Goal: Task Accomplishment & Management: Manage account settings

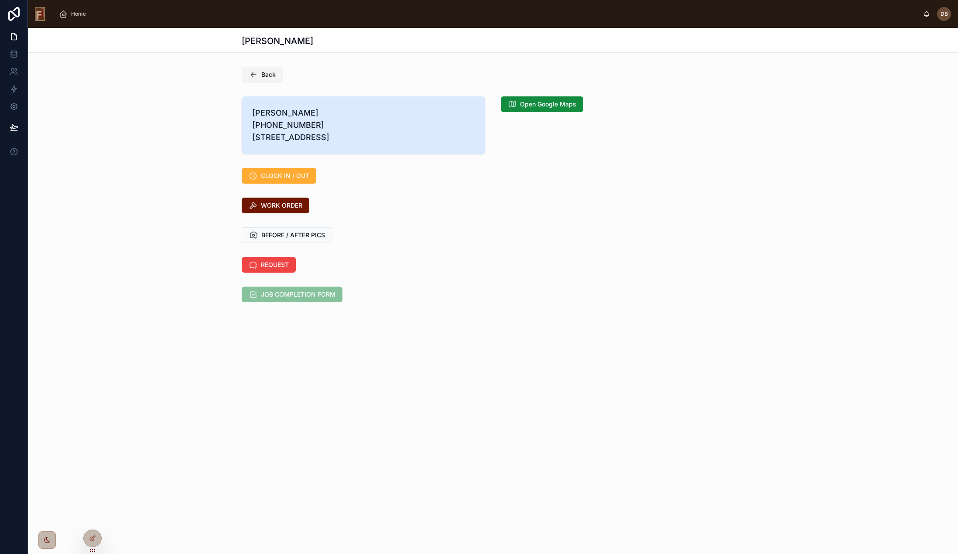
click at [266, 72] on span "Back" at bounding box center [268, 74] width 14 height 9
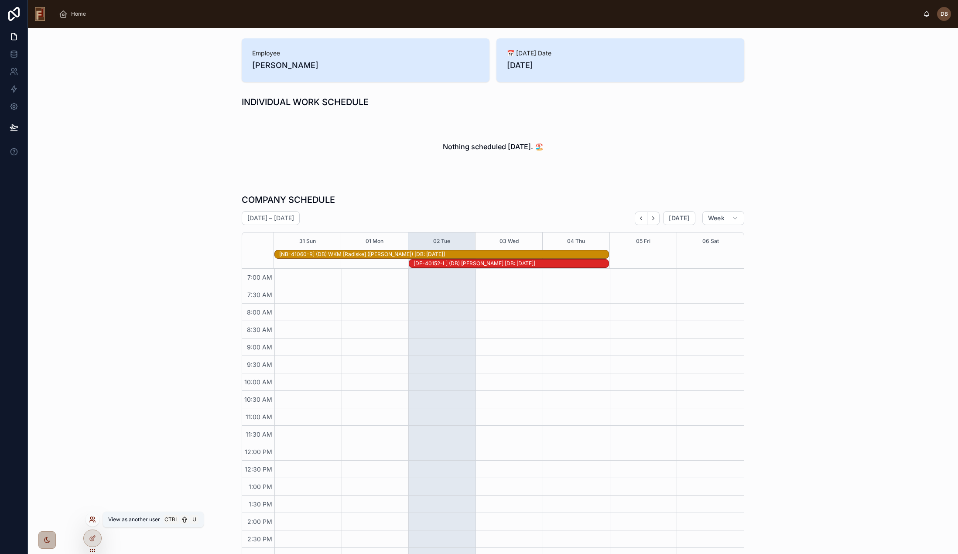
click at [92, 520] on icon at bounding box center [91, 521] width 3 height 2
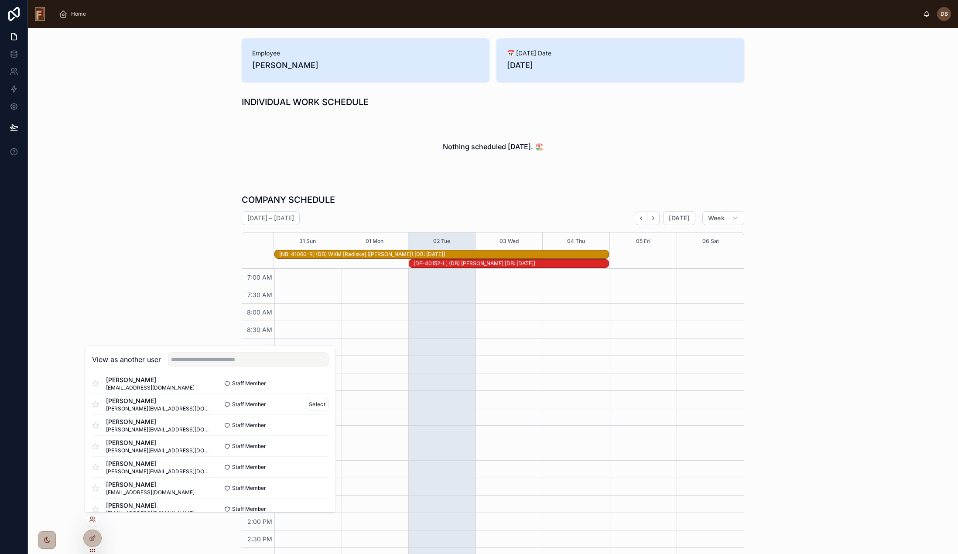
scroll to position [44, 0]
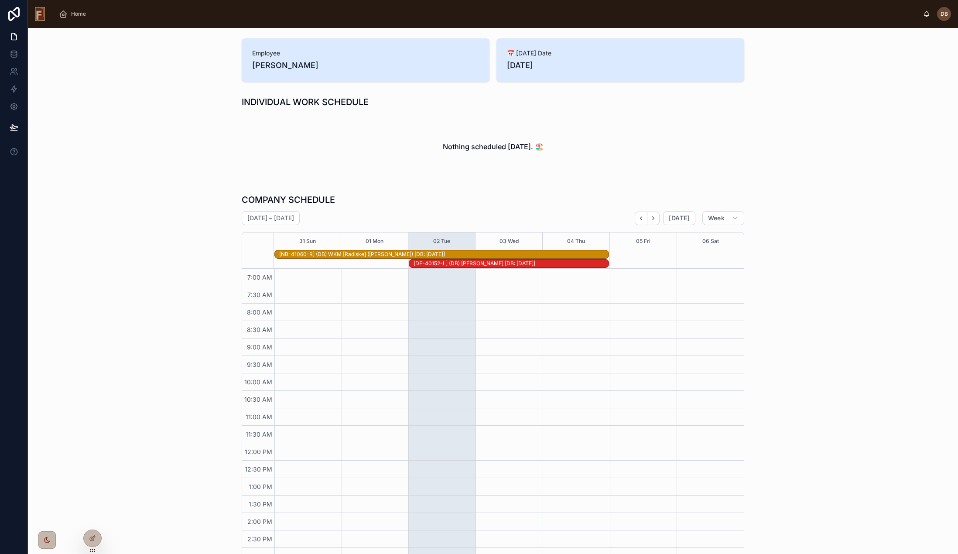
click at [180, 188] on div "Employee David Braunsdorf 📅 Today's Date 09/02/2025 INDIVIDUAL WORK SCHEDULE No…" at bounding box center [493, 348] width 930 height 641
click at [92, 519] on icon at bounding box center [92, 519] width 7 height 7
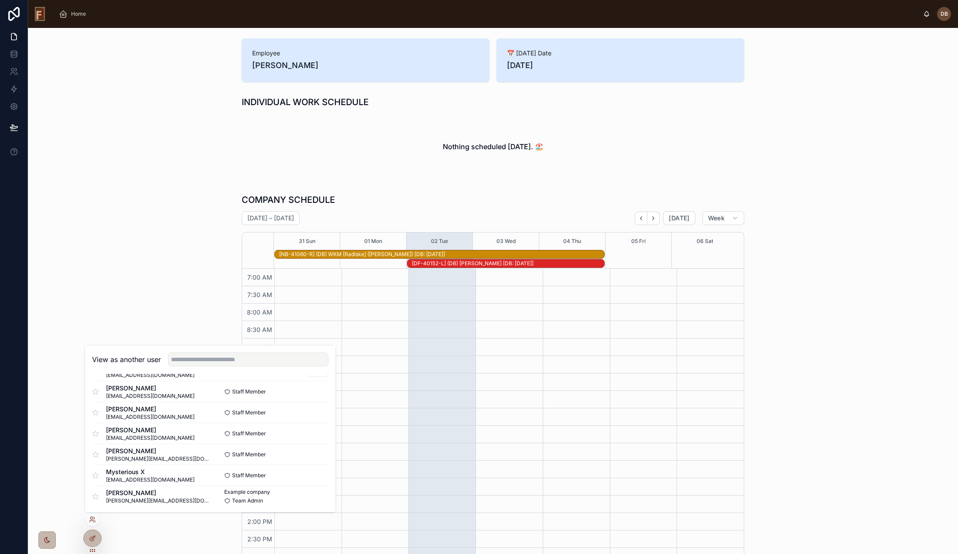
scroll to position [169, 0]
click at [307, 410] on button "Select" at bounding box center [317, 411] width 23 height 13
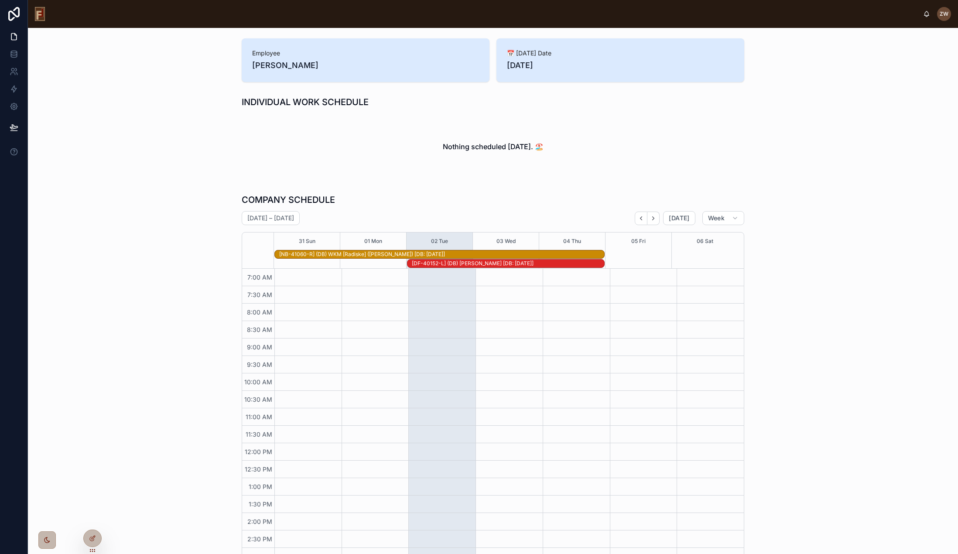
scroll to position [9, 0]
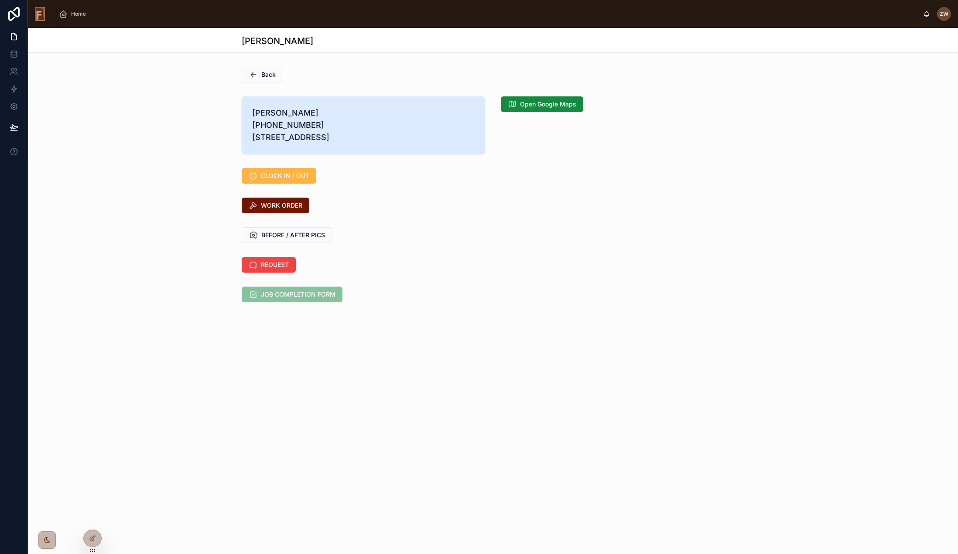
click at [277, 180] on span "CLOCK IN / OUT" at bounding box center [285, 175] width 48 height 9
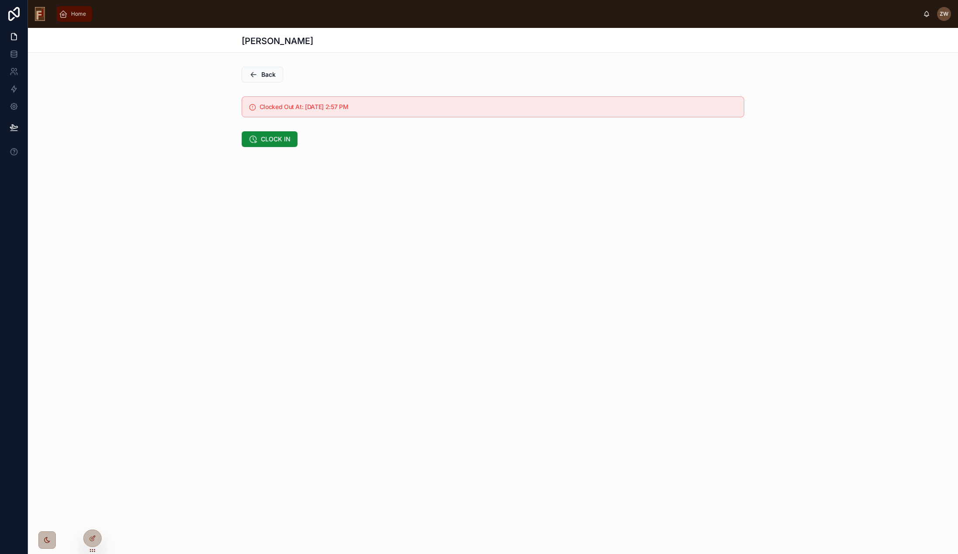
click at [75, 11] on span "Home" at bounding box center [78, 13] width 15 height 7
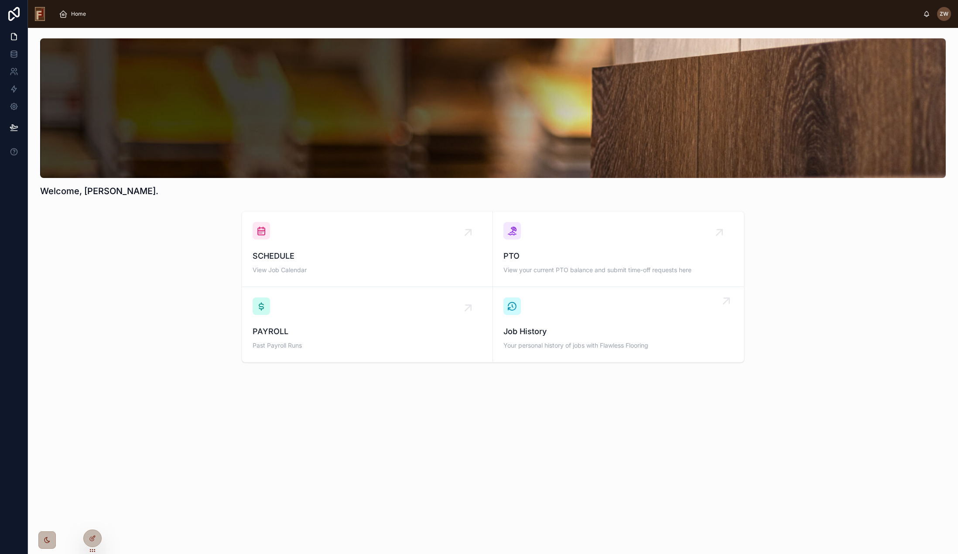
click at [610, 322] on div "Job History Your personal history of jobs with Flawless Flooring" at bounding box center [618, 324] width 230 height 54
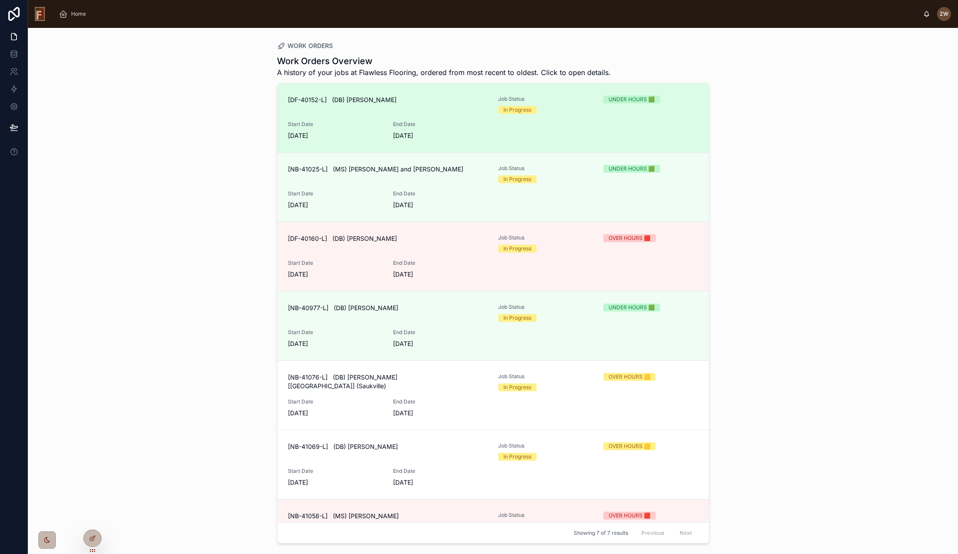
click at [474, 108] on div "[DF-40152-L] (DB) [PERSON_NAME]" at bounding box center [388, 105] width 200 height 18
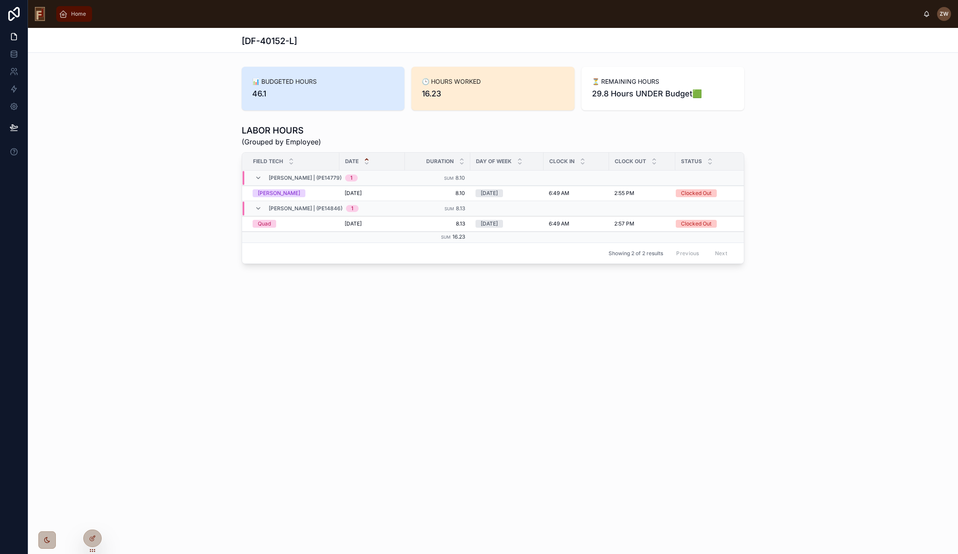
click at [78, 14] on span "Home" at bounding box center [78, 13] width 15 height 7
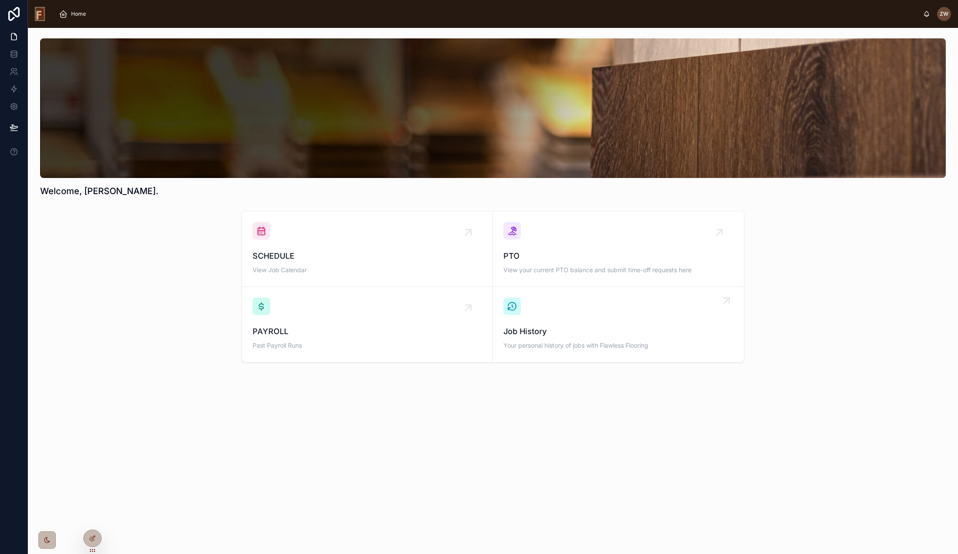
click at [575, 324] on div "Job History Your personal history of jobs with Flawless Flooring" at bounding box center [618, 324] width 230 height 54
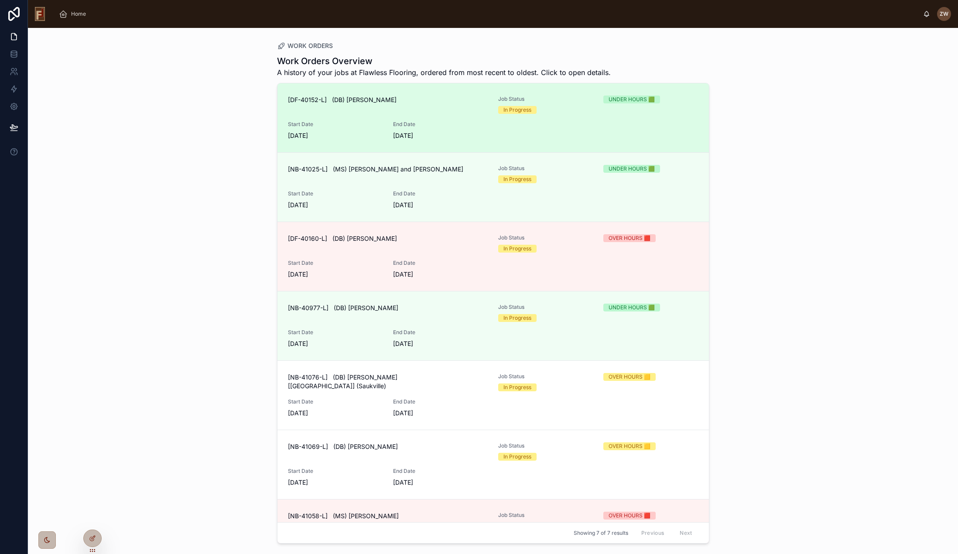
click at [463, 113] on div "[DF-40152-L] (DB) [PERSON_NAME]" at bounding box center [388, 105] width 200 height 18
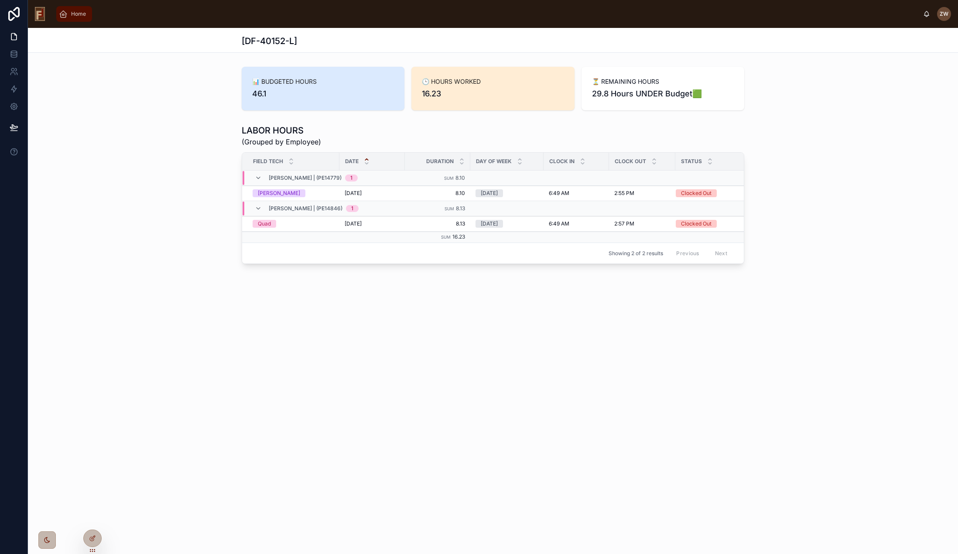
click at [75, 12] on span "Home" at bounding box center [78, 13] width 15 height 7
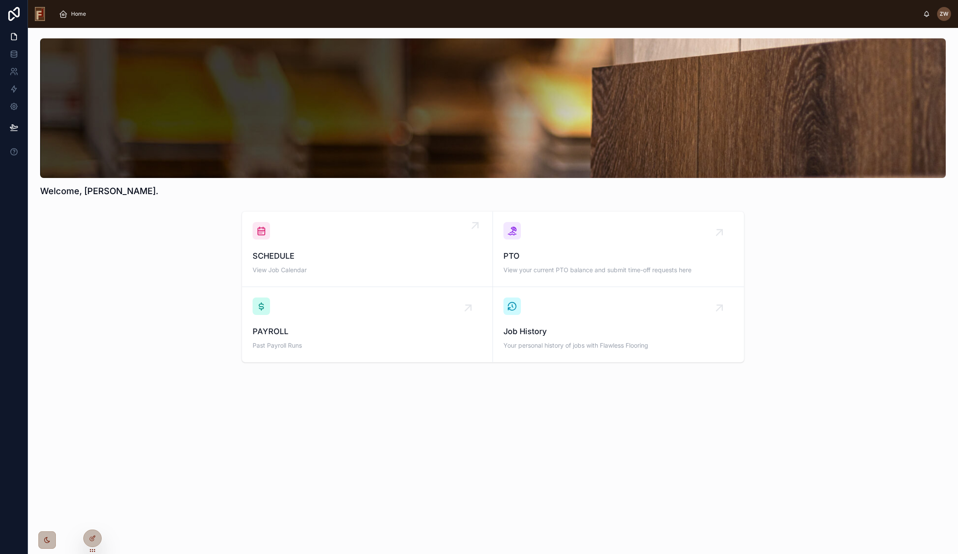
click at [338, 266] on span "View Job Calendar" at bounding box center [366, 270] width 229 height 9
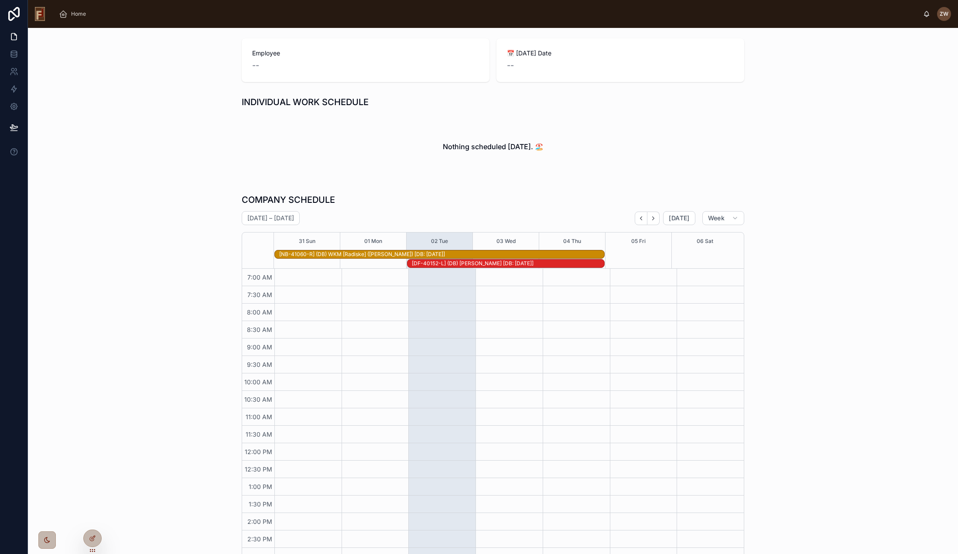
scroll to position [9, 0]
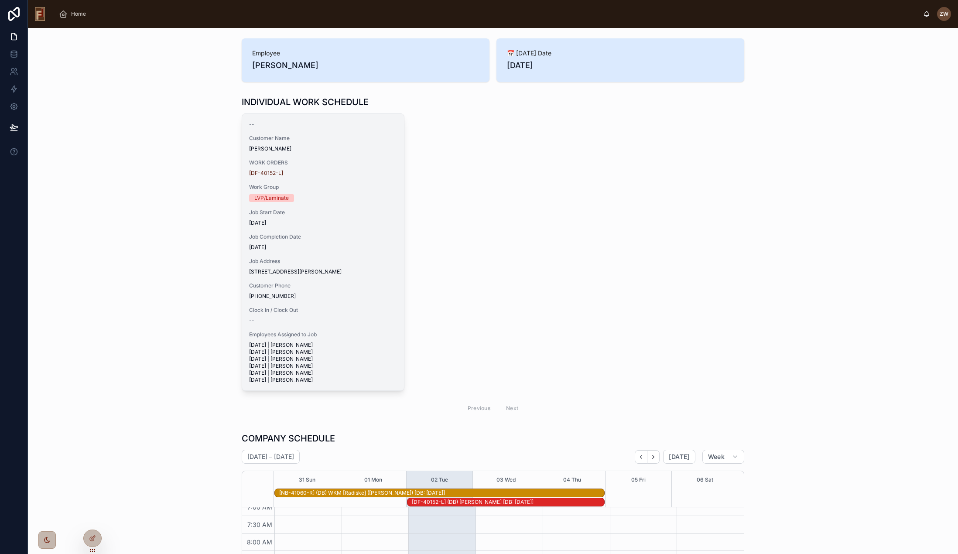
click at [324, 155] on div "-- Customer Name [PERSON_NAME] WORK ORDERS [DF-40152-L] Work Group LVP/Laminate…" at bounding box center [323, 252] width 162 height 276
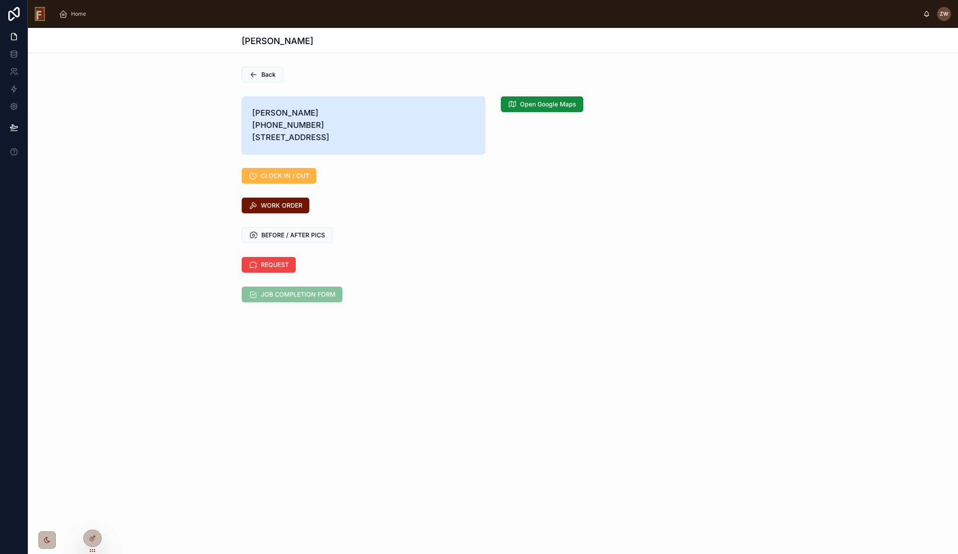
click at [299, 180] on span "CLOCK IN / OUT" at bounding box center [285, 175] width 48 height 9
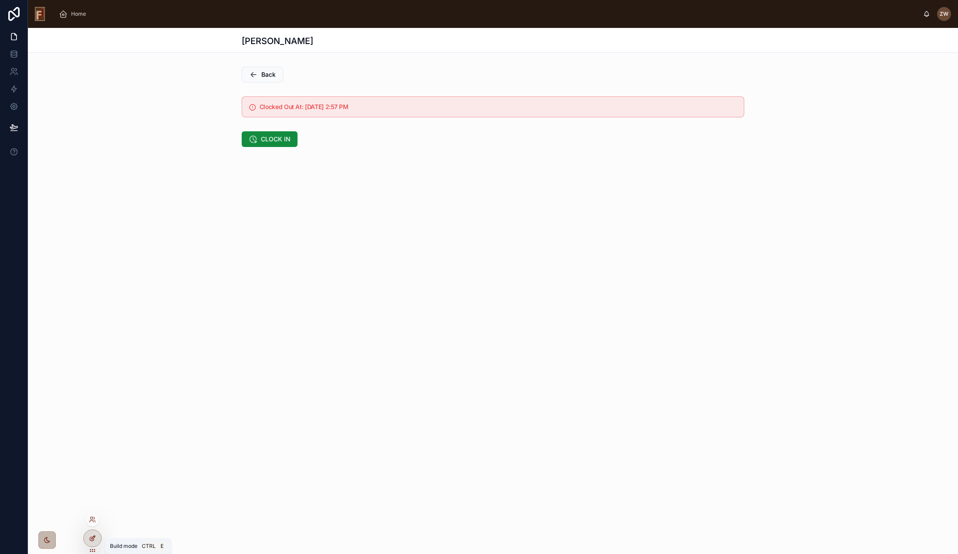
click at [92, 539] on icon at bounding box center [92, 538] width 7 height 7
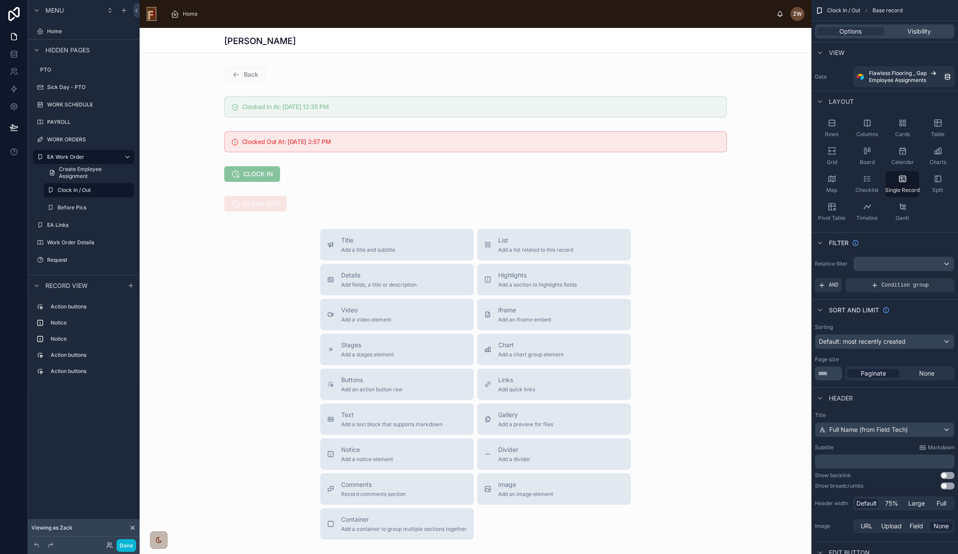
click at [296, 143] on div at bounding box center [476, 318] width 672 height 581
click at [356, 106] on div at bounding box center [476, 107] width 672 height 28
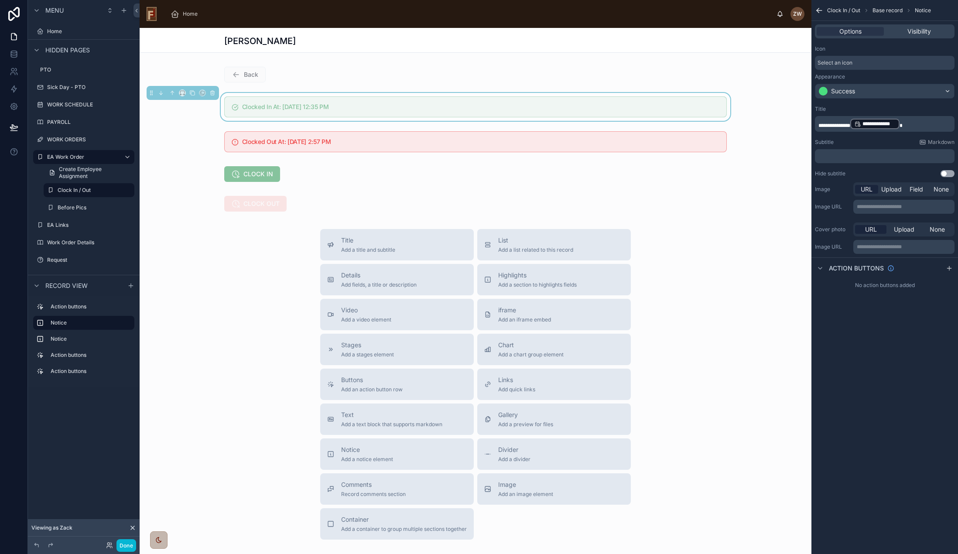
click at [889, 123] on span "**********" at bounding box center [878, 123] width 33 height 7
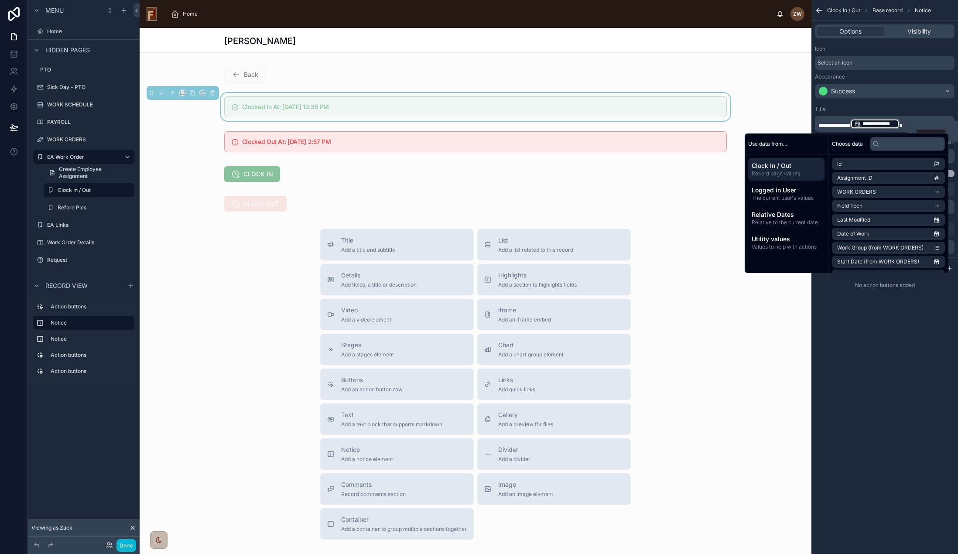
click at [606, 192] on div "Back Clocked In At: 9/2/2025 12:35 PM Clocked Out At: 9/2/2025 2:57 PM CLOCK IN…" at bounding box center [476, 139] width 672 height 152
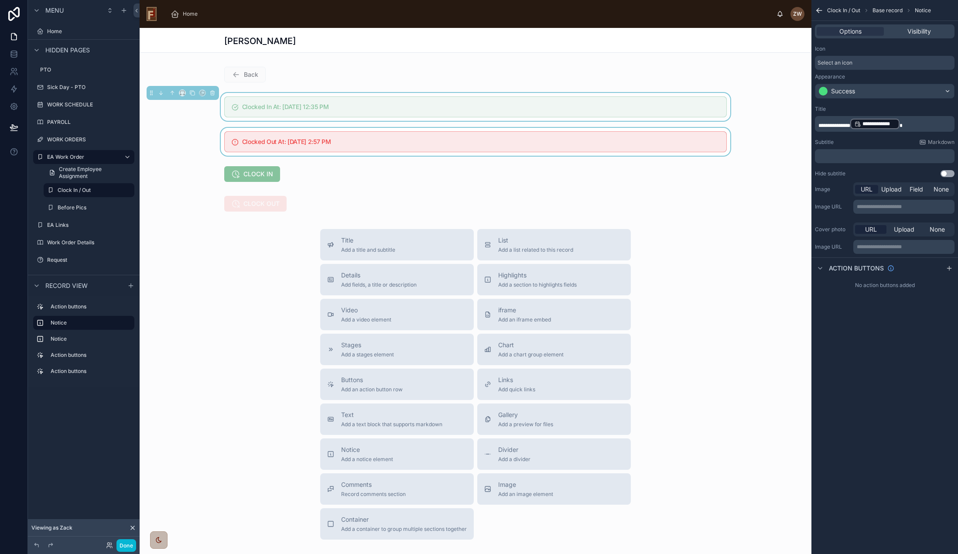
click at [385, 142] on div at bounding box center [476, 142] width 672 height 28
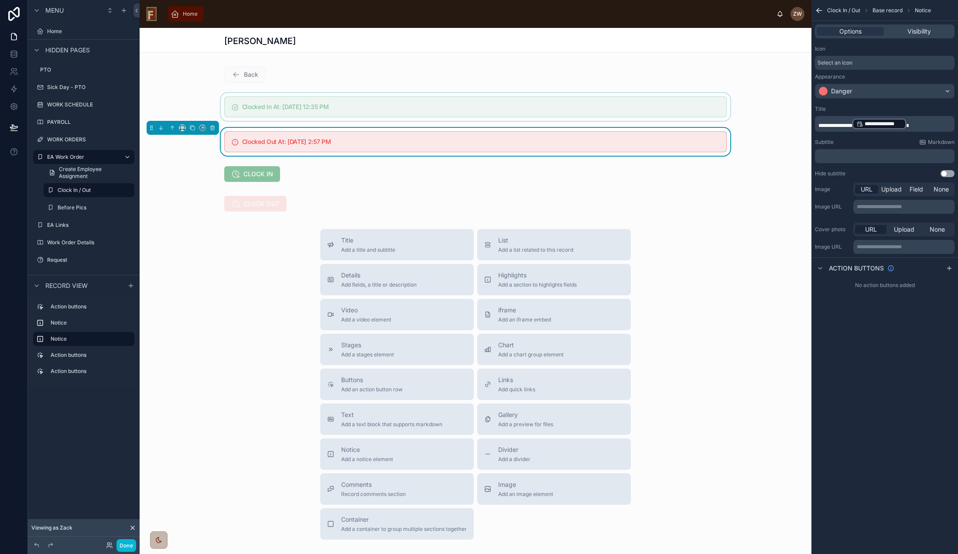
click at [188, 15] on span "Home" at bounding box center [190, 13] width 15 height 7
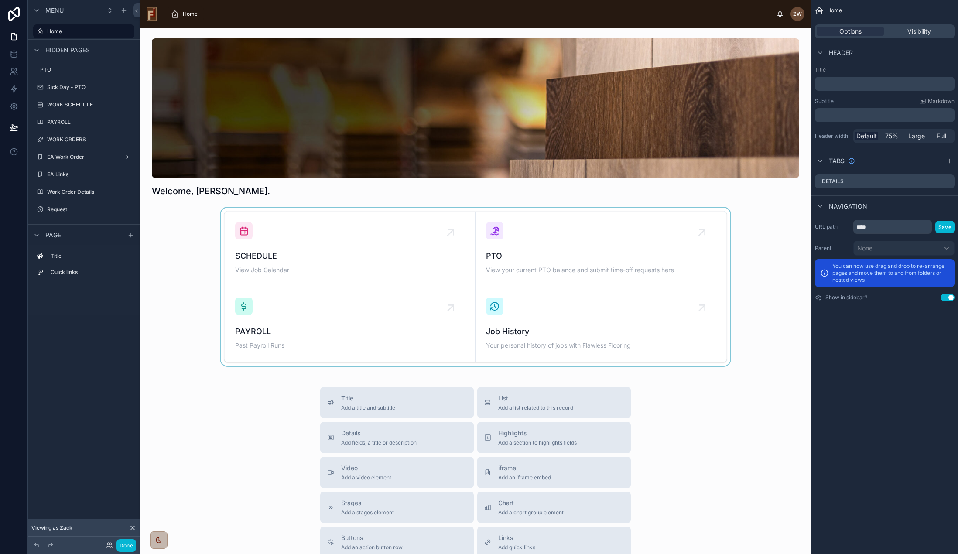
click at [352, 251] on div at bounding box center [476, 287] width 658 height 158
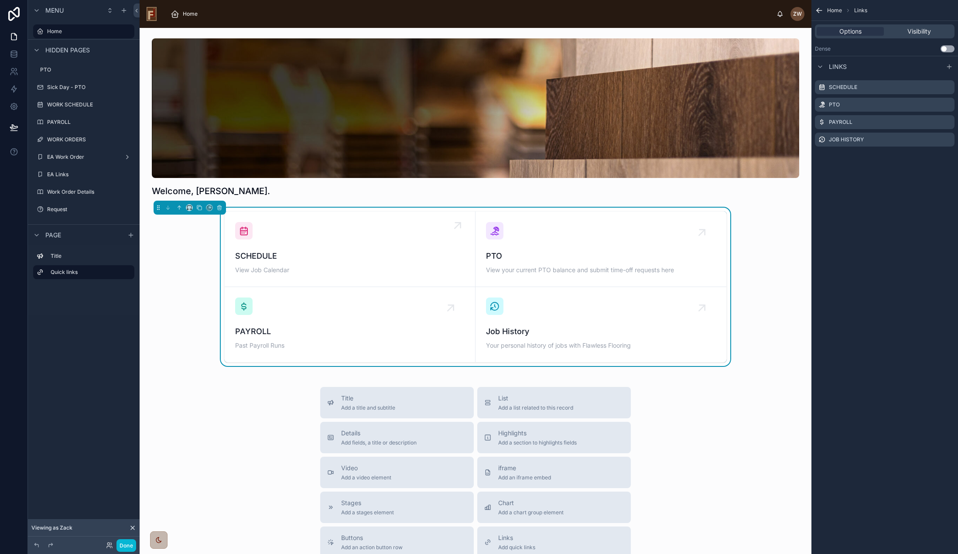
click at [321, 256] on span "SCHEDULE" at bounding box center [349, 256] width 229 height 12
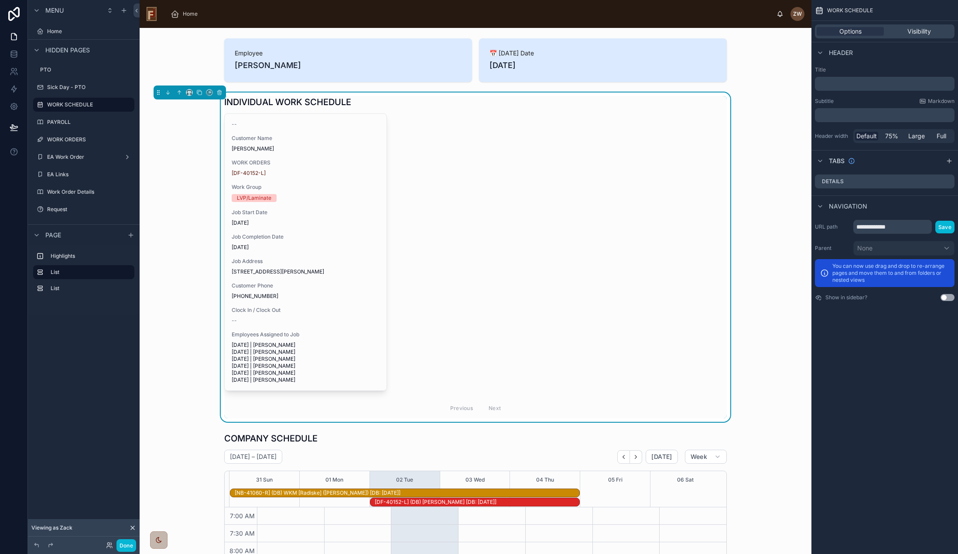
scroll to position [9, 0]
click at [484, 194] on div "-- Customer Name [PERSON_NAME] WORK ORDERS [DF-40152-L] Work Group LVP/Laminate…" at bounding box center [475, 265] width 502 height 305
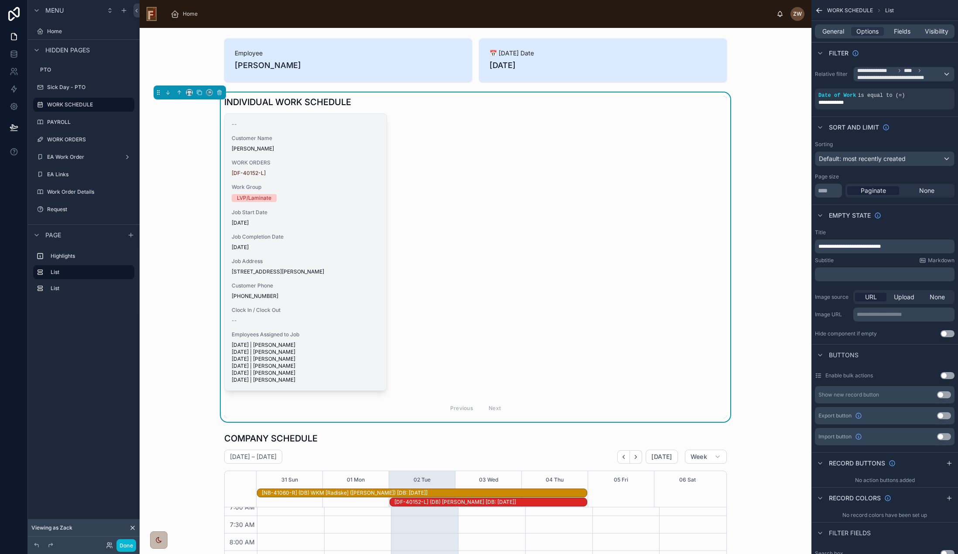
click at [340, 215] on span "Job Start Date" at bounding box center [306, 212] width 148 height 7
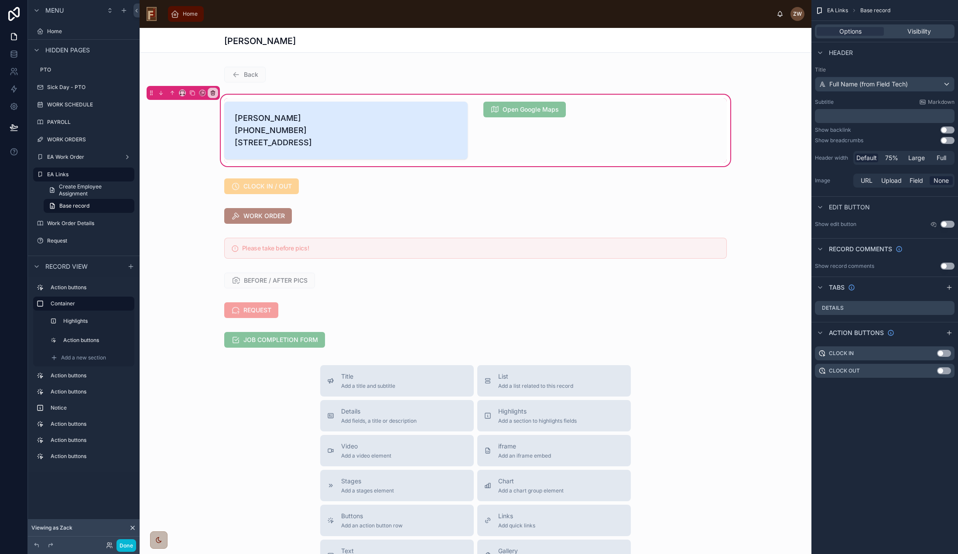
click at [192, 14] on span "Home" at bounding box center [190, 13] width 15 height 7
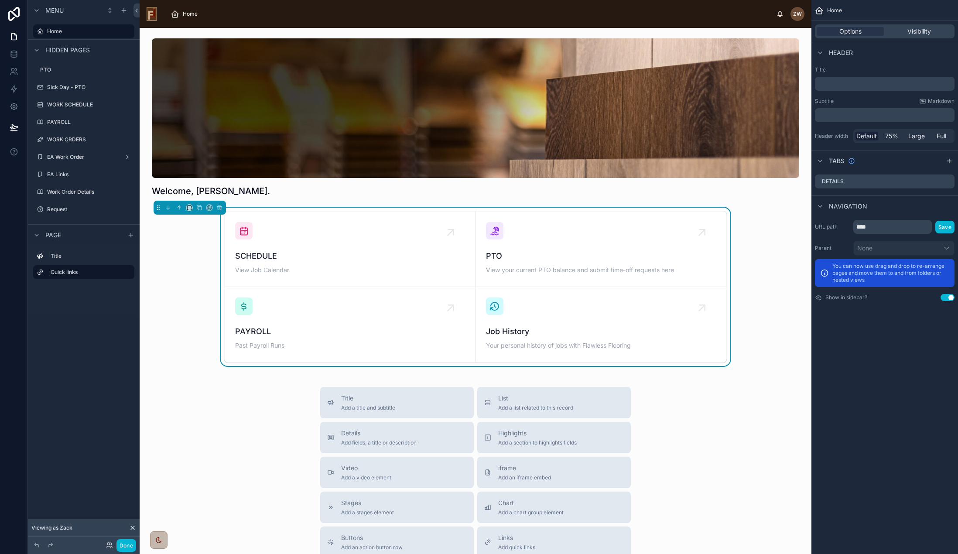
click at [360, 231] on div "SCHEDULE View Job Calendar" at bounding box center [349, 249] width 229 height 54
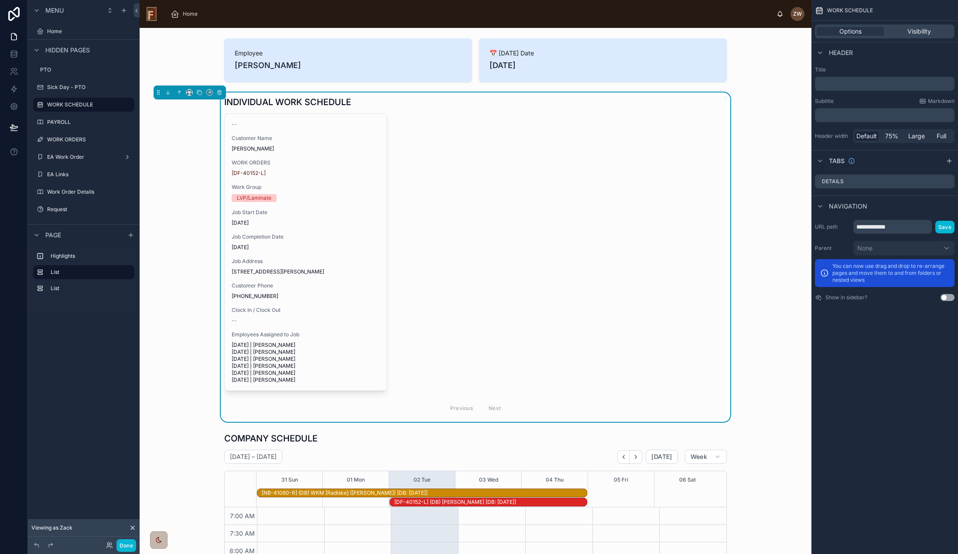
scroll to position [9, 0]
click at [516, 220] on div "-- Customer Name [PERSON_NAME] WORK ORDERS [DF-40152-L] Work Group LVP/Laminate…" at bounding box center [475, 265] width 502 height 305
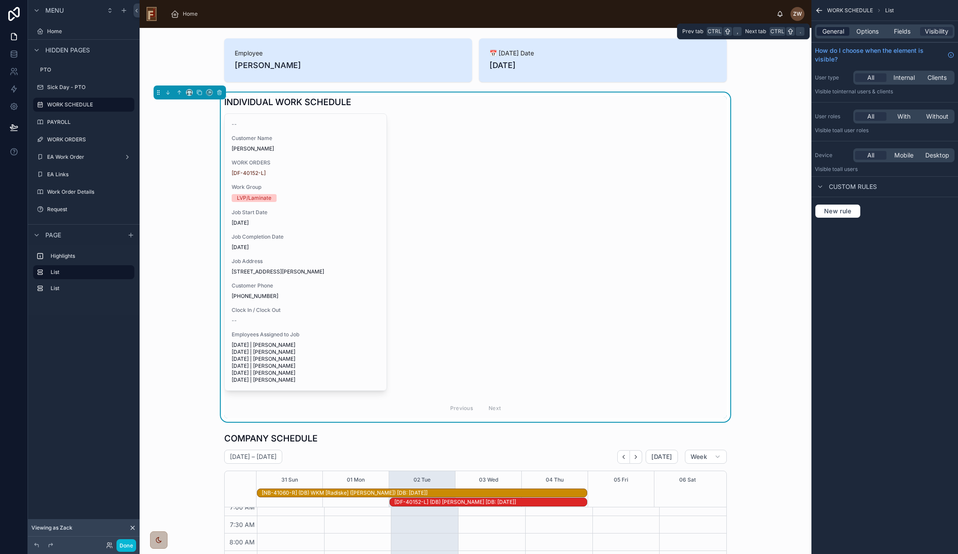
click at [834, 31] on span "General" at bounding box center [833, 31] width 22 height 9
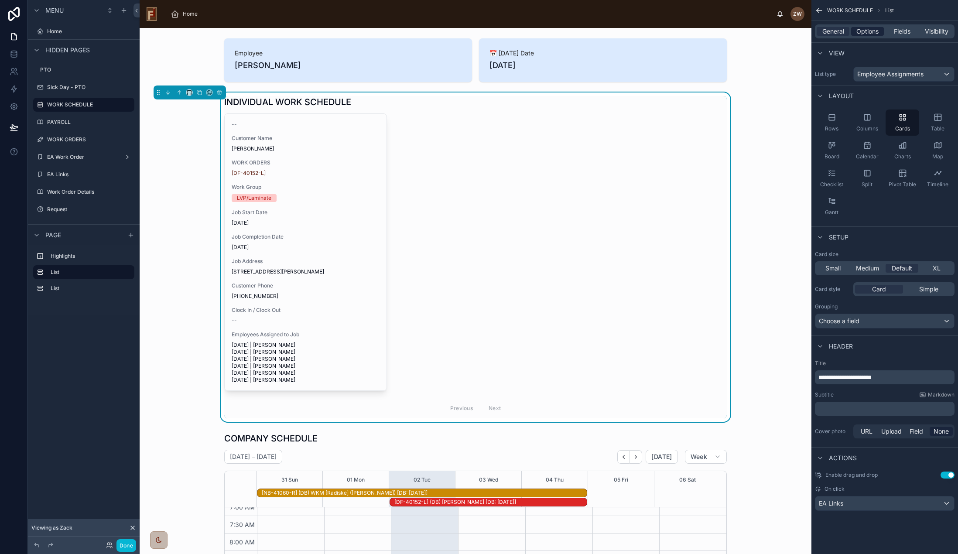
click at [867, 31] on span "Options" at bounding box center [867, 31] width 22 height 9
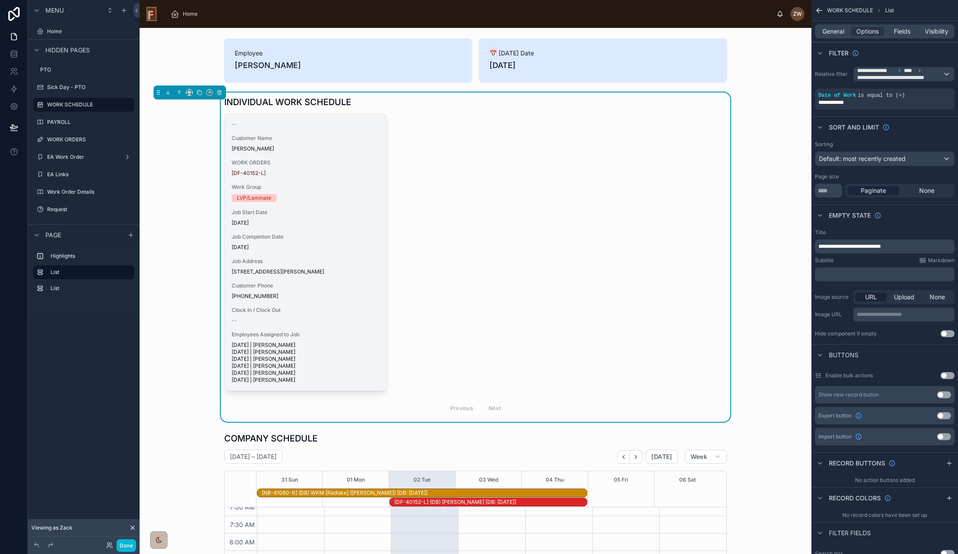
click at [333, 228] on div "-- Customer Name [PERSON_NAME] WORK ORDERS [DF-40152-L] Work Group LVP/Laminate…" at bounding box center [306, 252] width 162 height 276
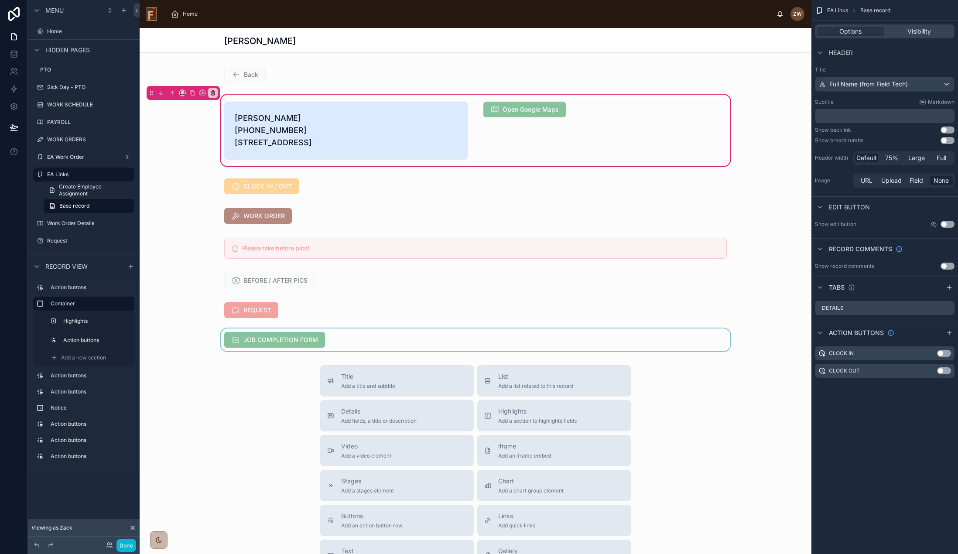
click at [484, 351] on div at bounding box center [476, 339] width 672 height 23
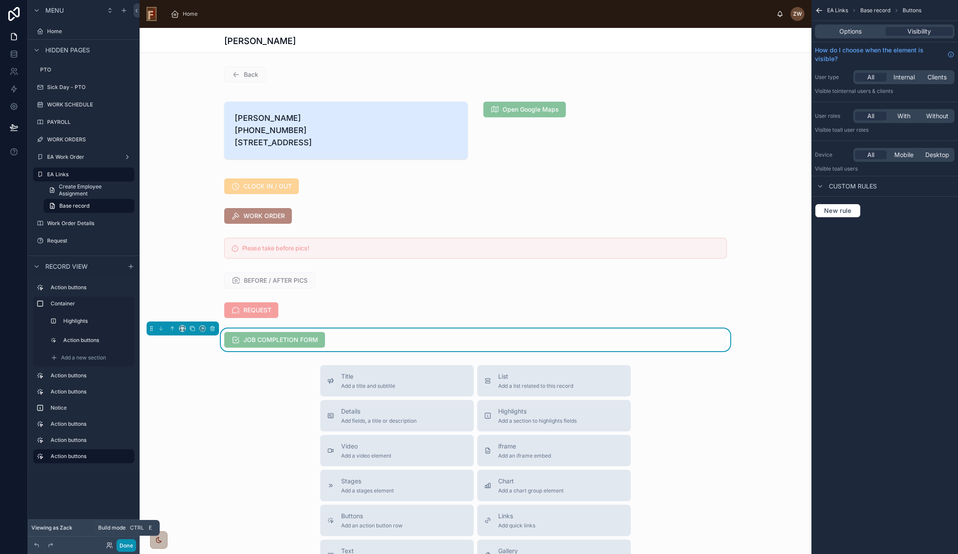
click at [123, 546] on button "Done" at bounding box center [126, 545] width 20 height 13
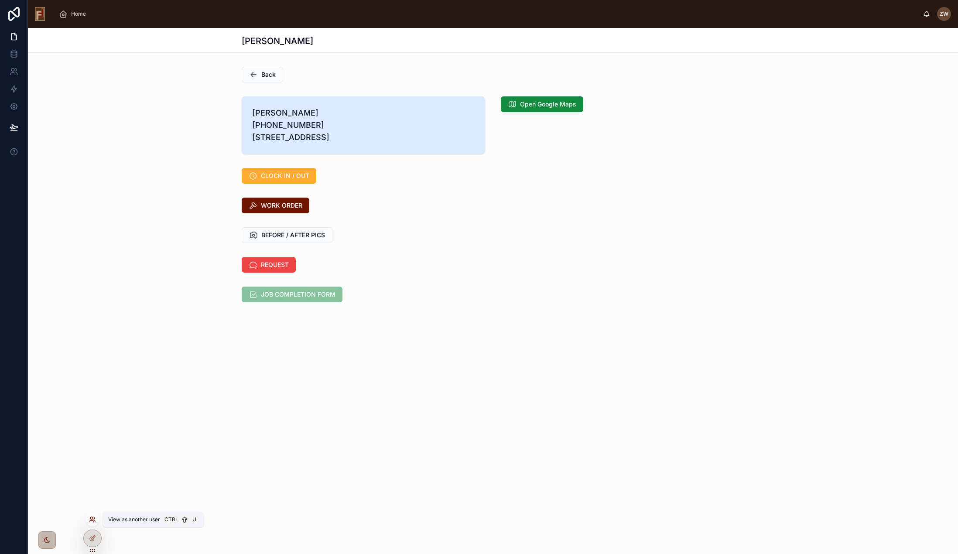
click at [92, 519] on icon at bounding box center [92, 519] width 7 height 7
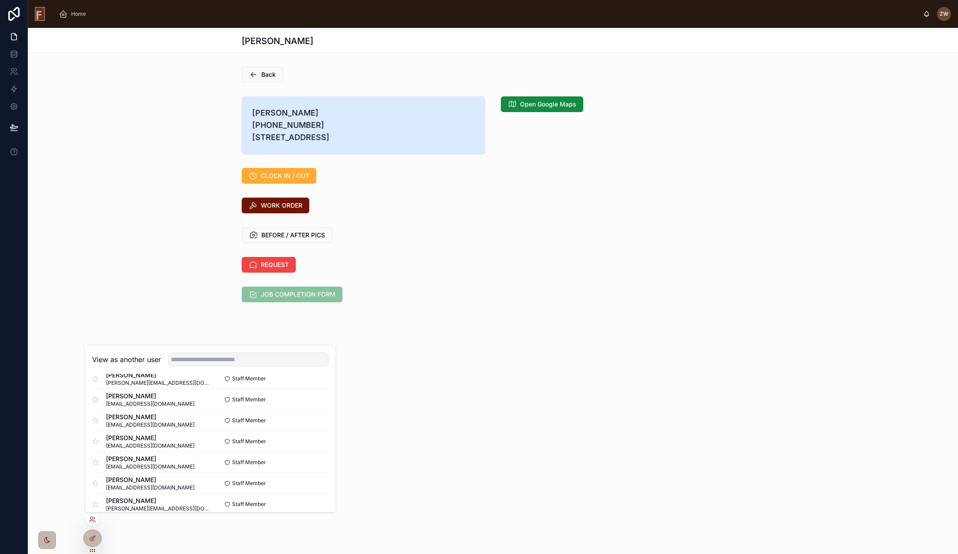
scroll to position [131, 0]
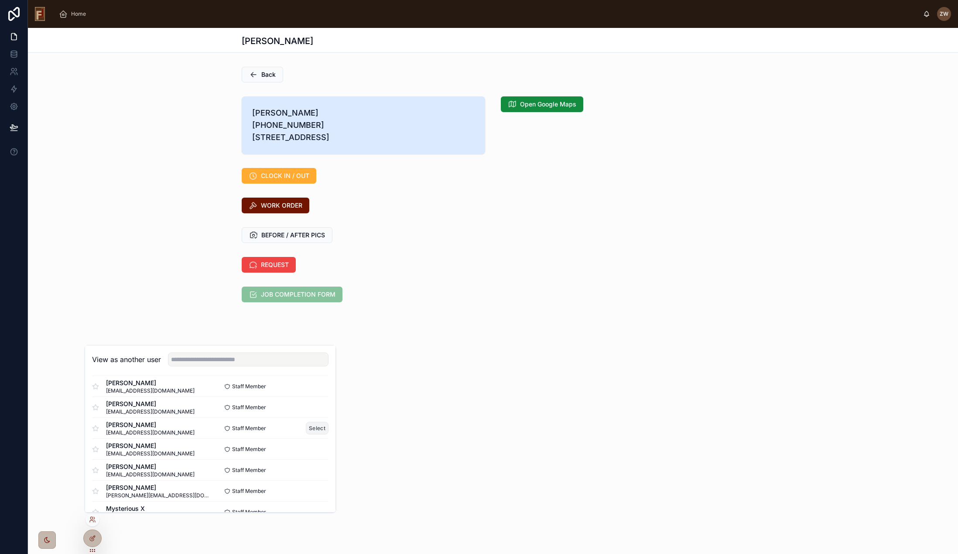
click at [307, 430] on button "Select" at bounding box center [317, 428] width 23 height 13
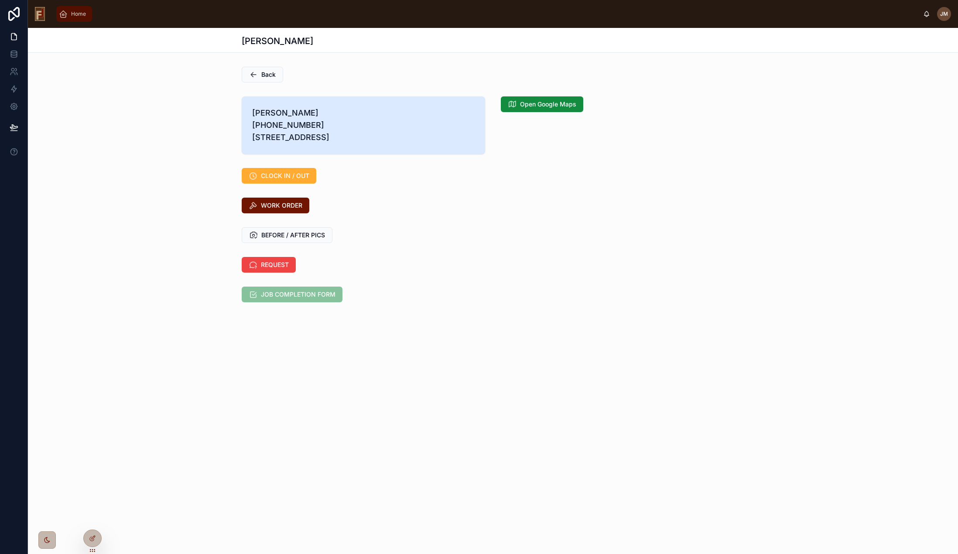
drag, startPoint x: 72, startPoint y: 11, endPoint x: 75, endPoint y: 21, distance: 10.8
click at [72, 11] on span "Home" at bounding box center [78, 13] width 15 height 7
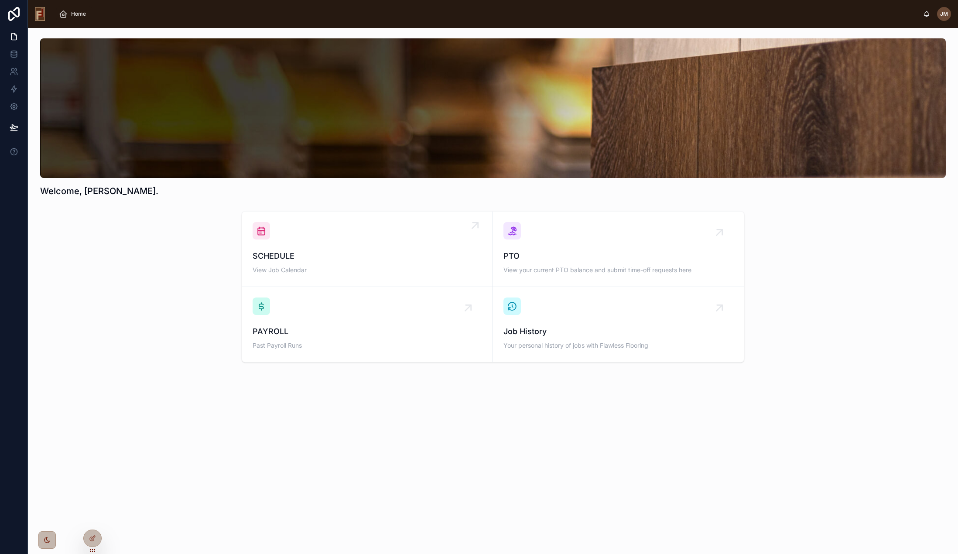
click at [350, 244] on div "SCHEDULE View Job Calendar" at bounding box center [366, 249] width 229 height 54
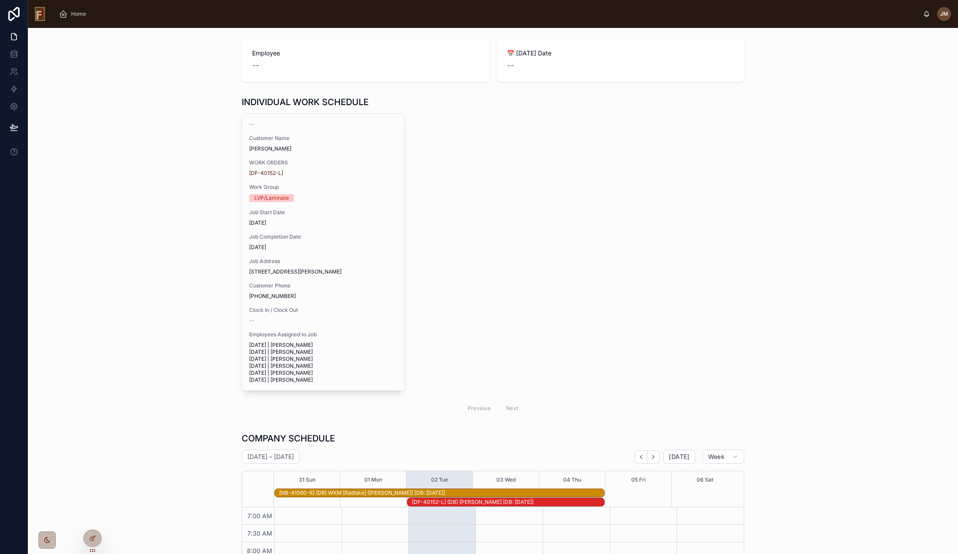
scroll to position [9, 0]
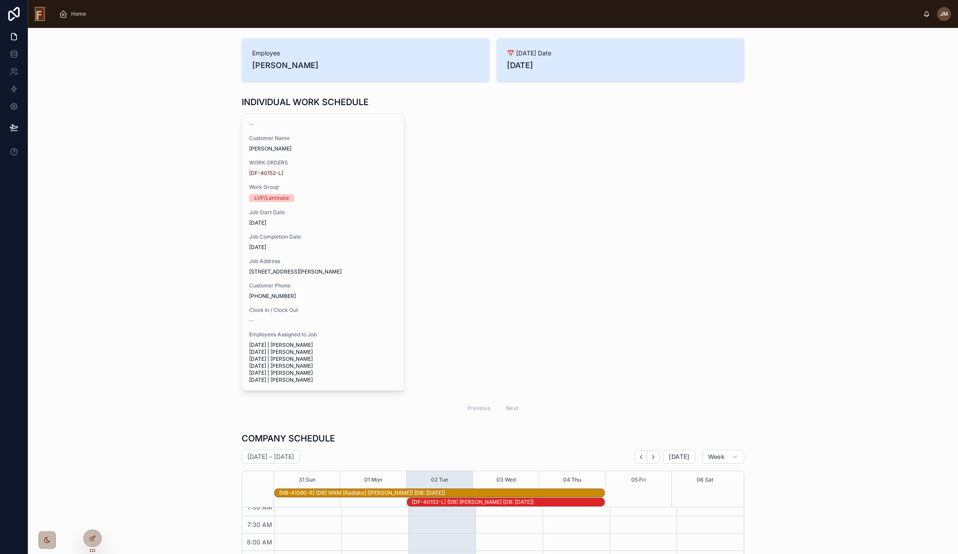
click at [577, 142] on div "-- Customer Name [PERSON_NAME] WORK ORDERS [DF-40152-L] Work Group LVP/Laminate…" at bounding box center [493, 265] width 502 height 305
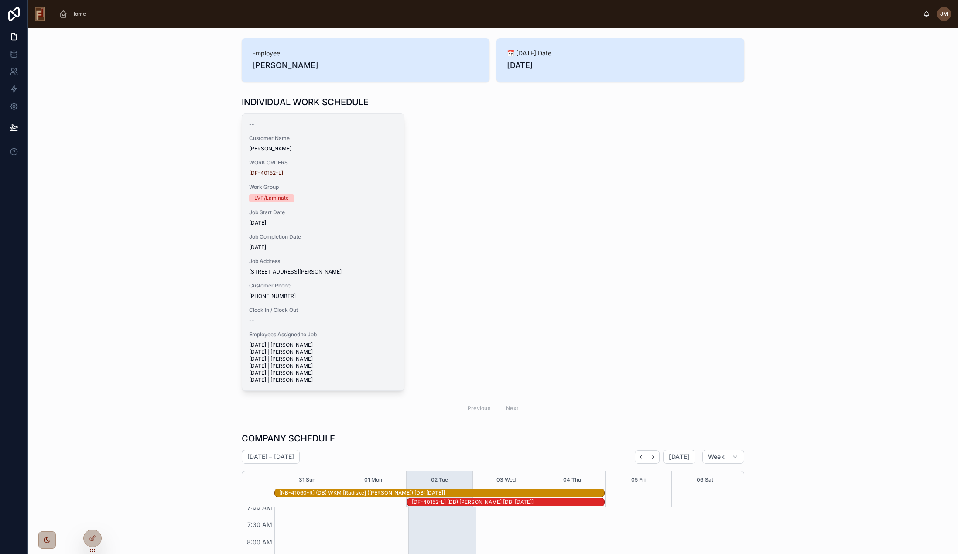
click at [328, 184] on span "Work Group" at bounding box center [323, 187] width 148 height 7
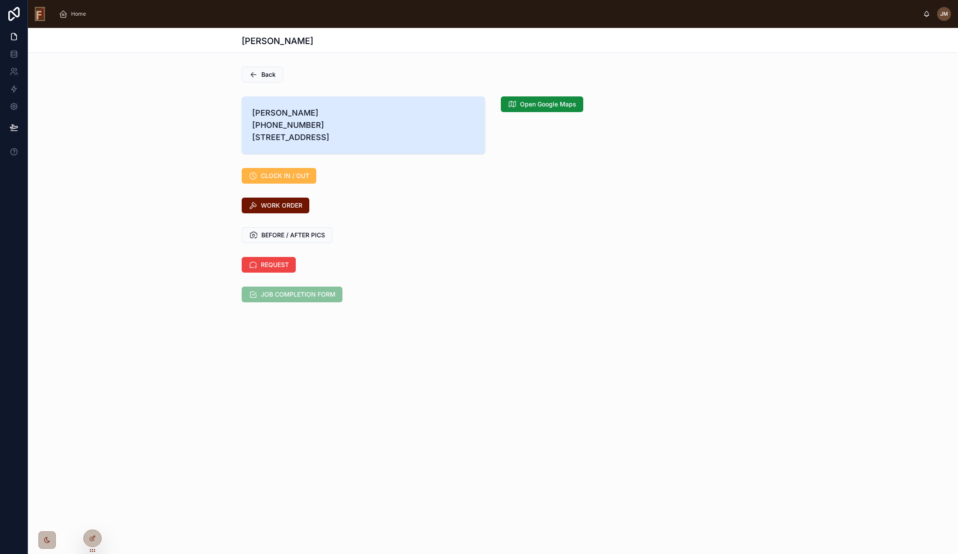
click at [296, 180] on span "CLOCK IN / OUT" at bounding box center [285, 175] width 48 height 9
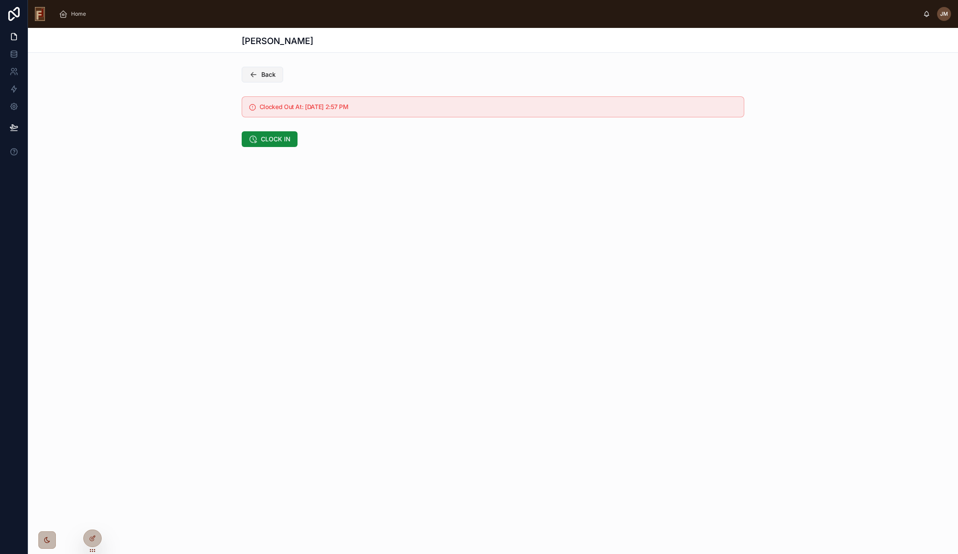
click at [267, 71] on span "Back" at bounding box center [268, 74] width 14 height 9
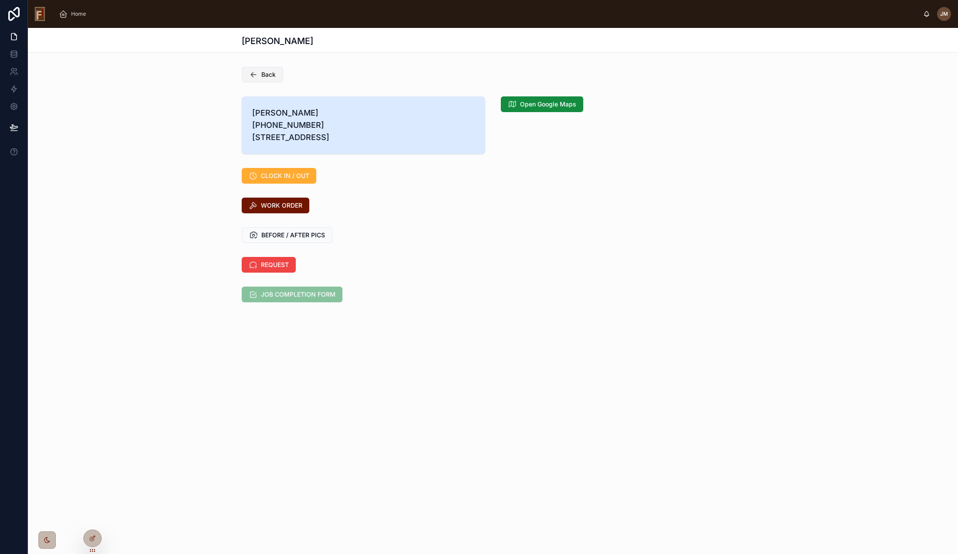
click at [273, 73] on span "Back" at bounding box center [268, 74] width 14 height 9
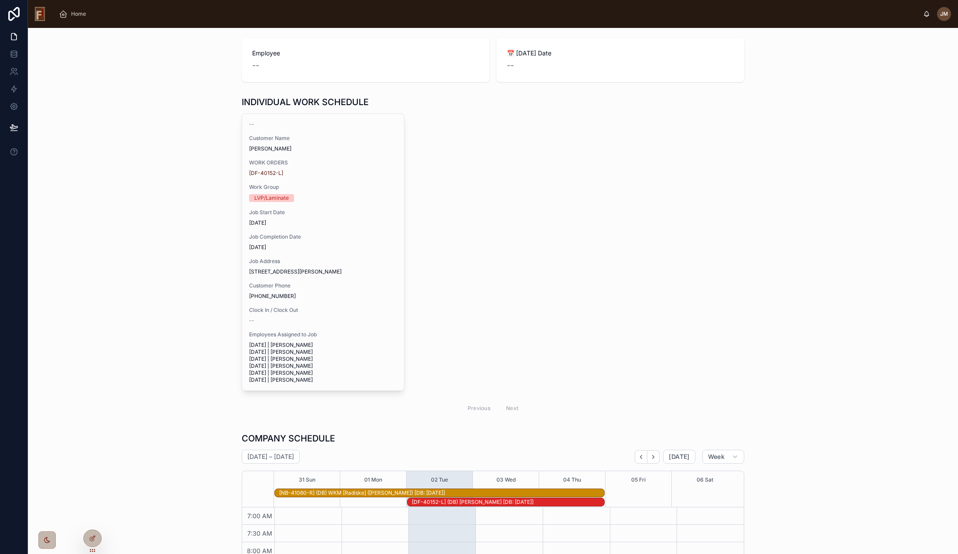
scroll to position [9, 0]
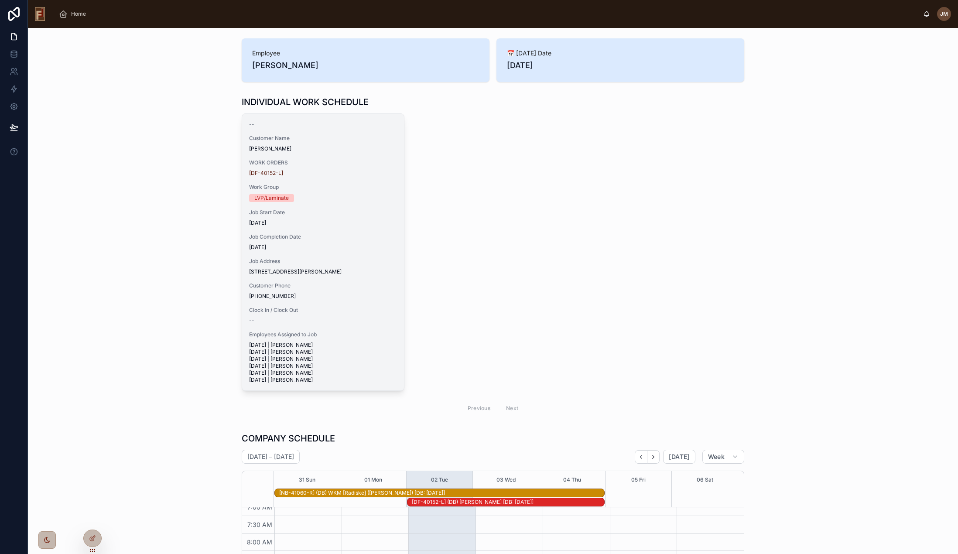
click at [329, 242] on div "Job Completion Date [DATE]" at bounding box center [323, 241] width 148 height 17
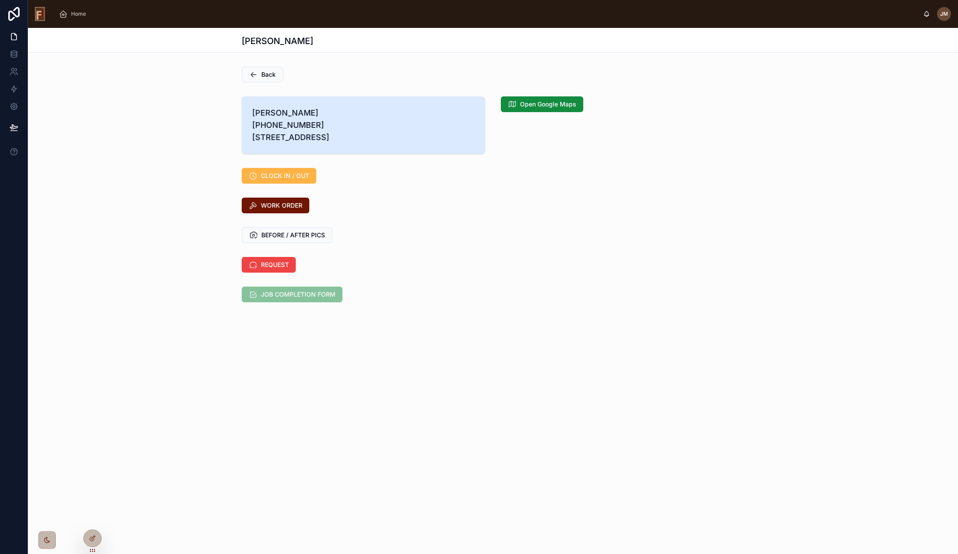
click at [278, 180] on span "CLOCK IN / OUT" at bounding box center [285, 175] width 48 height 9
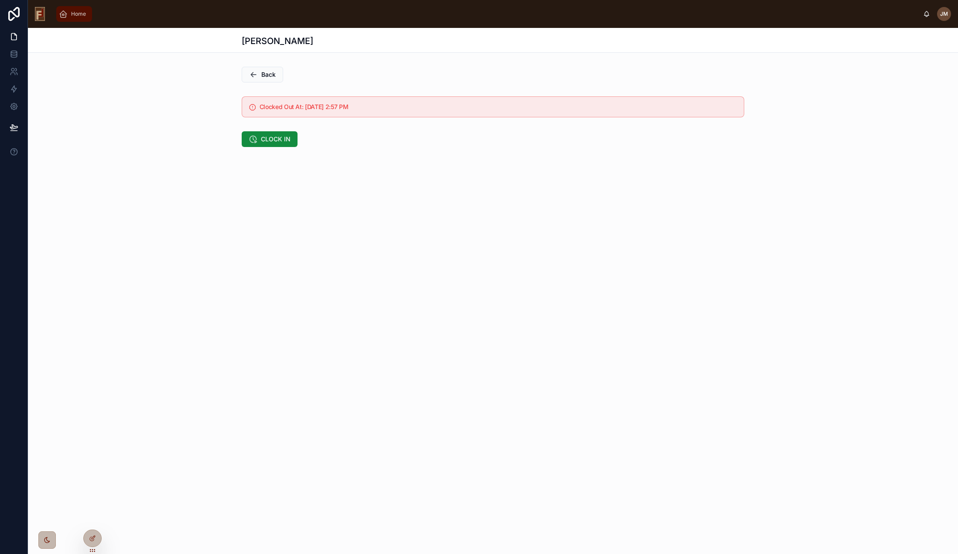
click at [75, 15] on span "Home" at bounding box center [78, 13] width 15 height 7
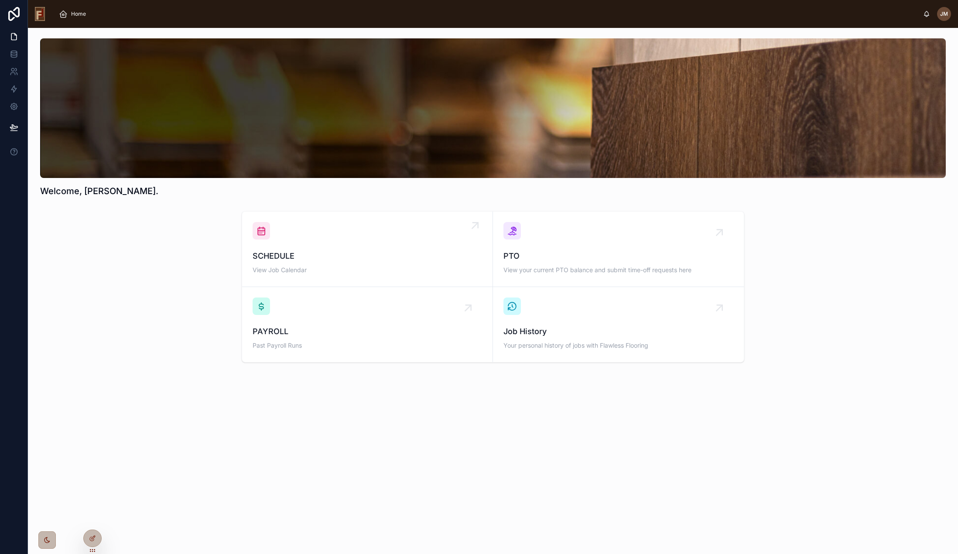
click at [339, 249] on div "SCHEDULE View Job Calendar" at bounding box center [366, 249] width 229 height 54
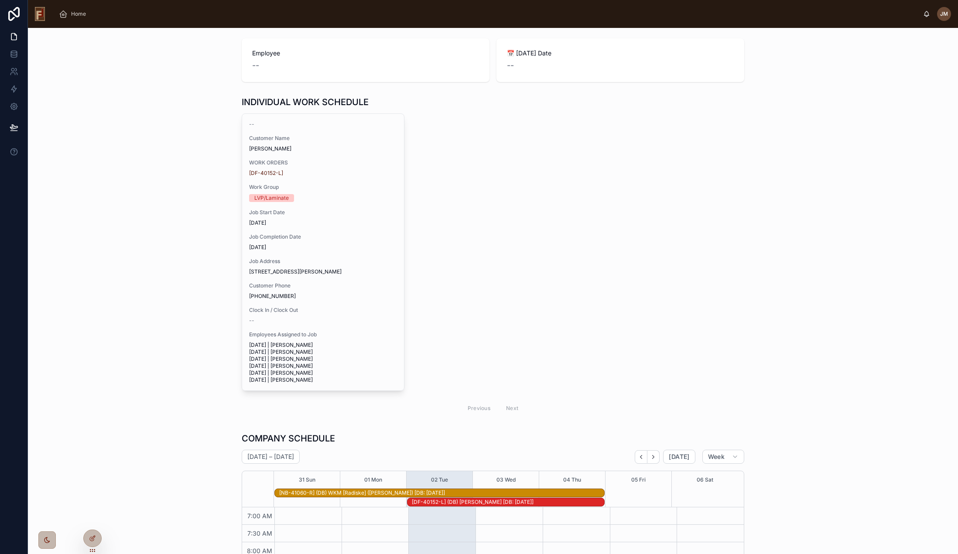
scroll to position [9, 0]
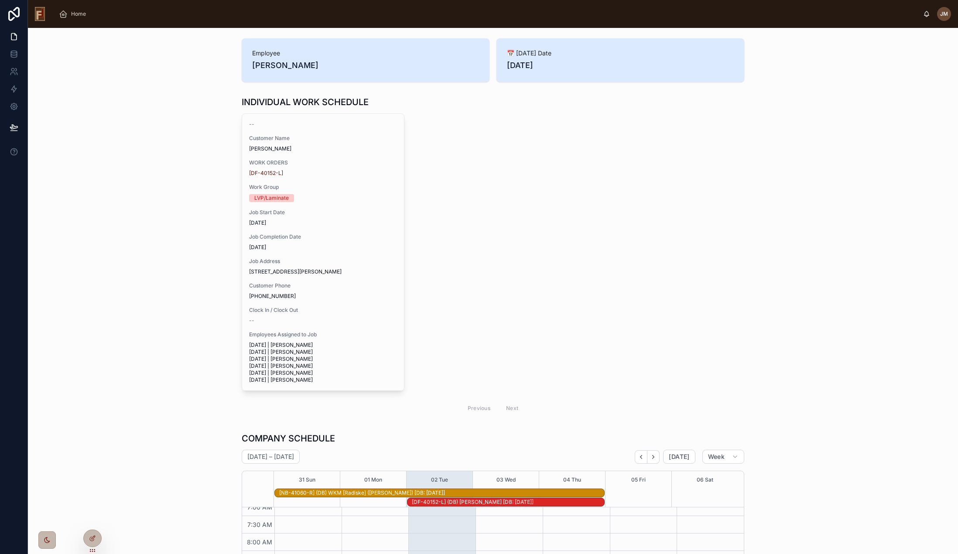
click at [339, 250] on span "[DATE]" at bounding box center [323, 247] width 148 height 7
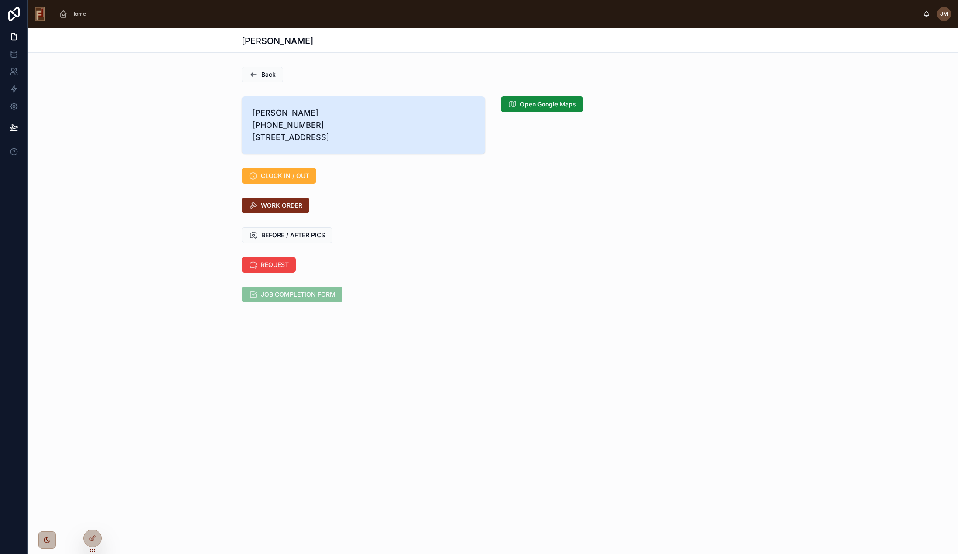
click at [292, 210] on span "WORK ORDER" at bounding box center [281, 205] width 41 height 9
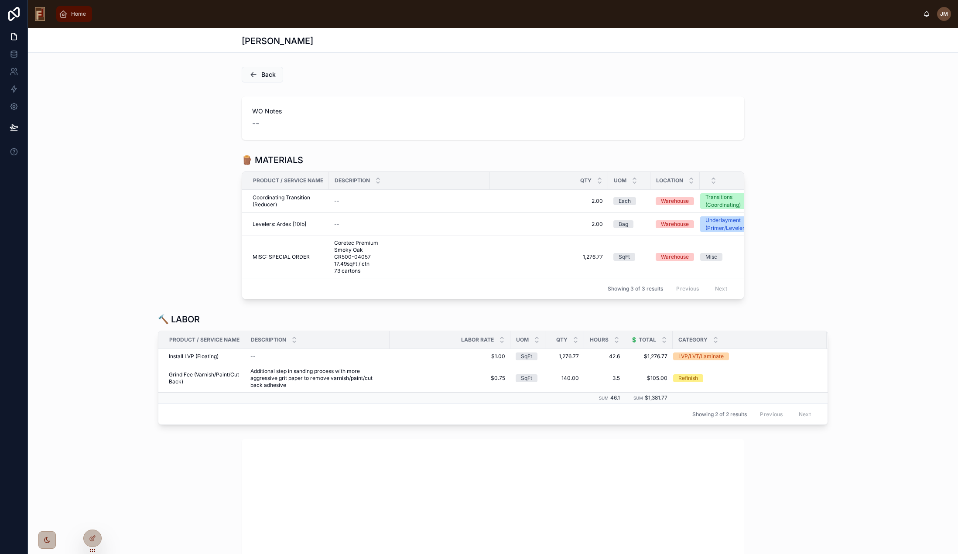
click at [78, 13] on span "Home" at bounding box center [78, 13] width 15 height 7
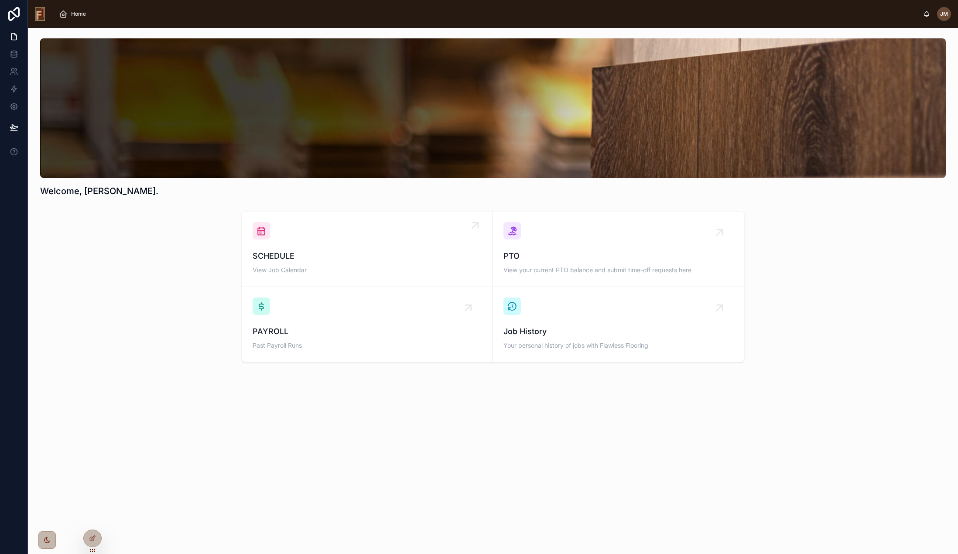
click at [355, 235] on div "SCHEDULE View Job Calendar" at bounding box center [366, 249] width 229 height 54
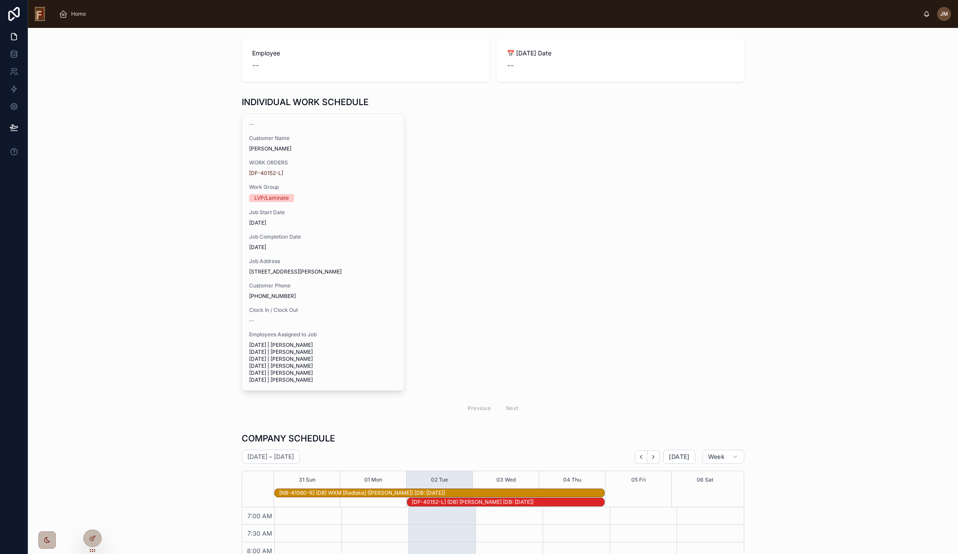
scroll to position [9, 0]
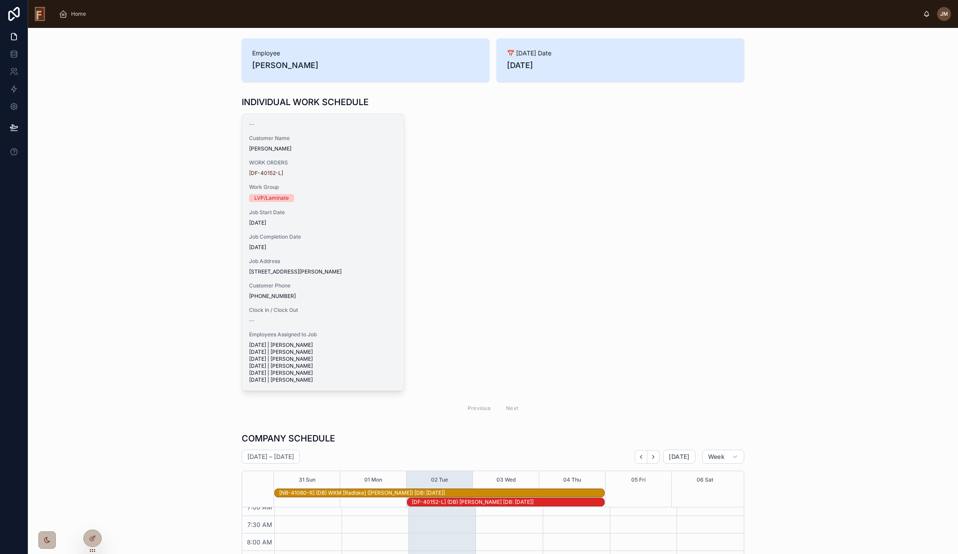
click at [355, 235] on span "Job Completion Date" at bounding box center [323, 236] width 148 height 7
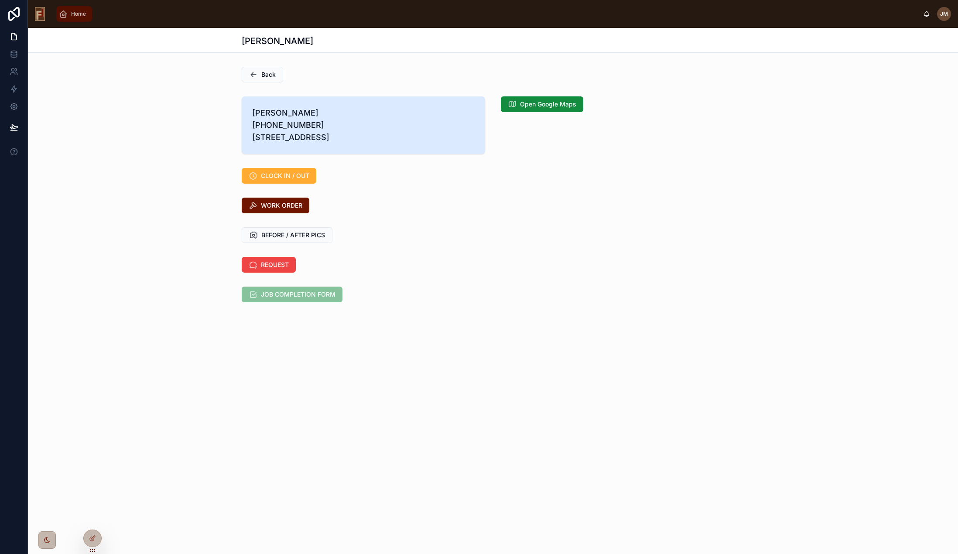
click at [75, 14] on span "Home" at bounding box center [78, 13] width 15 height 7
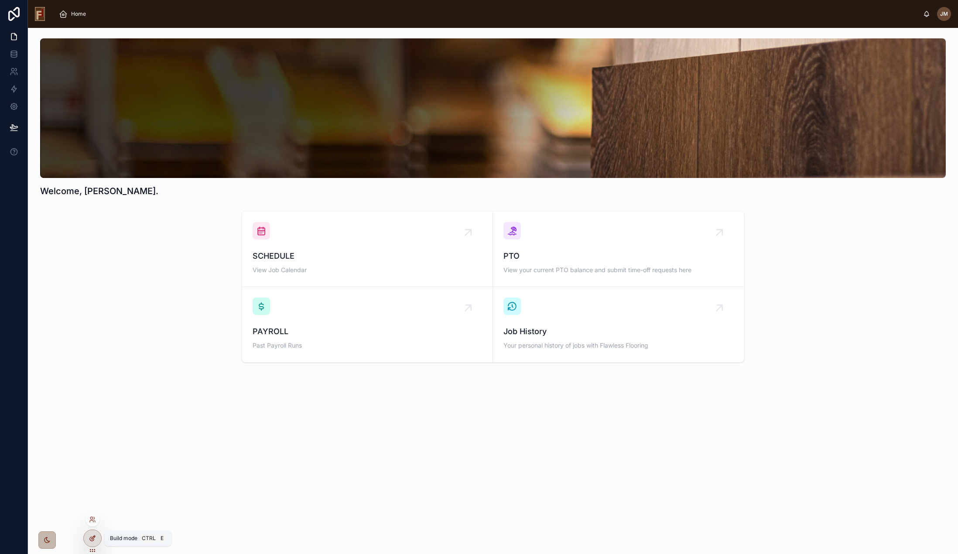
click at [98, 539] on div at bounding box center [92, 538] width 17 height 17
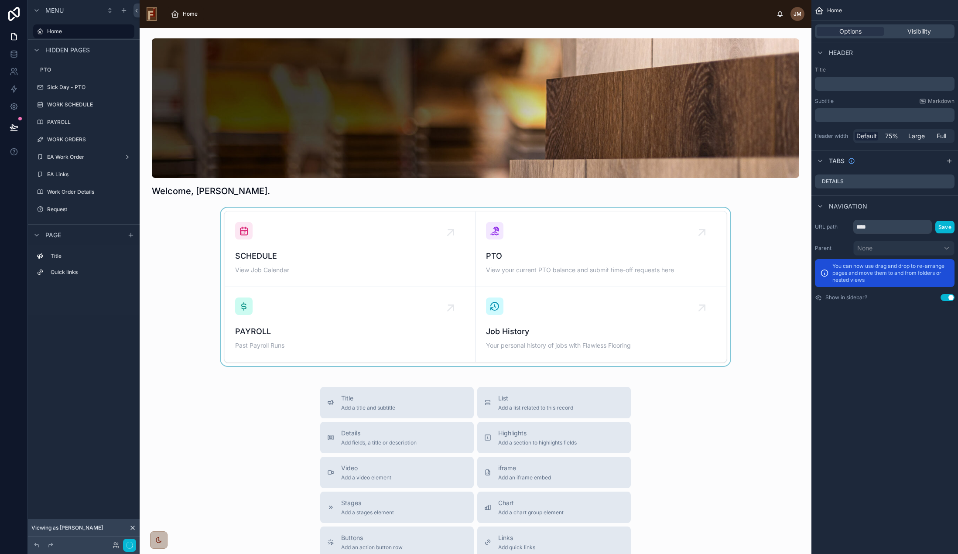
click at [367, 257] on div at bounding box center [476, 287] width 658 height 158
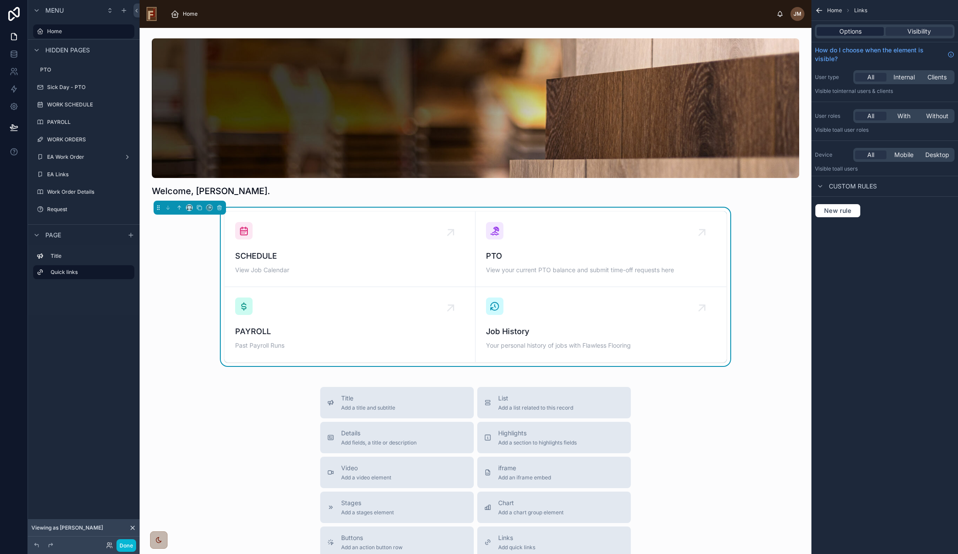
click at [860, 32] on span "Options" at bounding box center [850, 31] width 22 height 9
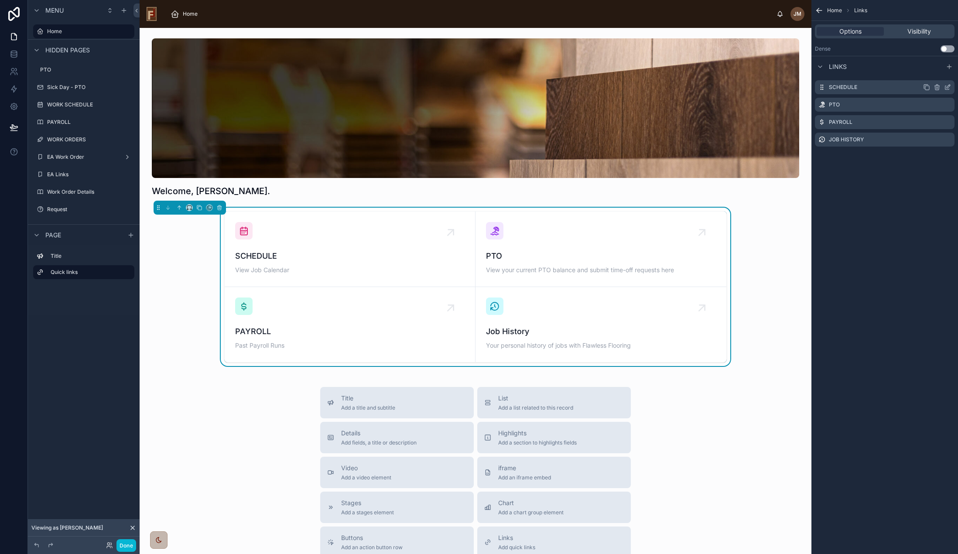
click at [948, 86] on icon "scrollable content" at bounding box center [947, 87] width 7 height 7
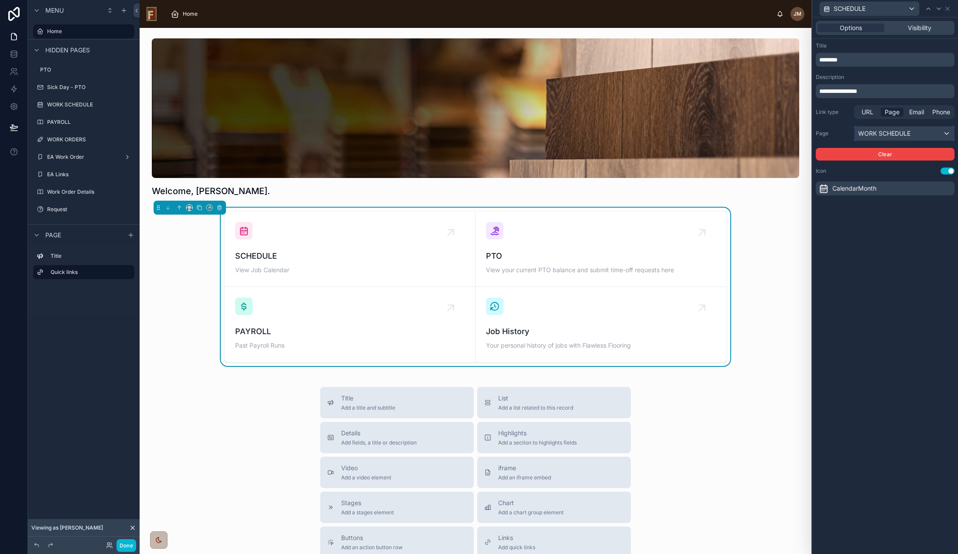
click at [904, 133] on div "WORK SCHEDULE" at bounding box center [903, 133] width 99 height 14
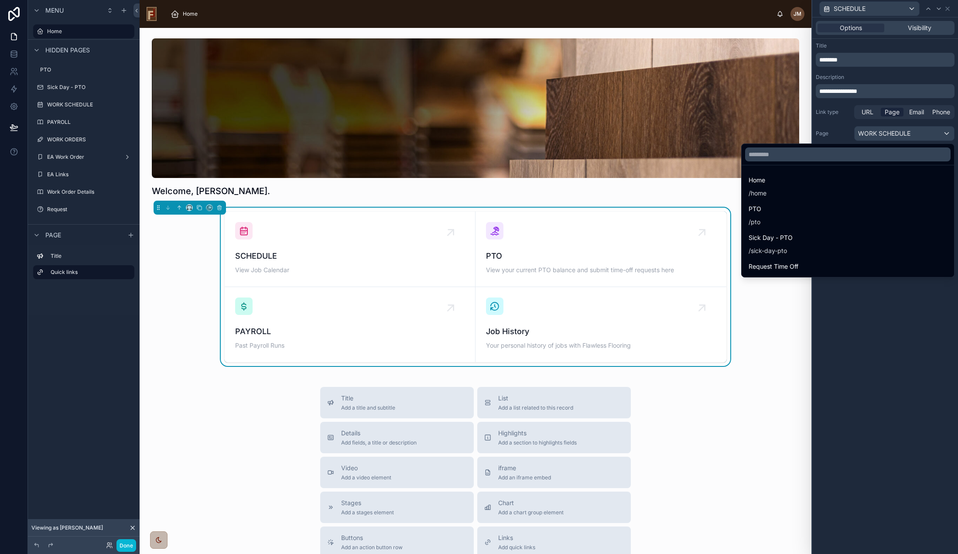
click at [904, 133] on div at bounding box center [885, 277] width 146 height 554
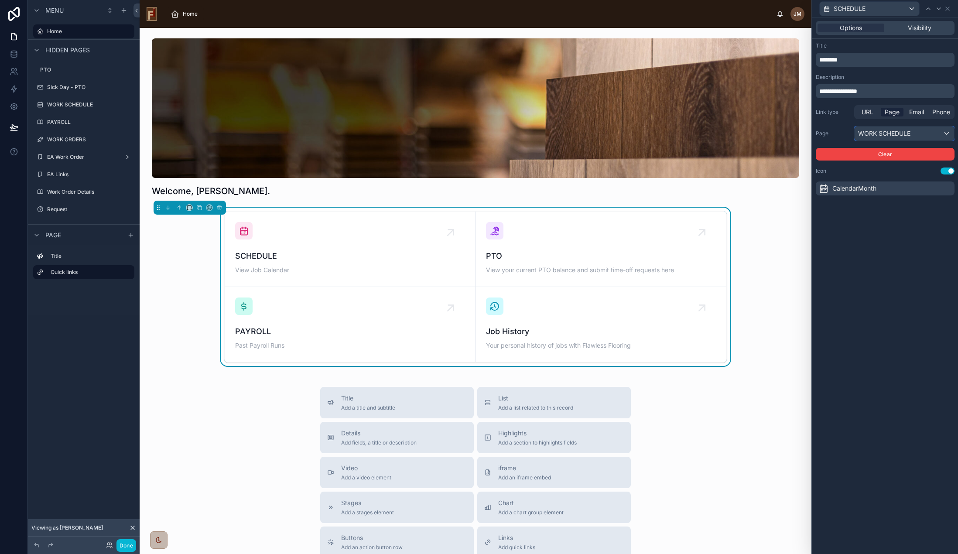
click at [904, 133] on div "WORK SCHEDULE" at bounding box center [903, 133] width 99 height 14
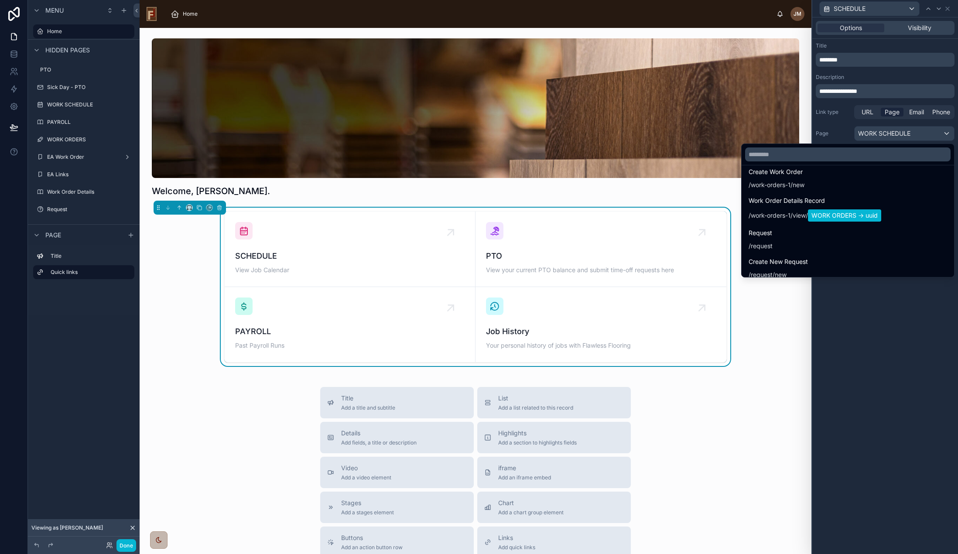
scroll to position [598, 0]
click at [928, 338] on div at bounding box center [885, 277] width 146 height 554
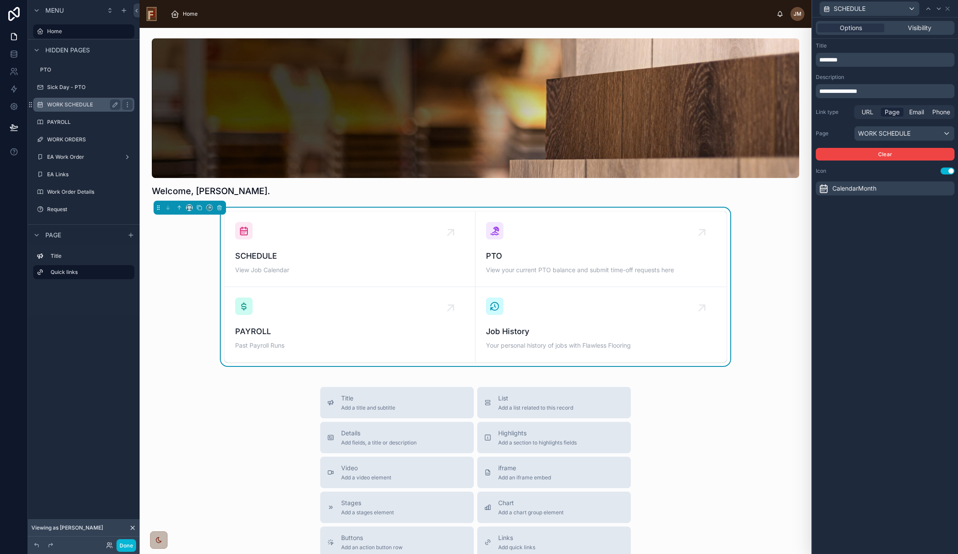
click at [74, 102] on label "WORK SCHEDULE" at bounding box center [82, 104] width 70 height 7
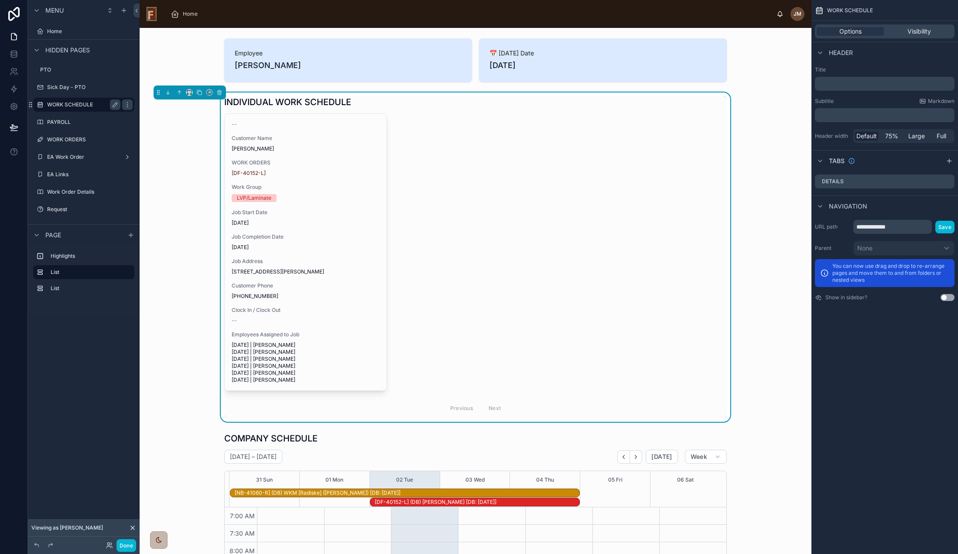
scroll to position [9, 0]
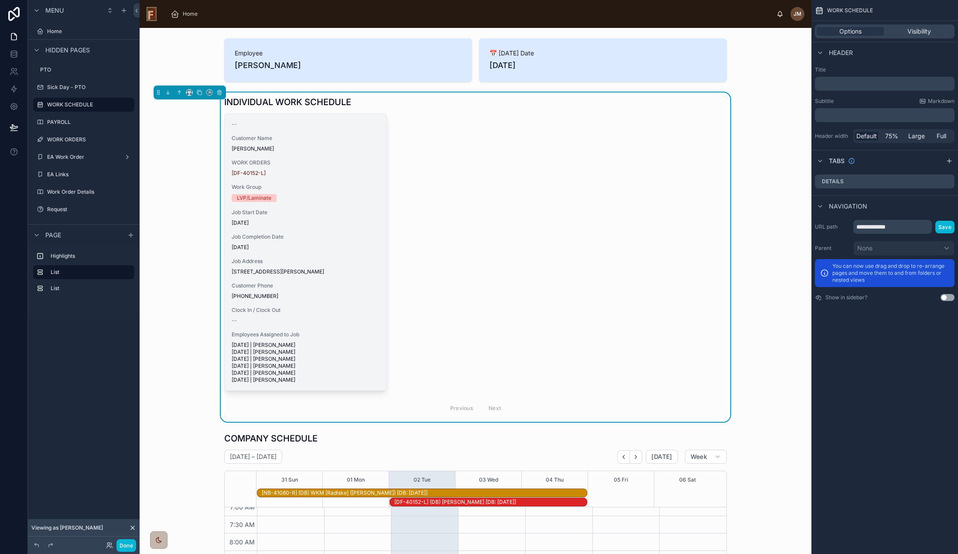
click at [340, 197] on div "LVP/Laminate" at bounding box center [306, 198] width 148 height 8
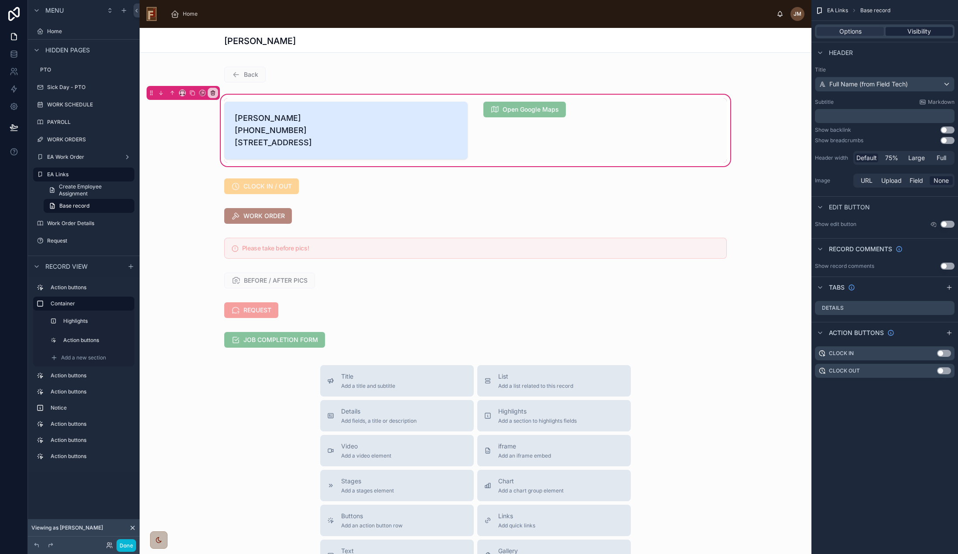
click at [918, 28] on span "Visibility" at bounding box center [919, 31] width 24 height 9
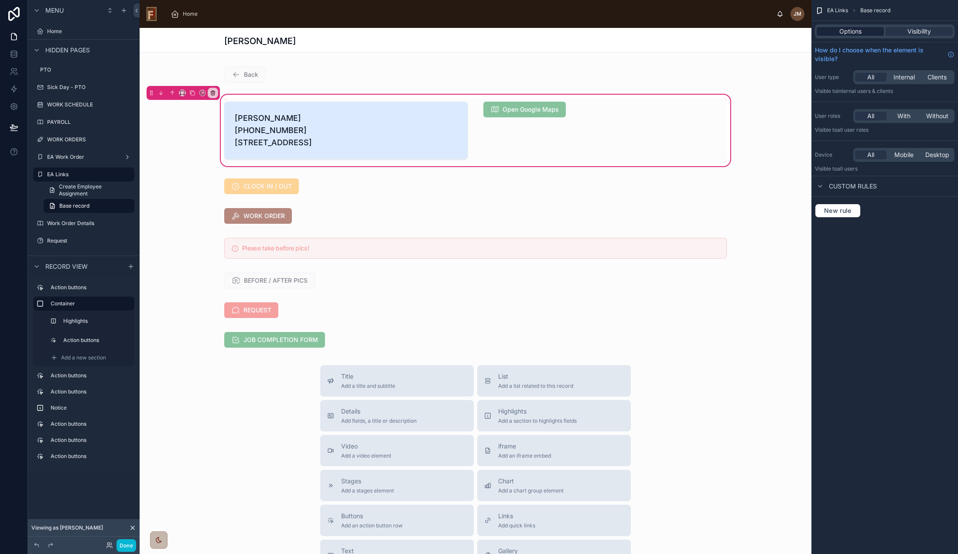
click at [850, 31] on span "Options" at bounding box center [850, 31] width 22 height 9
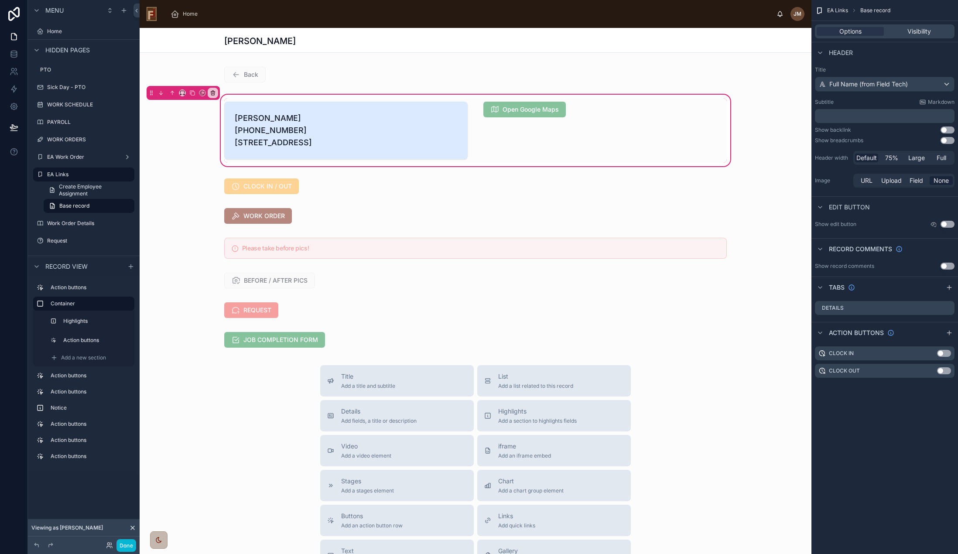
click at [684, 53] on div "[PERSON_NAME] Back [PERSON_NAME] [PHONE_NUMBER] [STREET_ADDRESS][PERSON_NAME] O…" at bounding box center [476, 386] width 672 height 717
click at [727, 36] on div "[PERSON_NAME]" at bounding box center [476, 40] width 672 height 25
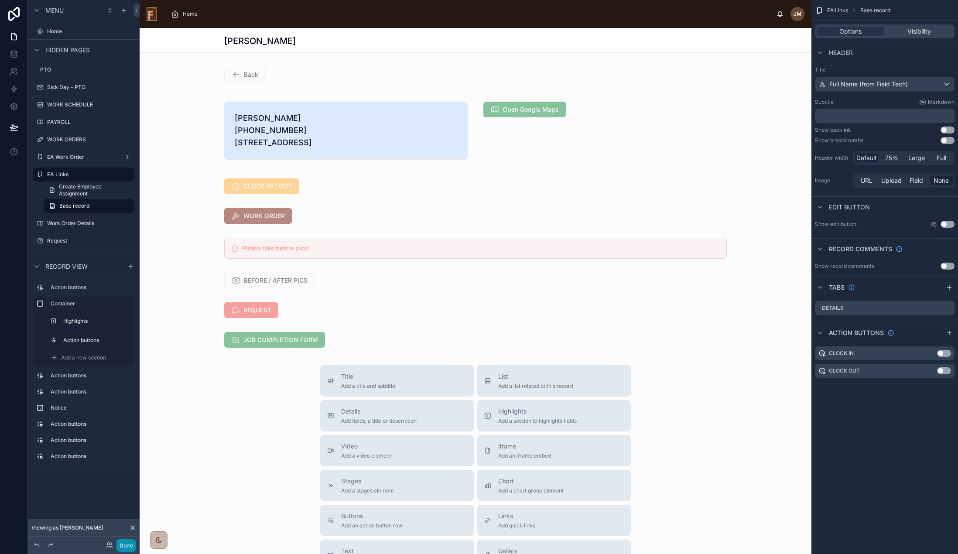
click at [125, 543] on button "Done" at bounding box center [126, 545] width 20 height 13
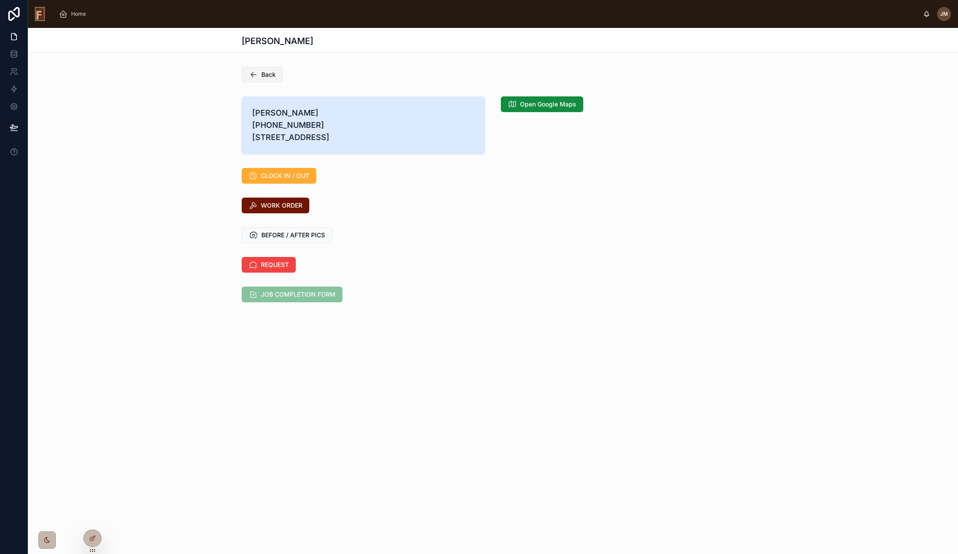
click at [263, 67] on button "Back" at bounding box center [262, 75] width 41 height 16
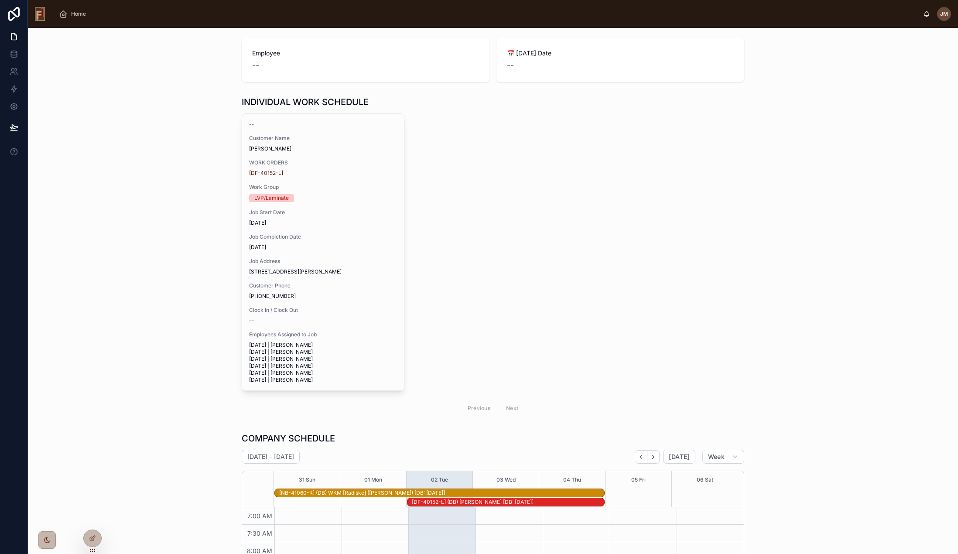
scroll to position [9, 0]
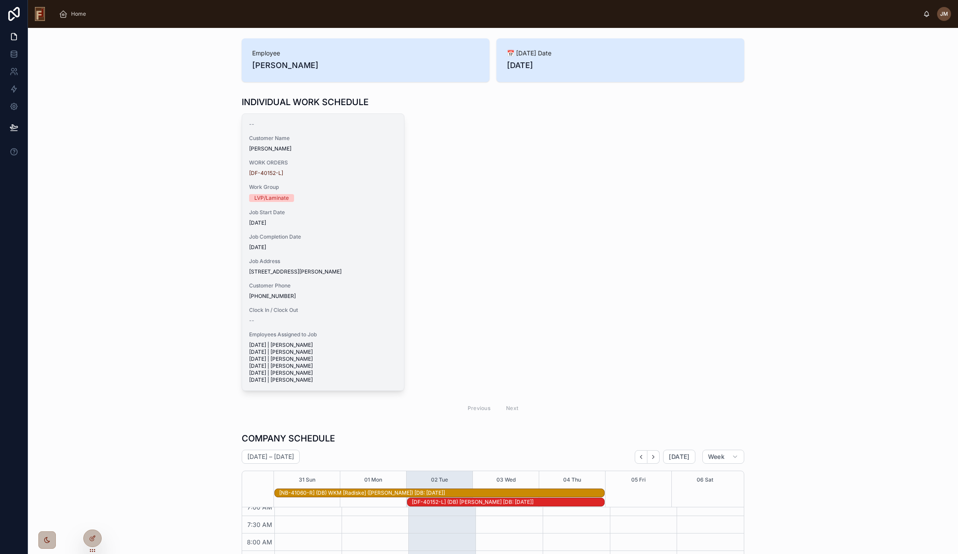
click at [379, 254] on div "-- Customer Name [PERSON_NAME] WORK ORDERS [DF-40152-L] Work Group LVP/Laminate…" at bounding box center [323, 252] width 162 height 276
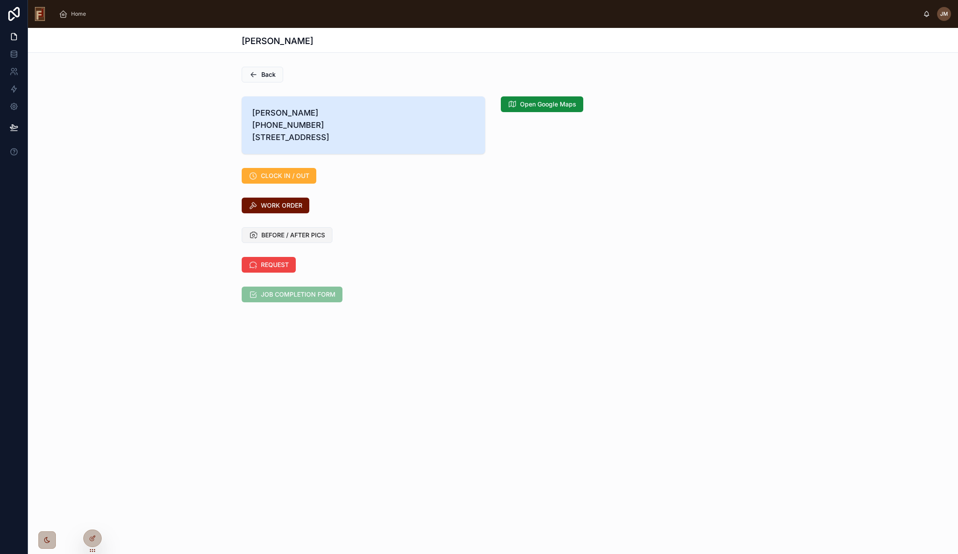
click at [292, 239] on span "BEFORE / AFTER PICS" at bounding box center [293, 235] width 64 height 9
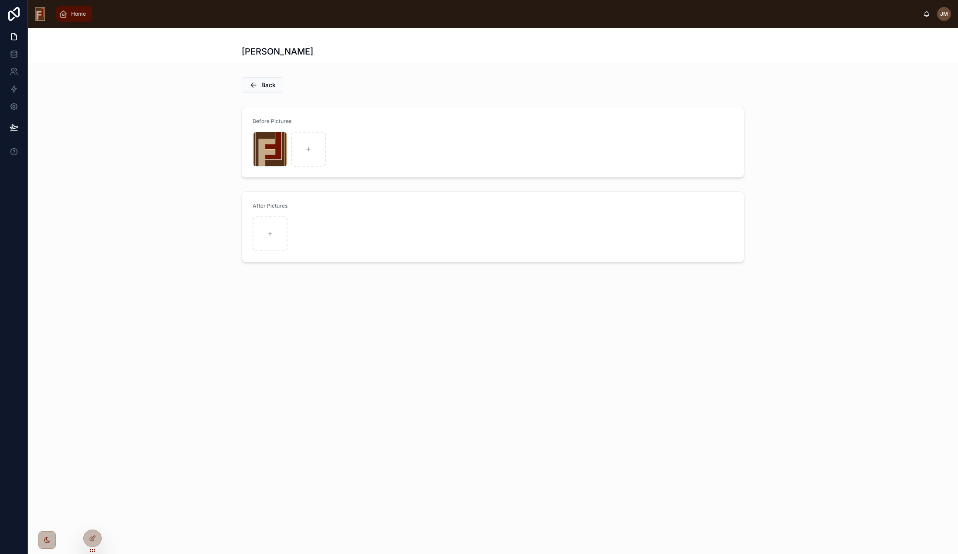
click at [71, 14] on span "Home" at bounding box center [78, 13] width 15 height 7
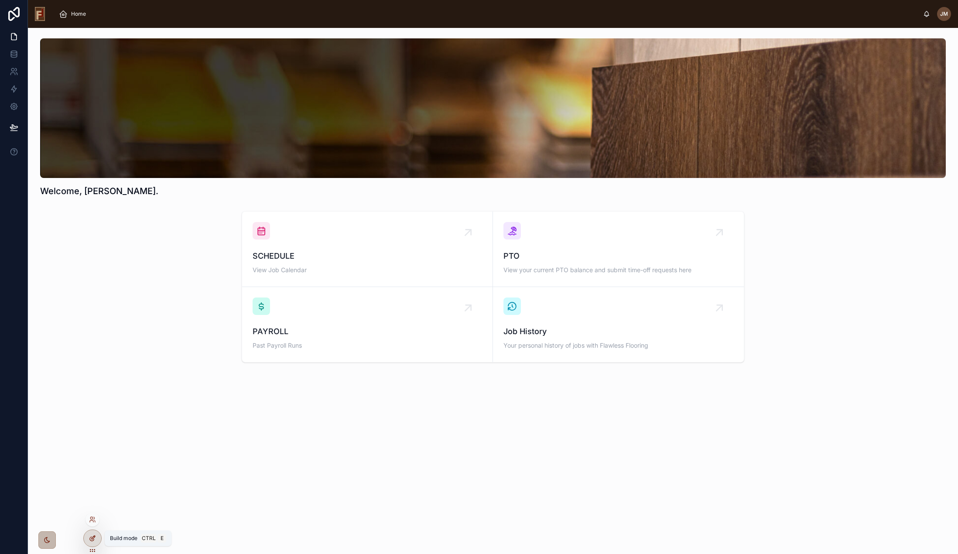
click at [92, 538] on icon at bounding box center [92, 538] width 7 height 7
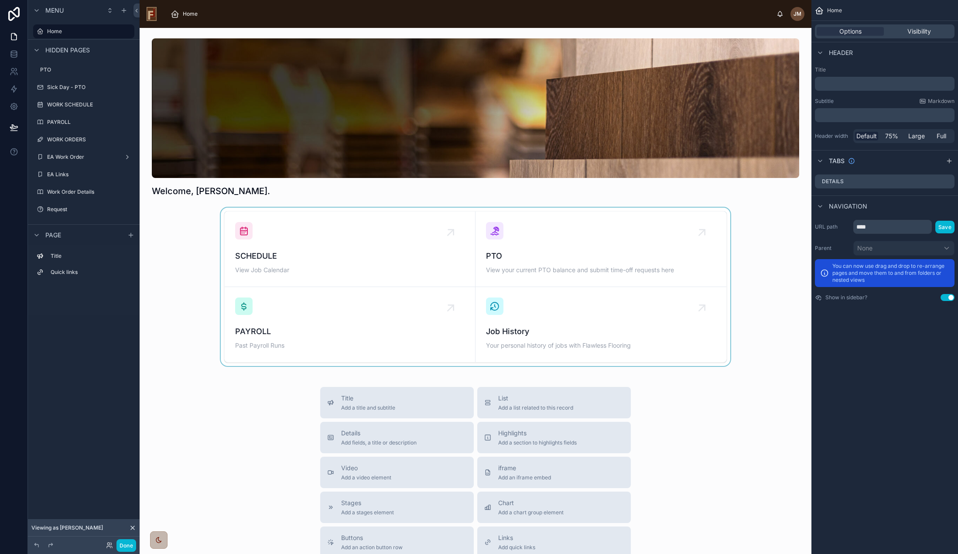
click at [293, 237] on div at bounding box center [476, 287] width 658 height 158
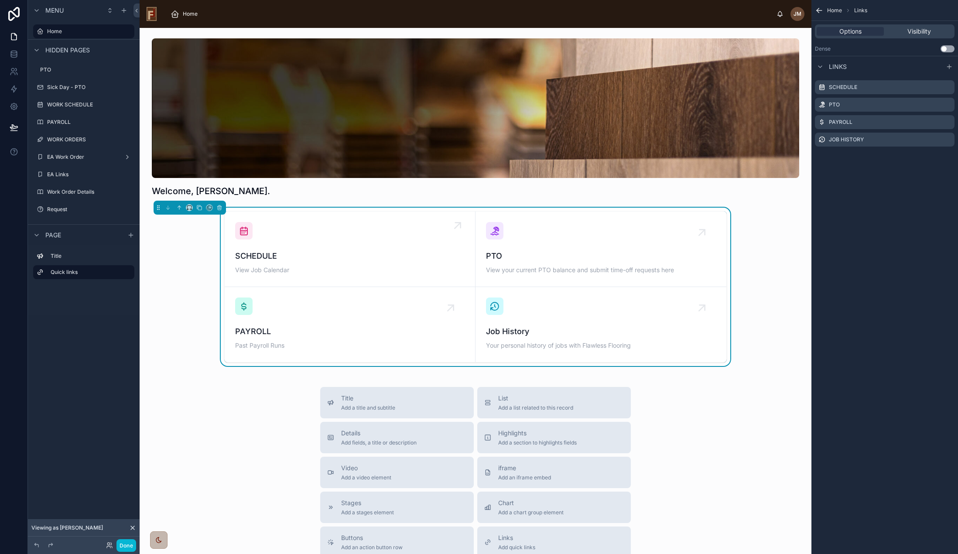
click at [314, 238] on div "SCHEDULE View Job Calendar" at bounding box center [349, 249] width 229 height 54
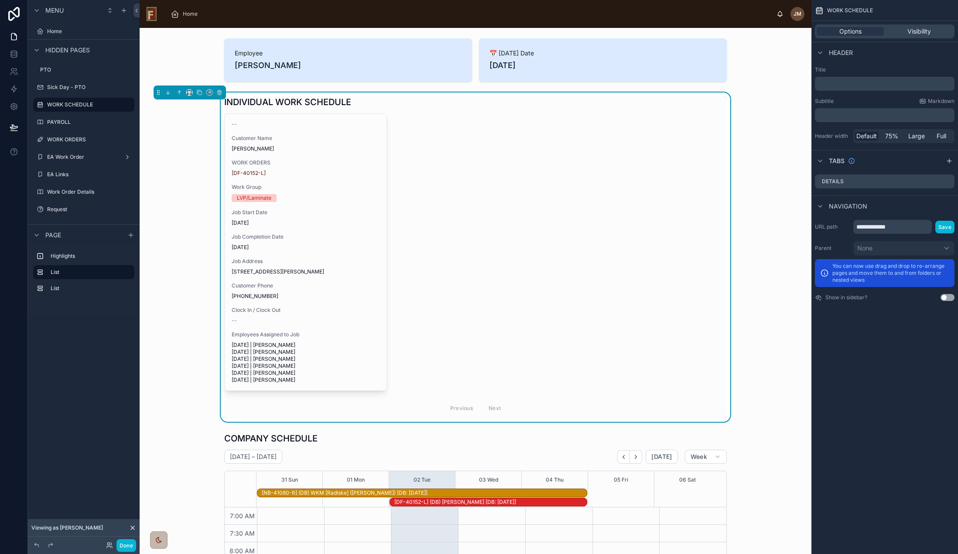
scroll to position [9, 0]
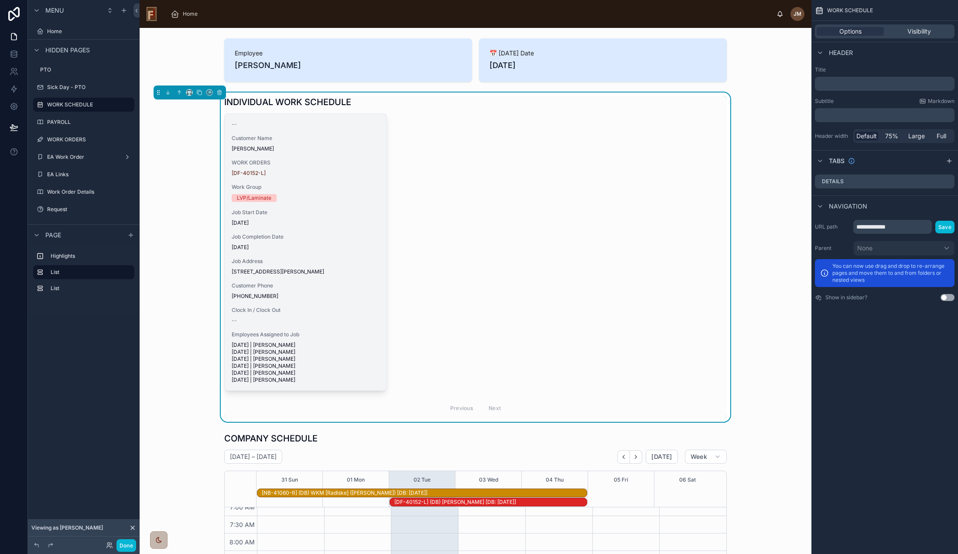
click at [320, 258] on span "Job Address" at bounding box center [306, 261] width 148 height 7
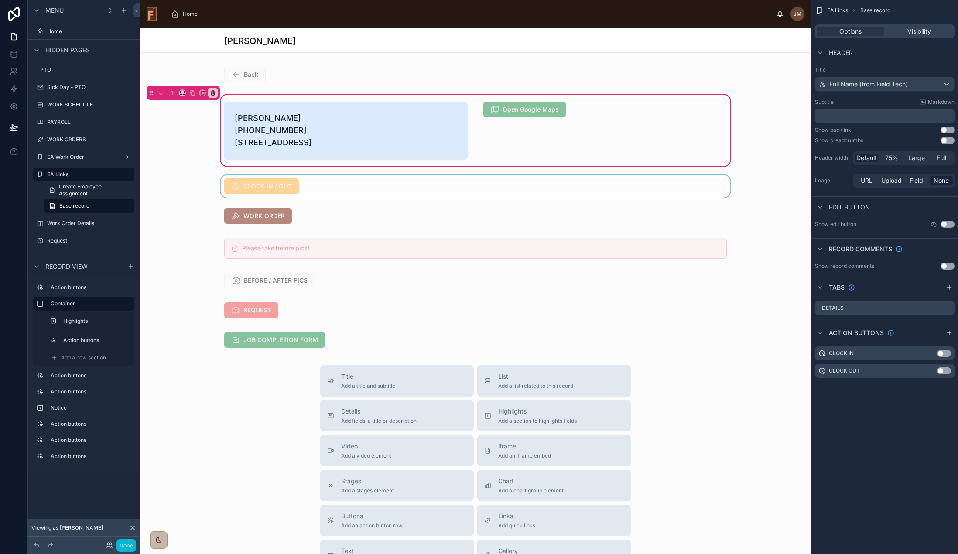
click at [266, 198] on div at bounding box center [476, 186] width 672 height 23
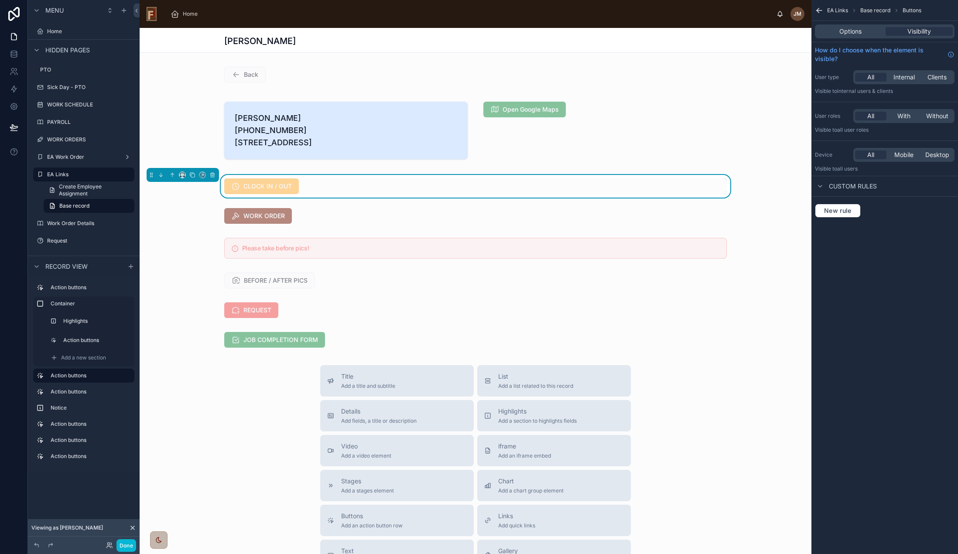
click at [325, 194] on div "CLOCK IN / OUT" at bounding box center [475, 186] width 502 height 16
click at [342, 194] on div "CLOCK IN / OUT" at bounding box center [475, 186] width 502 height 16
click at [856, 30] on span "Options" at bounding box center [850, 31] width 22 height 9
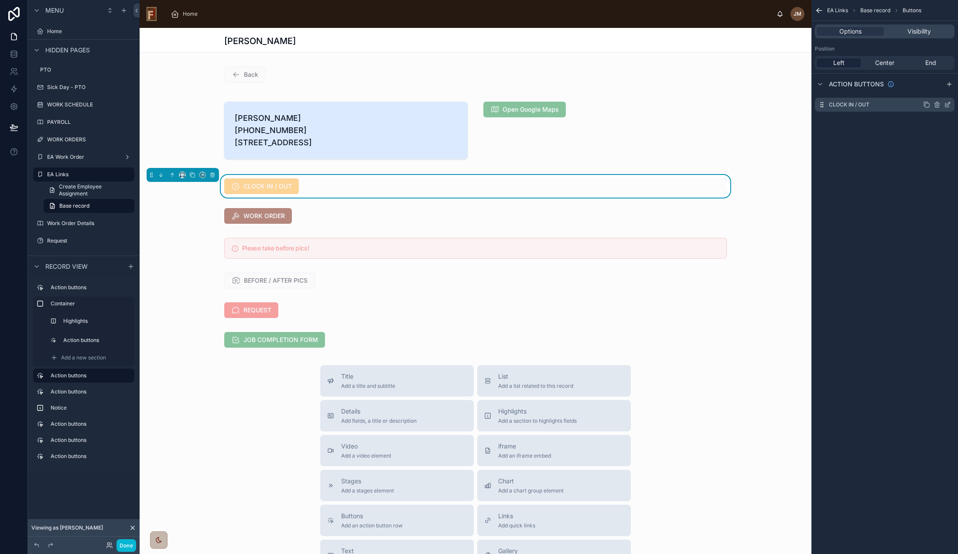
click at [948, 102] on icon "scrollable content" at bounding box center [947, 104] width 7 height 7
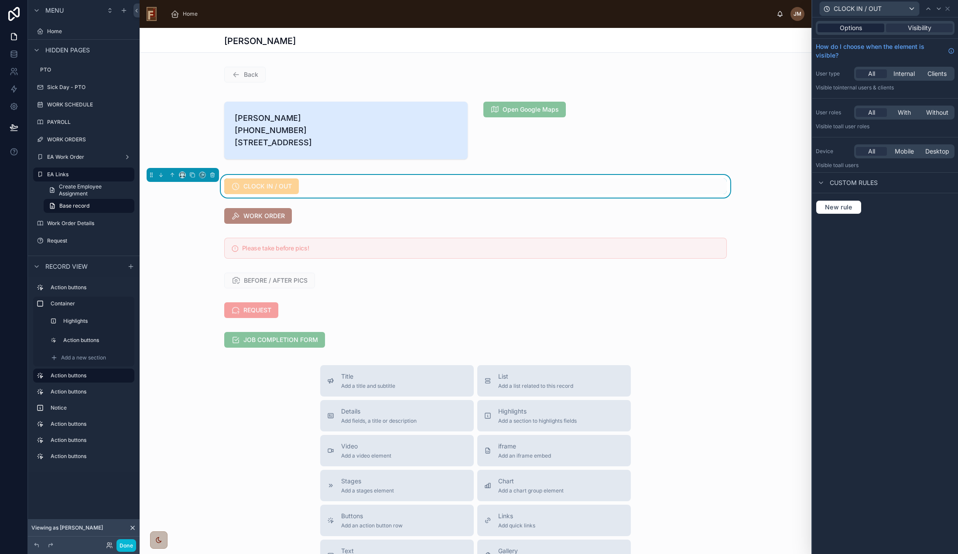
click at [862, 24] on div "Options" at bounding box center [850, 28] width 67 height 9
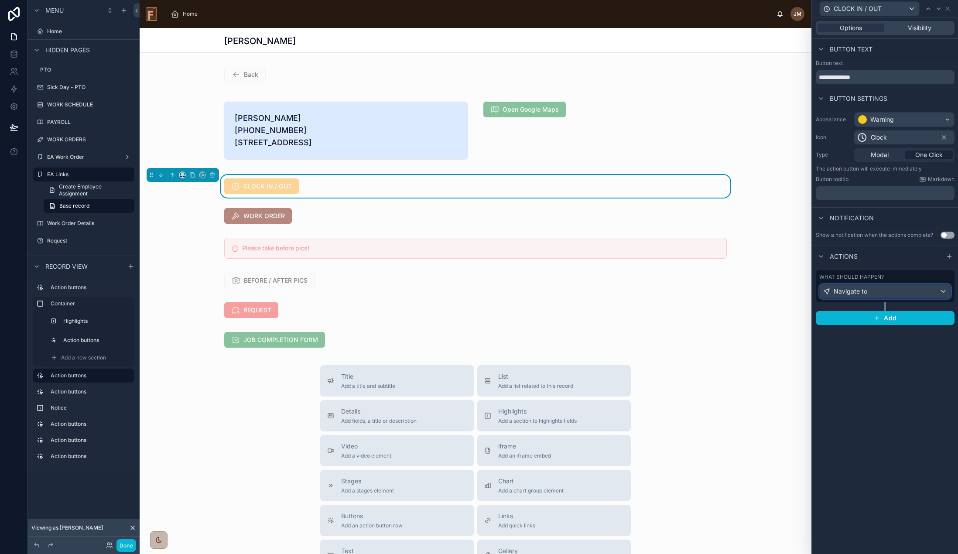
click at [904, 290] on div "Navigate to" at bounding box center [884, 291] width 131 height 14
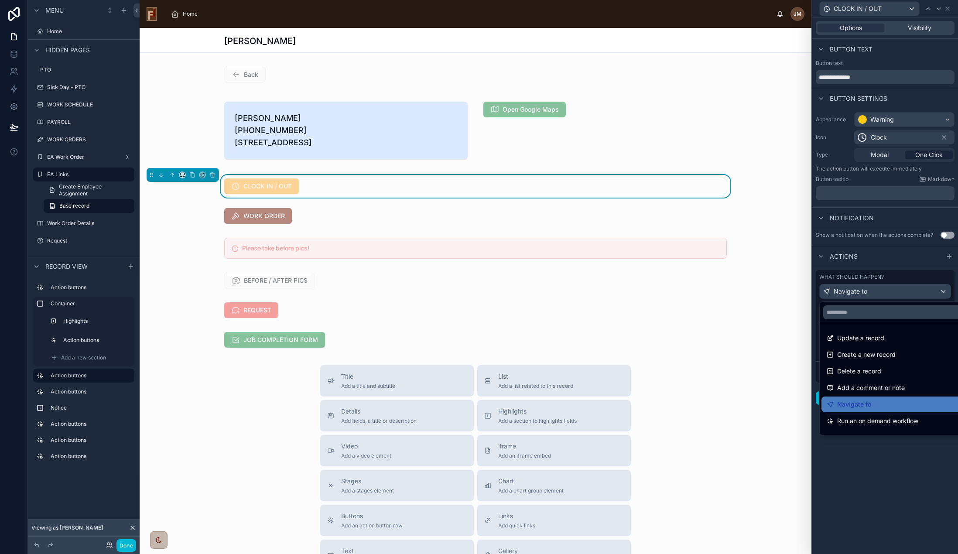
click at [904, 290] on div at bounding box center [885, 277] width 146 height 554
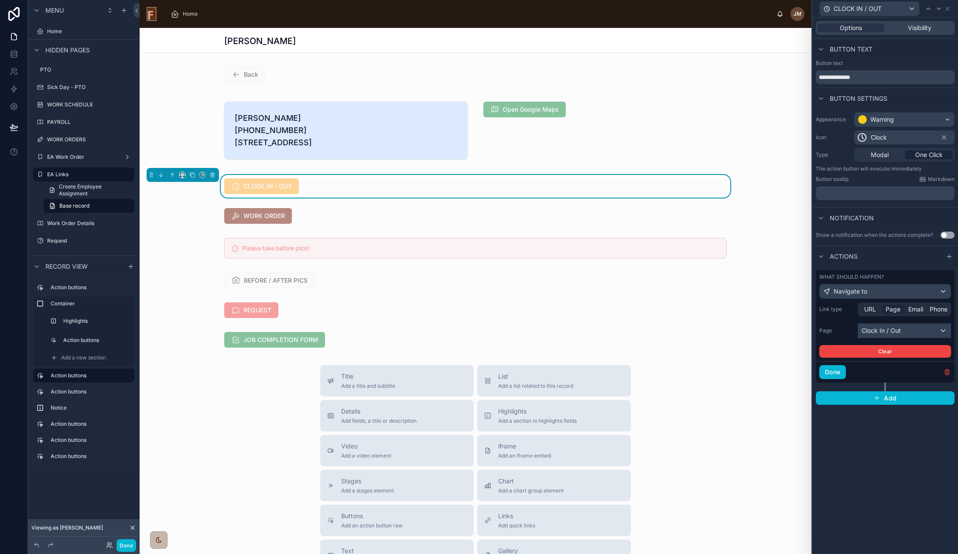
click at [913, 332] on div "Clock In / Out" at bounding box center [904, 331] width 92 height 14
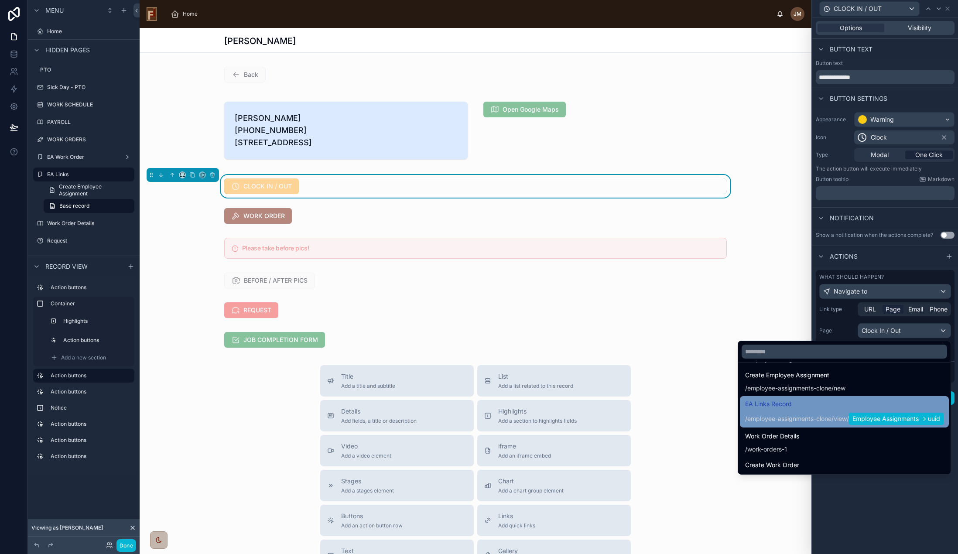
scroll to position [491, 0]
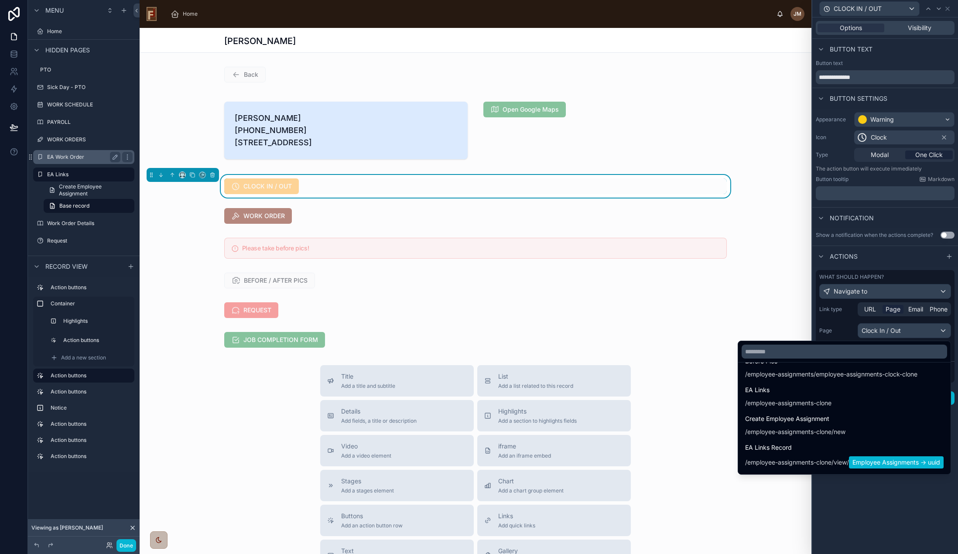
click at [66, 154] on label "EA Work Order" at bounding box center [82, 157] width 70 height 7
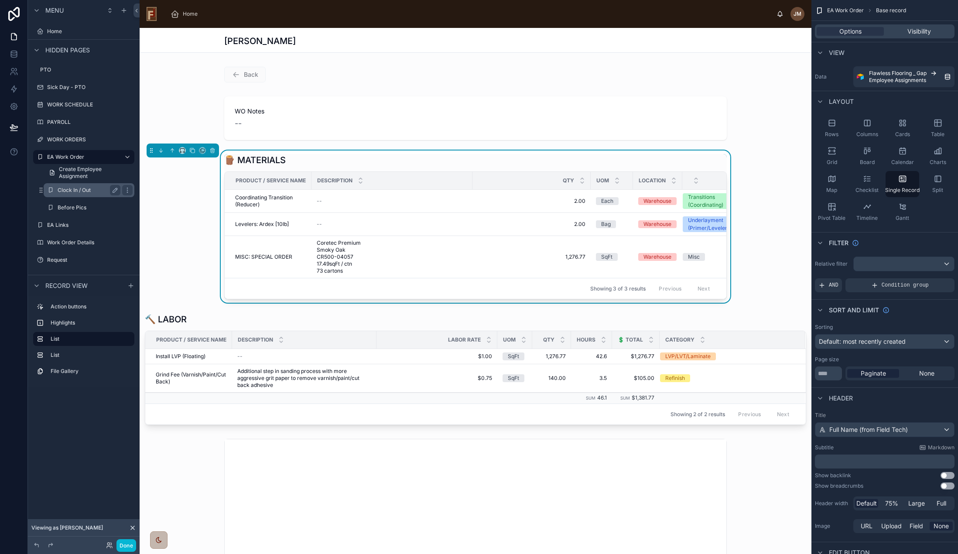
click at [74, 188] on label "Clock In / Out" at bounding box center [87, 190] width 59 height 7
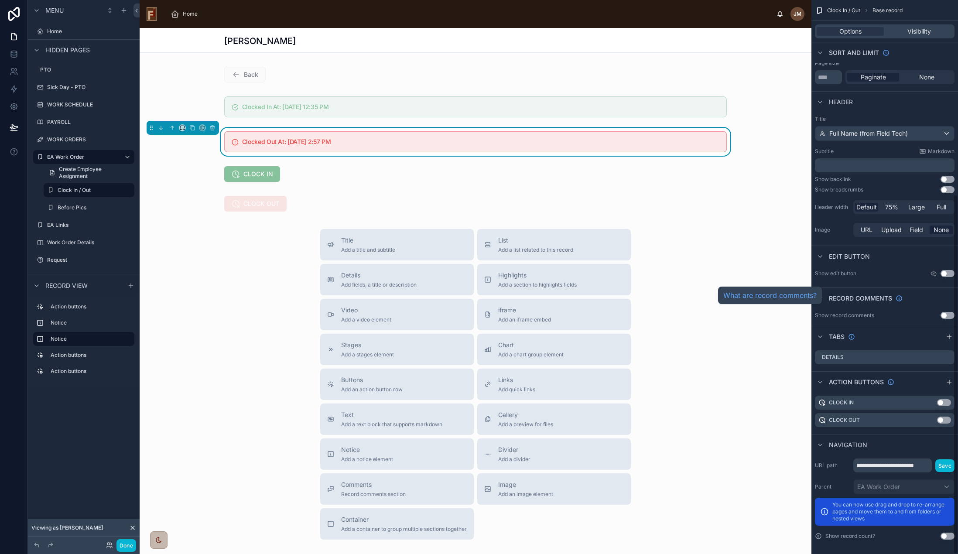
scroll to position [299, 0]
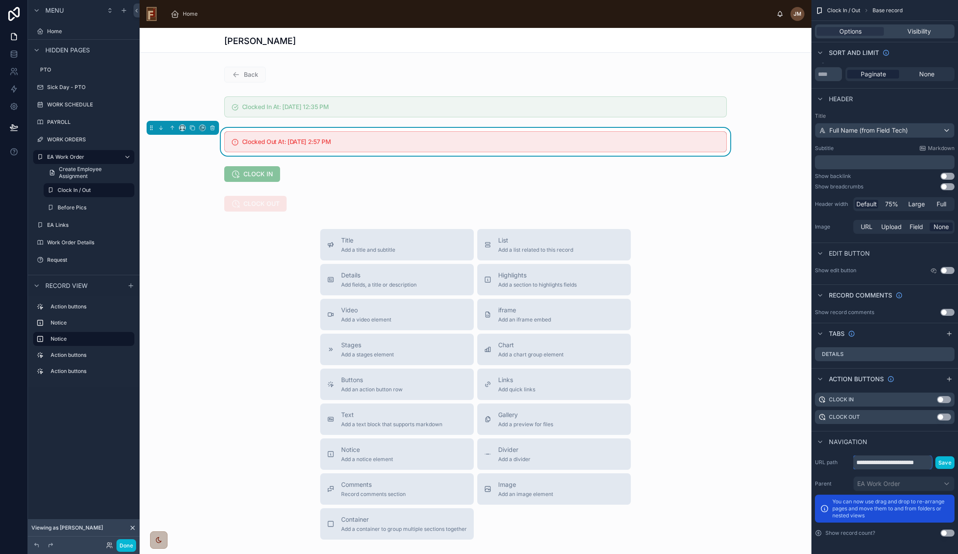
click at [901, 461] on input "**********" at bounding box center [892, 462] width 78 height 14
drag, startPoint x: 875, startPoint y: 460, endPoint x: 944, endPoint y: 461, distance: 69.4
click at [944, 461] on div "**********" at bounding box center [903, 462] width 101 height 14
click at [879, 462] on input "**********" at bounding box center [892, 462] width 79 height 14
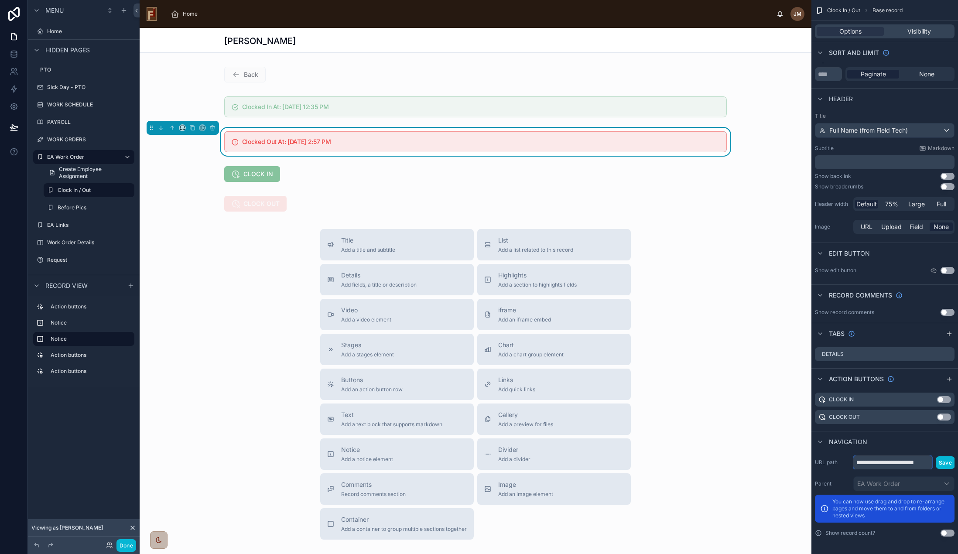
click at [879, 462] on input "**********" at bounding box center [892, 462] width 79 height 14
type input "*"
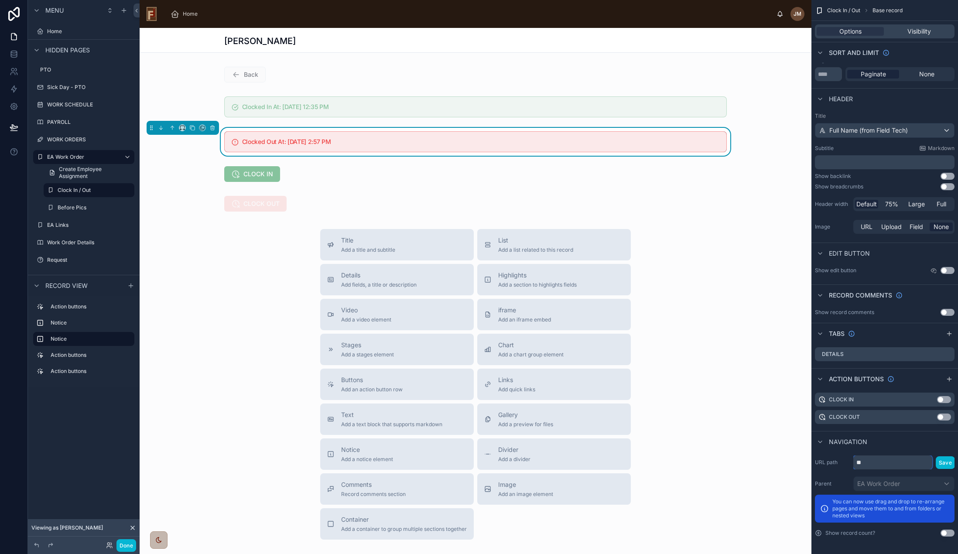
type input "*"
type input "********"
click at [945, 461] on button "Save" at bounding box center [944, 462] width 19 height 13
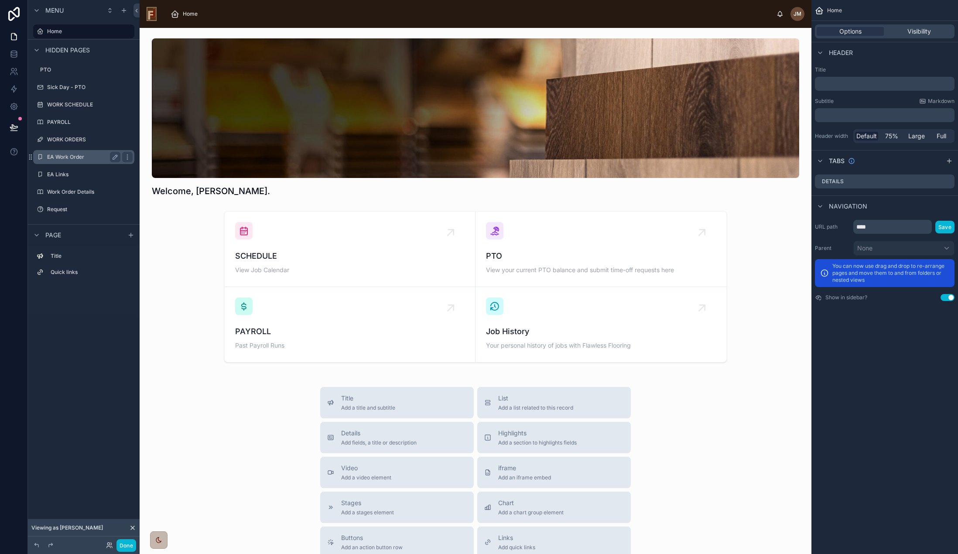
click at [64, 158] on label "EA Work Order" at bounding box center [82, 157] width 70 height 7
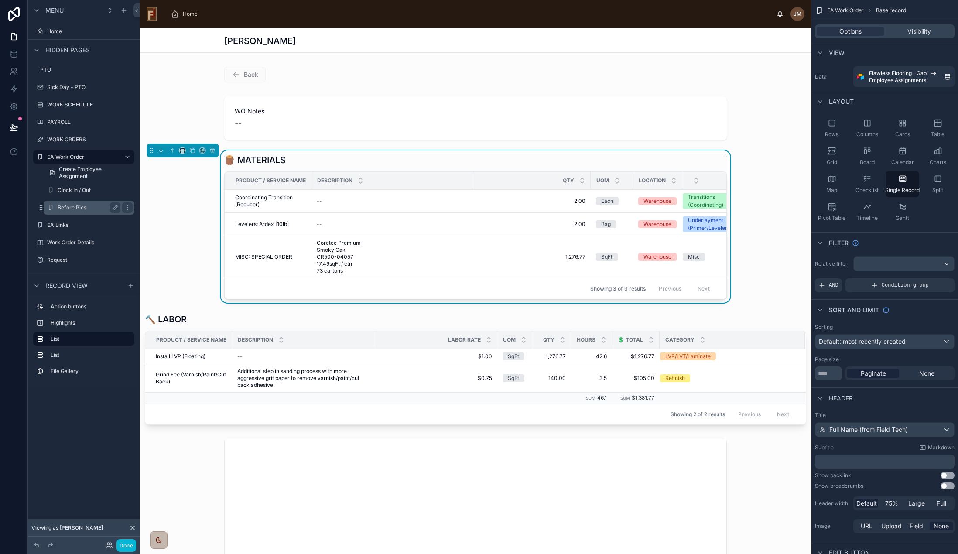
click at [75, 207] on label "Before Pics" at bounding box center [87, 207] width 59 height 7
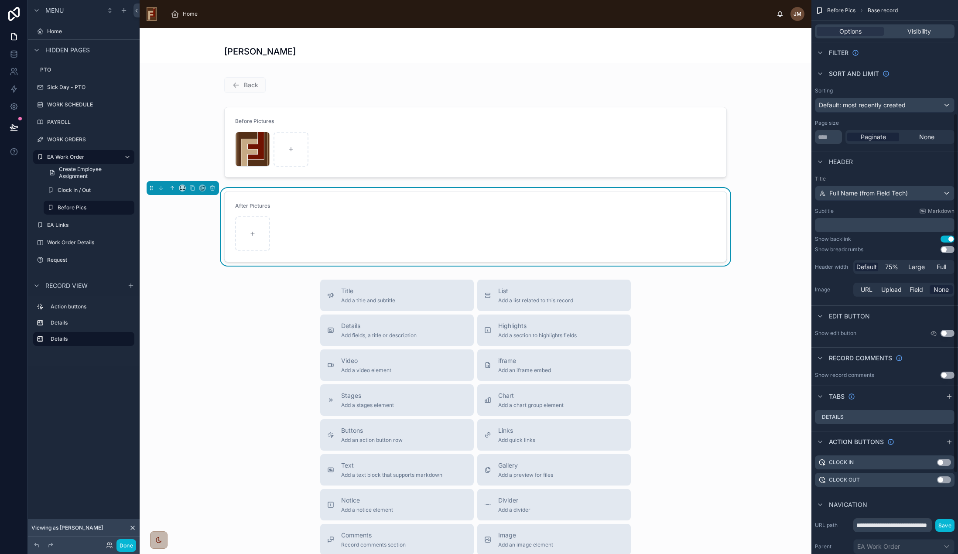
scroll to position [299, 0]
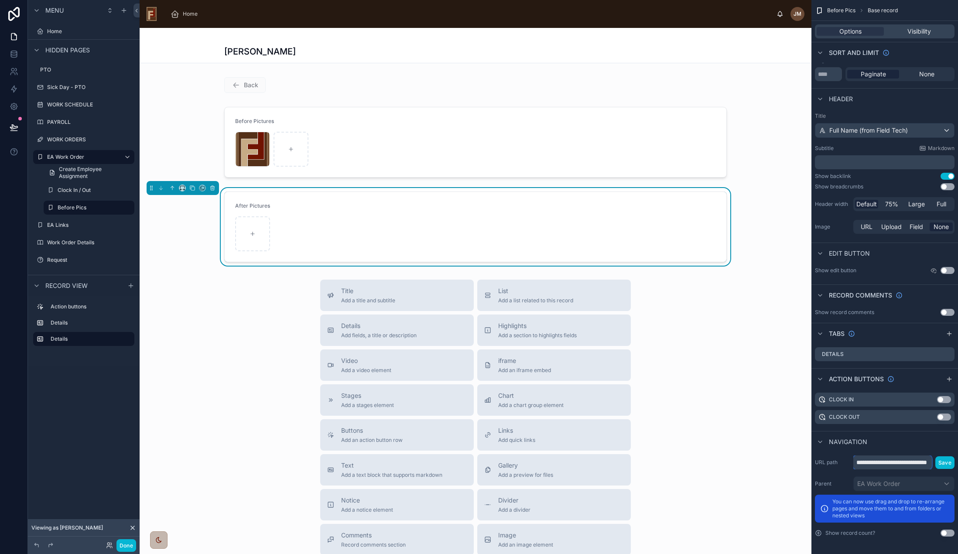
click at [898, 462] on input "**********" at bounding box center [892, 462] width 78 height 14
drag, startPoint x: 895, startPoint y: 461, endPoint x: 946, endPoint y: 462, distance: 51.0
click at [946, 462] on div "**********" at bounding box center [903, 462] width 101 height 14
click at [897, 461] on input "**********" at bounding box center [892, 462] width 79 height 14
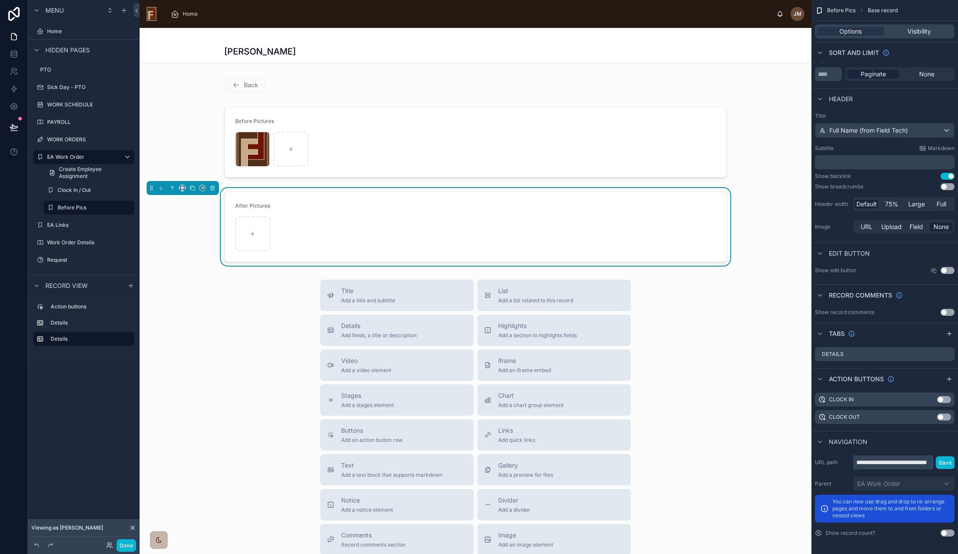
click at [897, 461] on input "**********" at bounding box center [892, 462] width 79 height 14
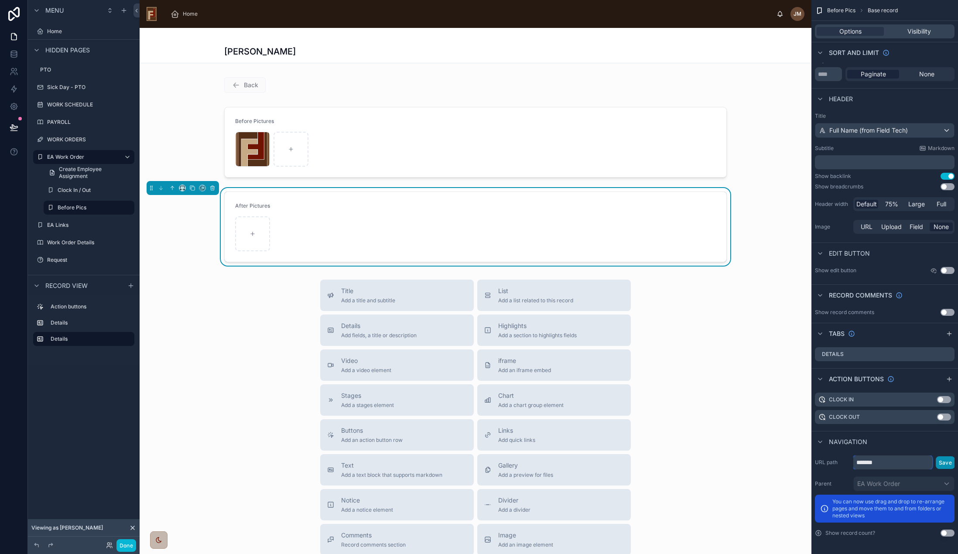
type input "*******"
click at [944, 465] on button "Save" at bounding box center [944, 462] width 19 height 13
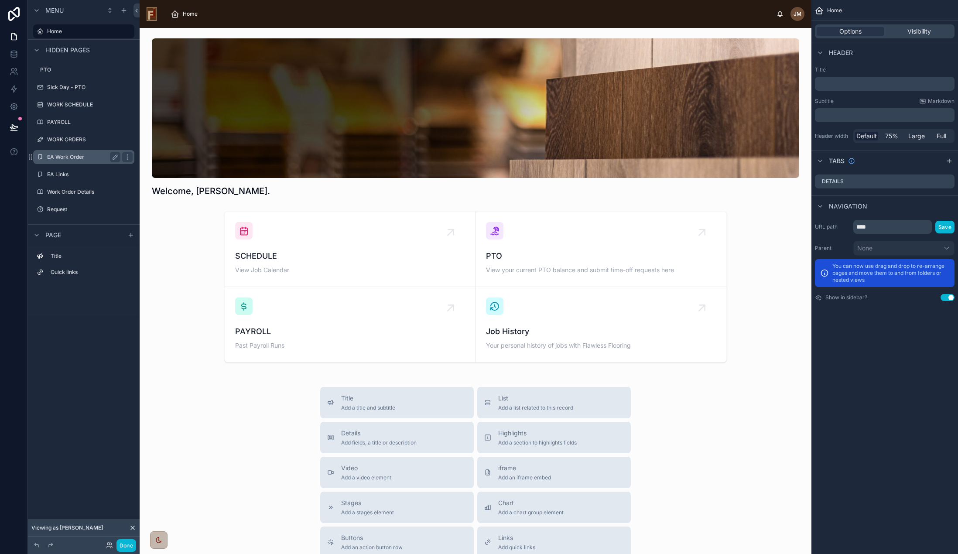
click at [67, 157] on label "EA Work Order" at bounding box center [82, 157] width 70 height 7
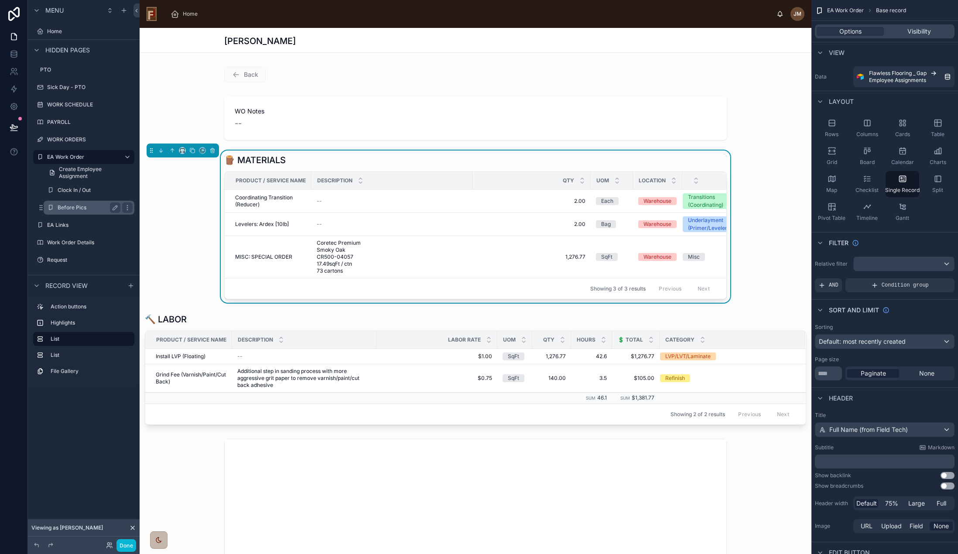
click at [73, 202] on div "Before Pics" at bounding box center [89, 207] width 63 height 10
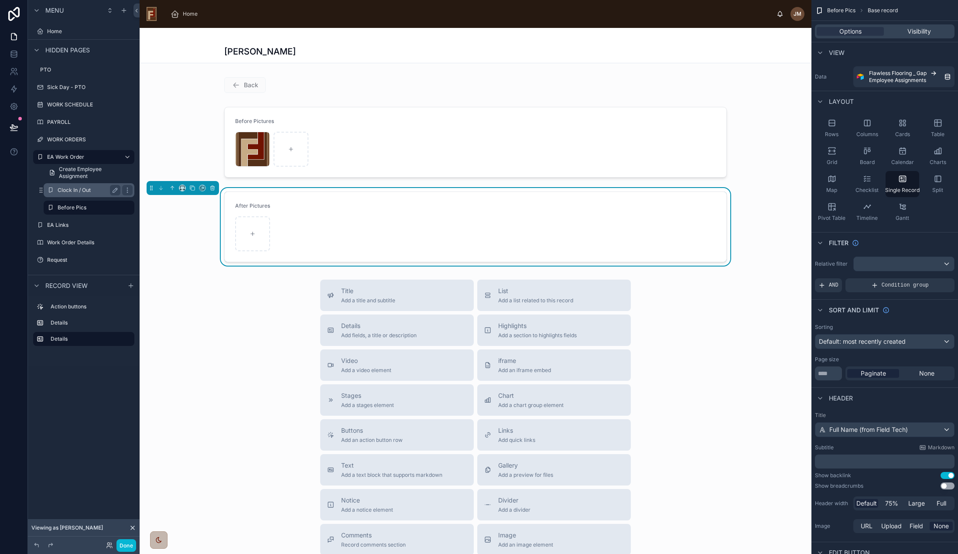
click at [75, 189] on label "Clock In / Out" at bounding box center [87, 190] width 59 height 7
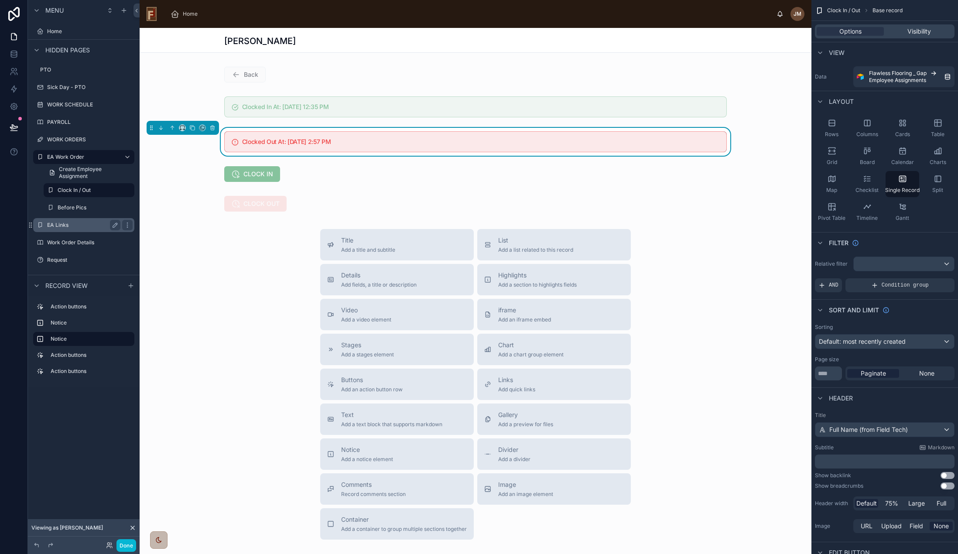
click at [63, 225] on label "EA Links" at bounding box center [82, 225] width 70 height 7
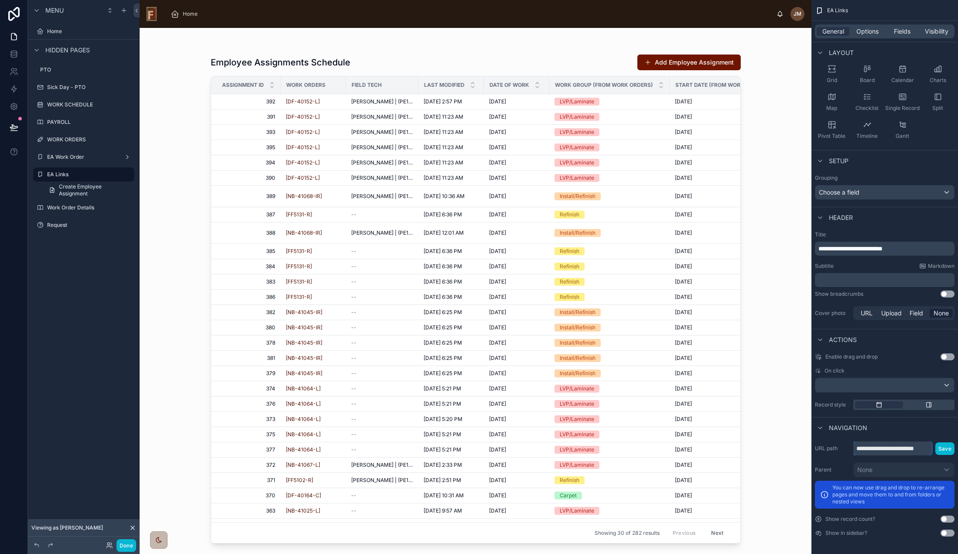
scroll to position [0, 13]
drag, startPoint x: 900, startPoint y: 447, endPoint x: 959, endPoint y: 447, distance: 59.8
click at [957, 447] on html "Menu Home Hidden pages PTO Sick Day - PTO WORK SCHEDULE PAYROLL WORK ORDERS EA …" at bounding box center [479, 277] width 958 height 554
click at [899, 446] on input "**********" at bounding box center [892, 448] width 79 height 14
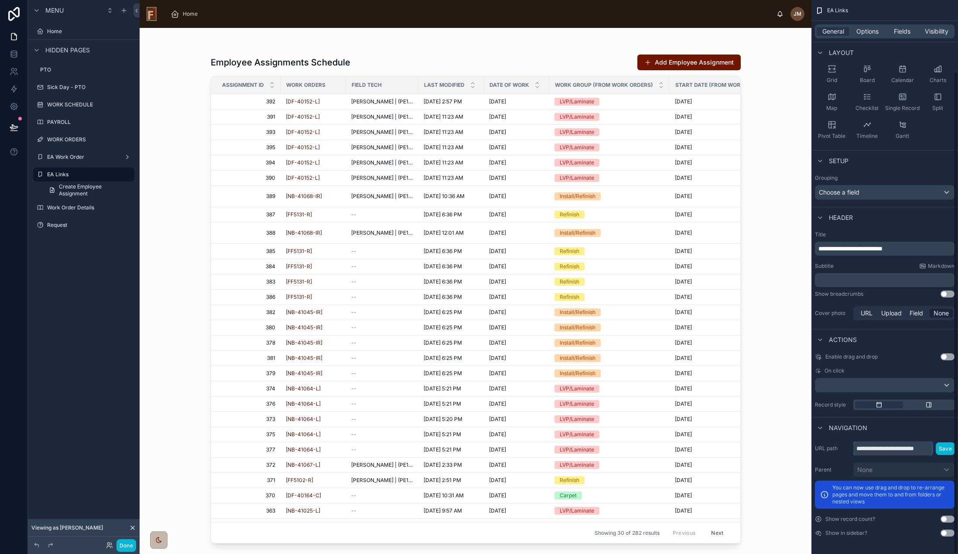
click at [899, 446] on input "**********" at bounding box center [892, 448] width 79 height 14
type input "********"
click at [946, 445] on button "Save" at bounding box center [944, 448] width 19 height 13
click at [945, 449] on button "Save" at bounding box center [944, 448] width 19 height 13
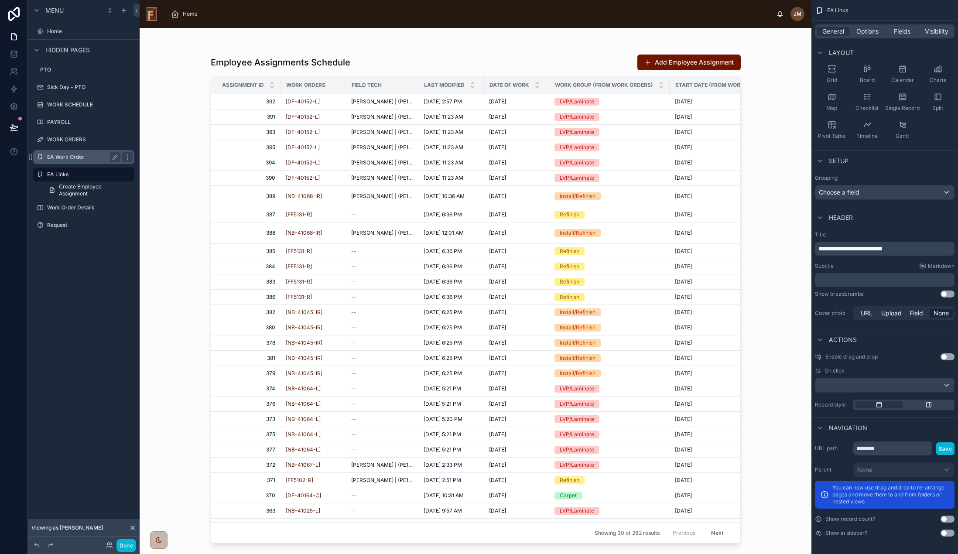
click at [63, 154] on label "EA Work Order" at bounding box center [82, 157] width 70 height 7
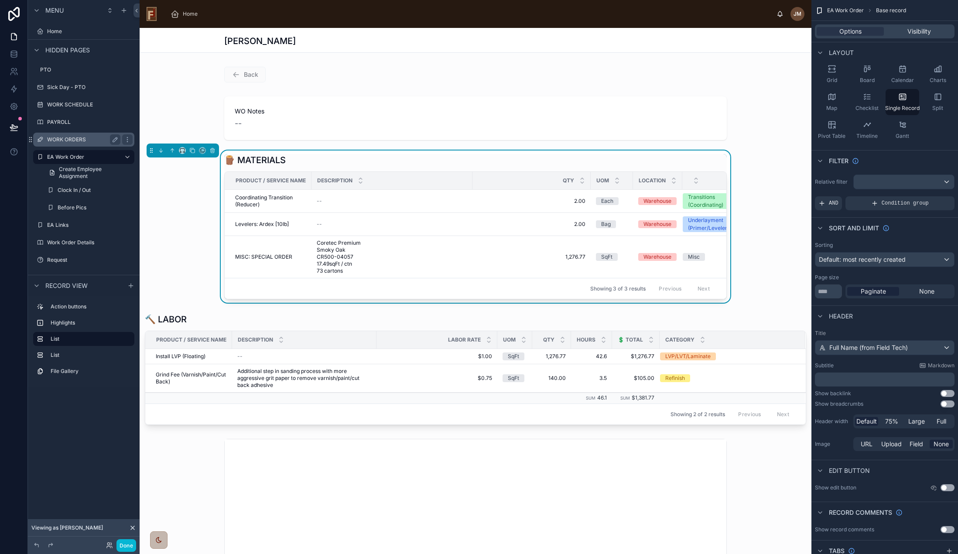
click at [65, 136] on label "WORK ORDERS" at bounding box center [82, 139] width 70 height 7
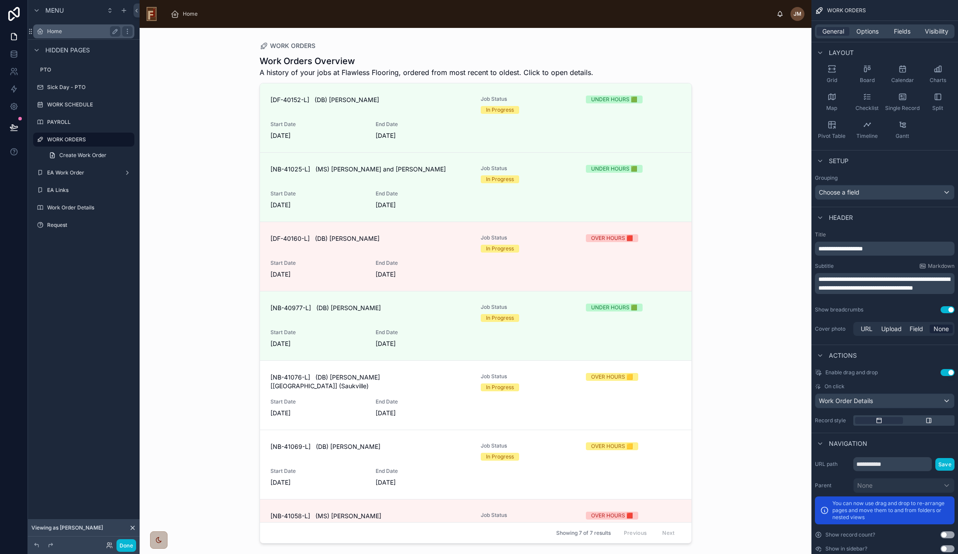
click at [60, 31] on label "Home" at bounding box center [82, 31] width 70 height 7
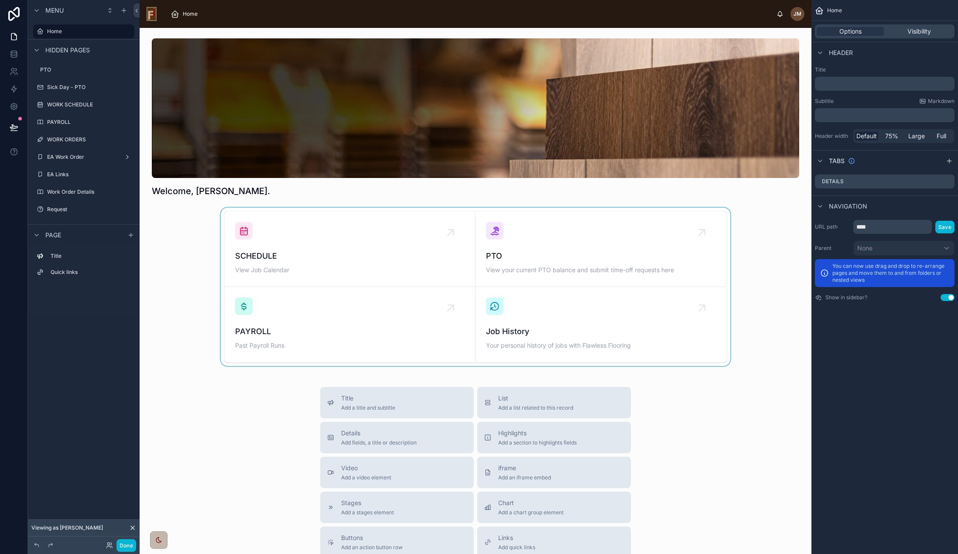
click at [344, 271] on div at bounding box center [476, 287] width 658 height 158
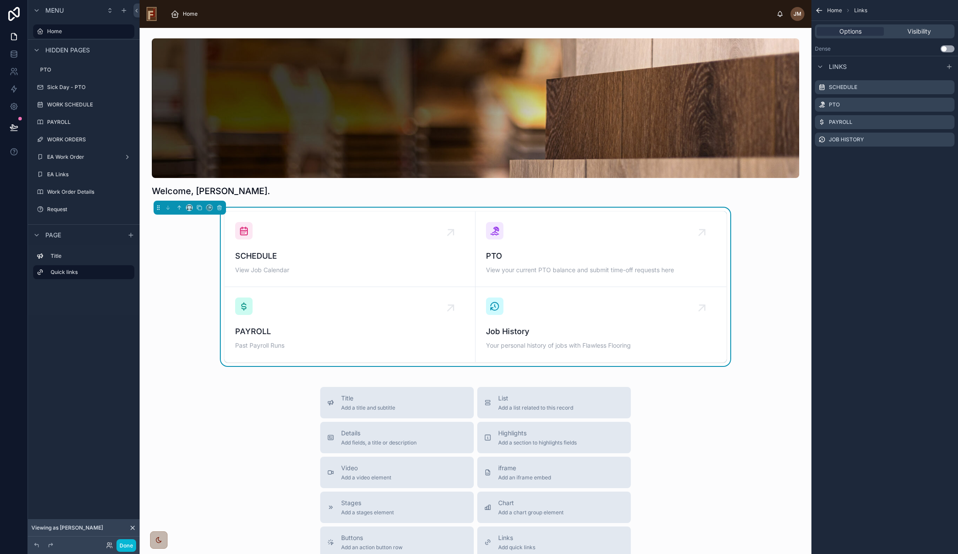
click at [344, 269] on span "View Job Calendar" at bounding box center [349, 270] width 229 height 9
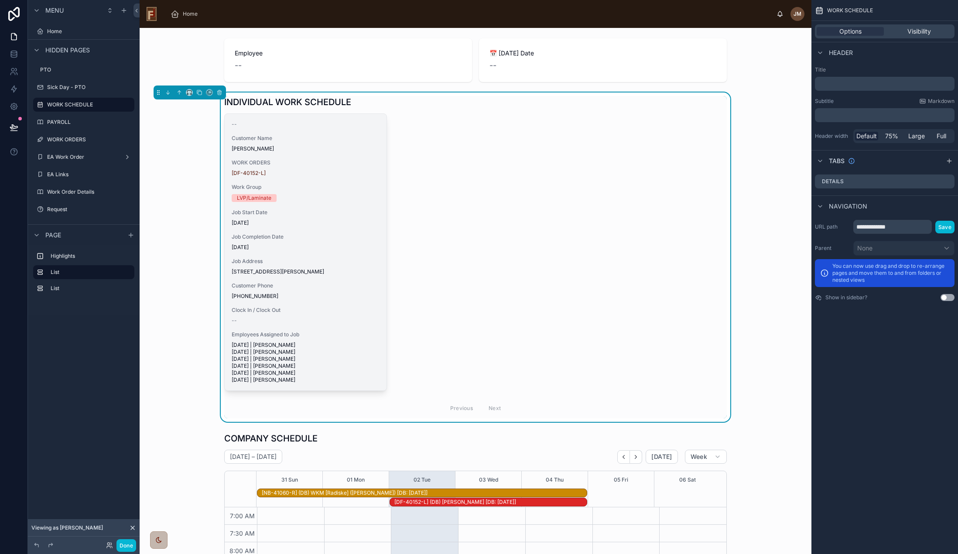
scroll to position [9, 0]
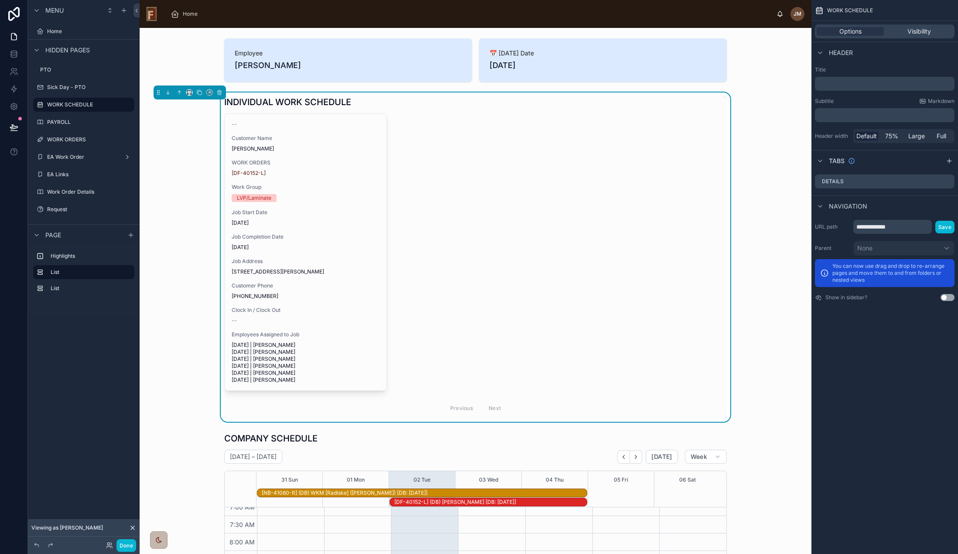
click at [330, 254] on div "-- Customer Name [PERSON_NAME] WORK ORDERS [DF-40152-L] Work Group LVP/Laminate…" at bounding box center [306, 252] width 162 height 276
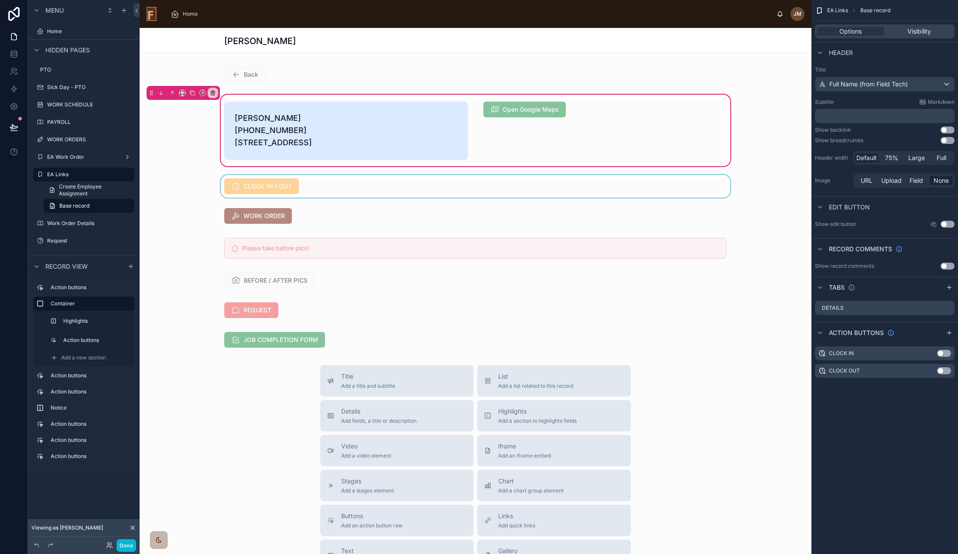
click at [355, 196] on div at bounding box center [476, 186] width 672 height 23
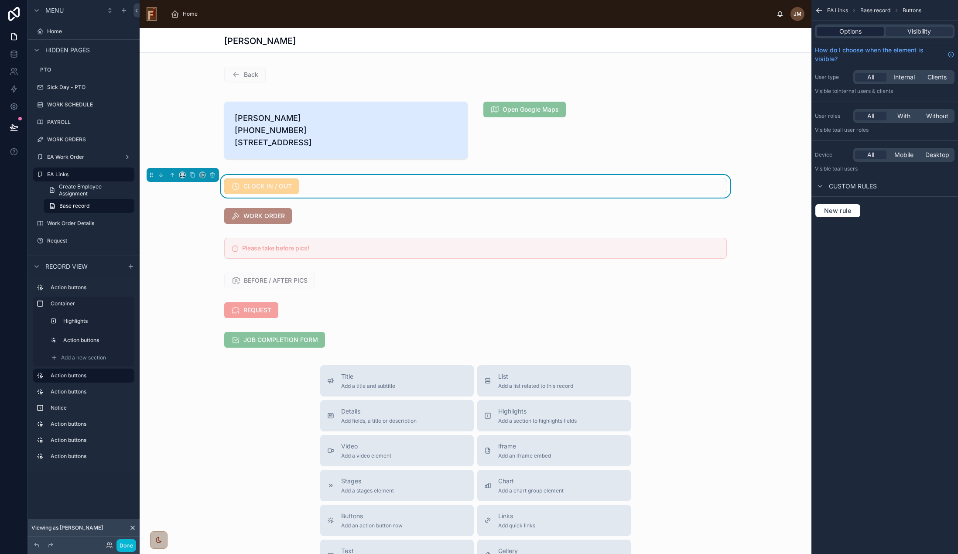
click at [856, 30] on span "Options" at bounding box center [850, 31] width 22 height 9
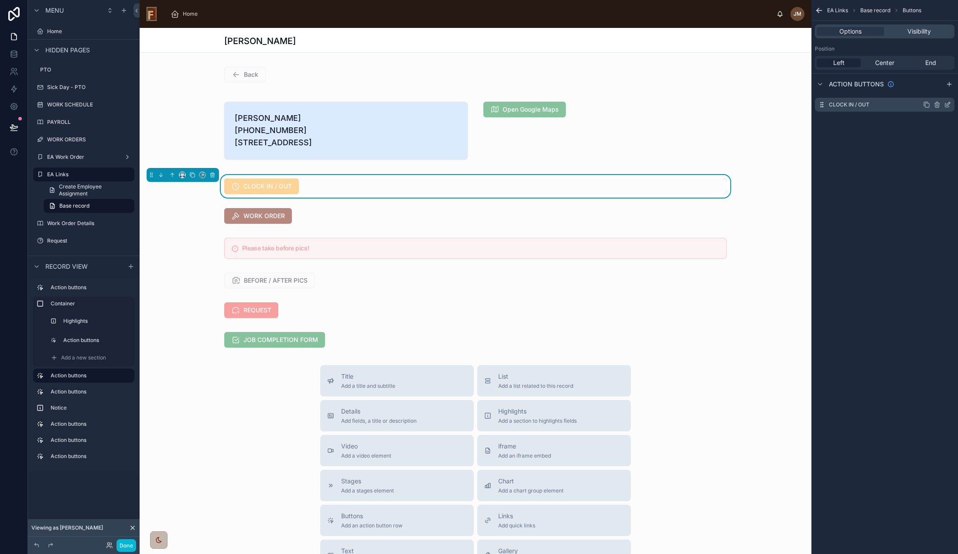
click at [948, 104] on icon "scrollable content" at bounding box center [947, 104] width 7 height 7
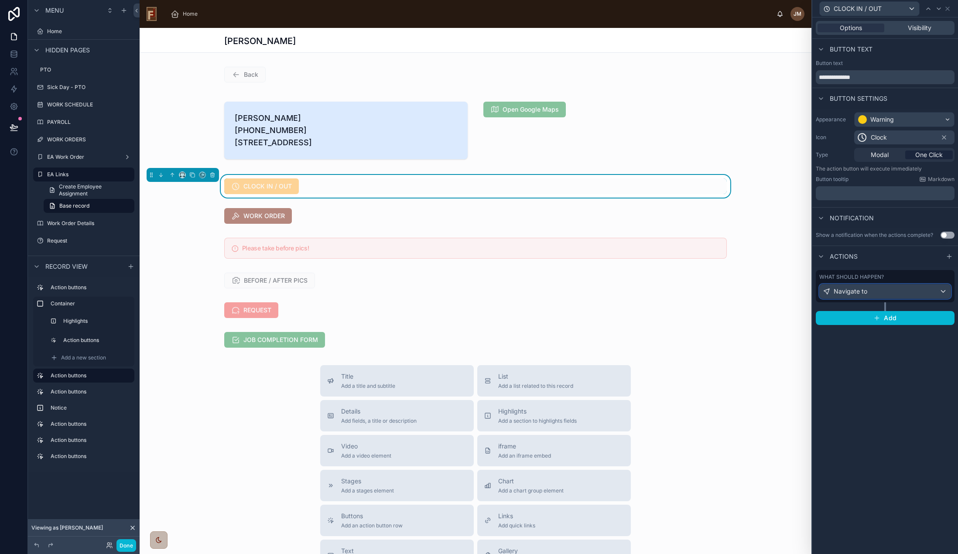
click at [936, 289] on div "Navigate to" at bounding box center [884, 291] width 131 height 14
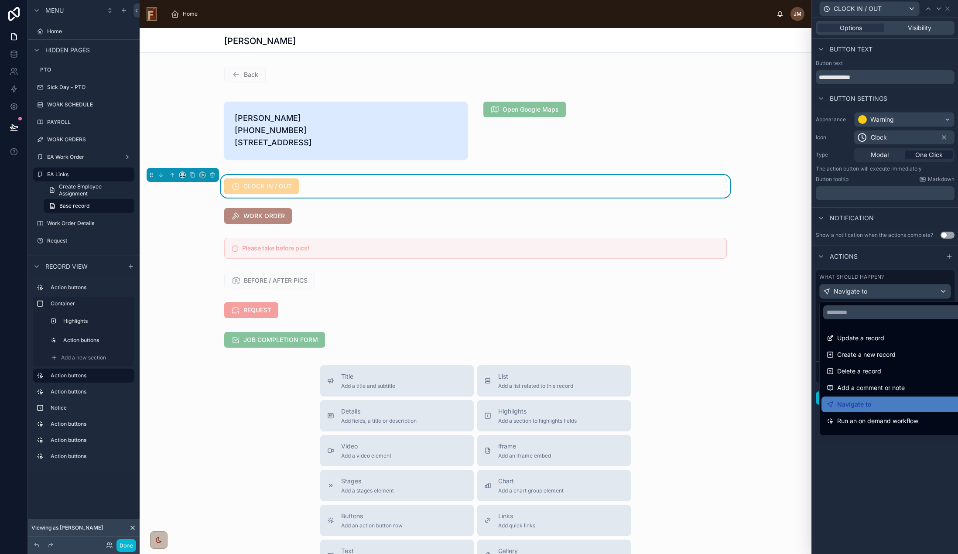
click at [936, 289] on div at bounding box center [885, 277] width 146 height 554
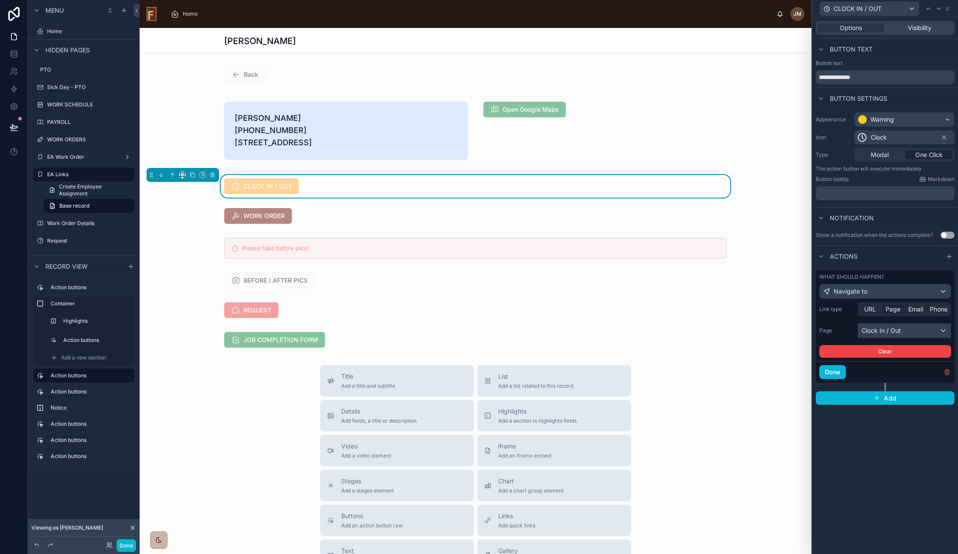
click at [903, 331] on div "Clock In / Out" at bounding box center [904, 331] width 92 height 14
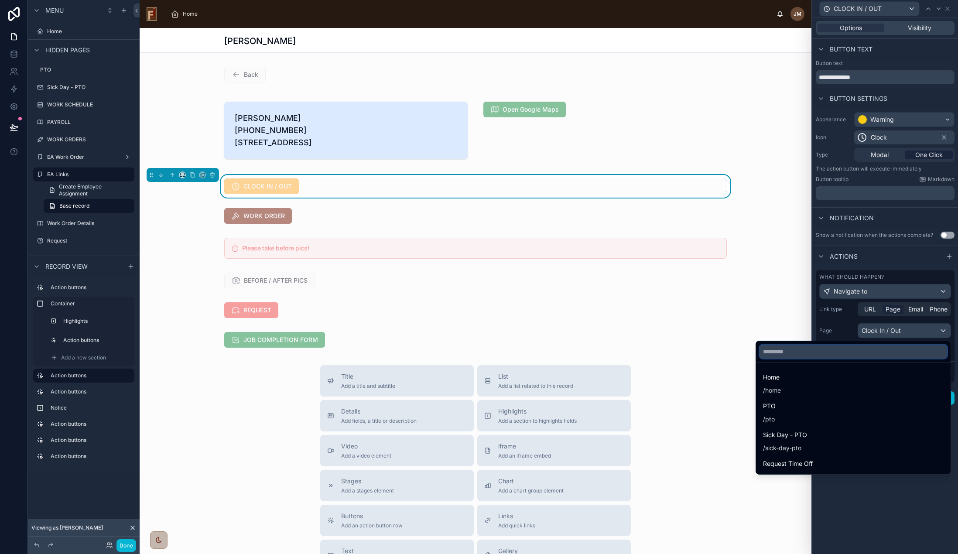
click at [853, 349] on input "text" at bounding box center [853, 352] width 188 height 14
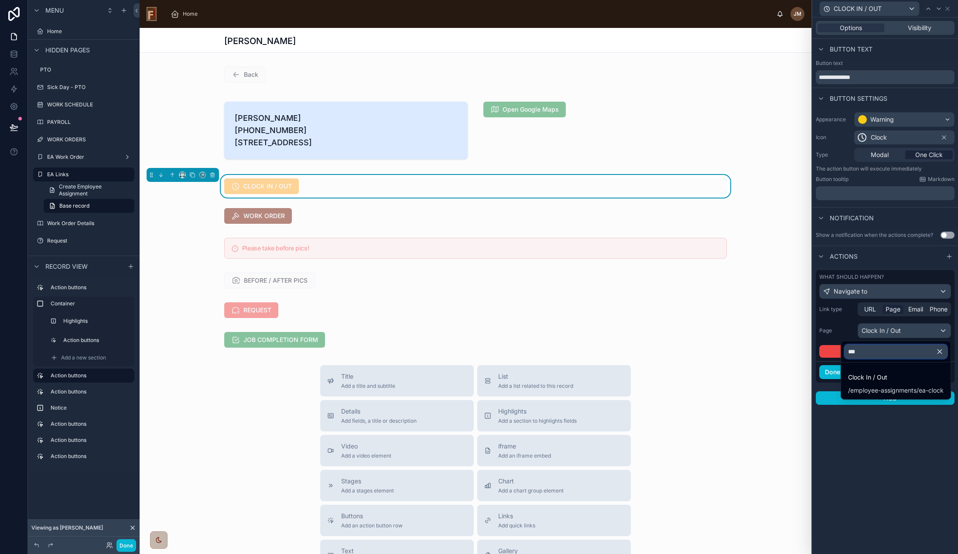
type input "***"
click at [915, 453] on div at bounding box center [885, 277] width 146 height 554
click at [406, 194] on div "CLOCK IN / OUT" at bounding box center [475, 186] width 502 height 16
click at [598, 194] on div "CLOCK IN / OUT" at bounding box center [475, 186] width 502 height 16
click at [341, 194] on div "CLOCK IN / OUT" at bounding box center [475, 186] width 502 height 16
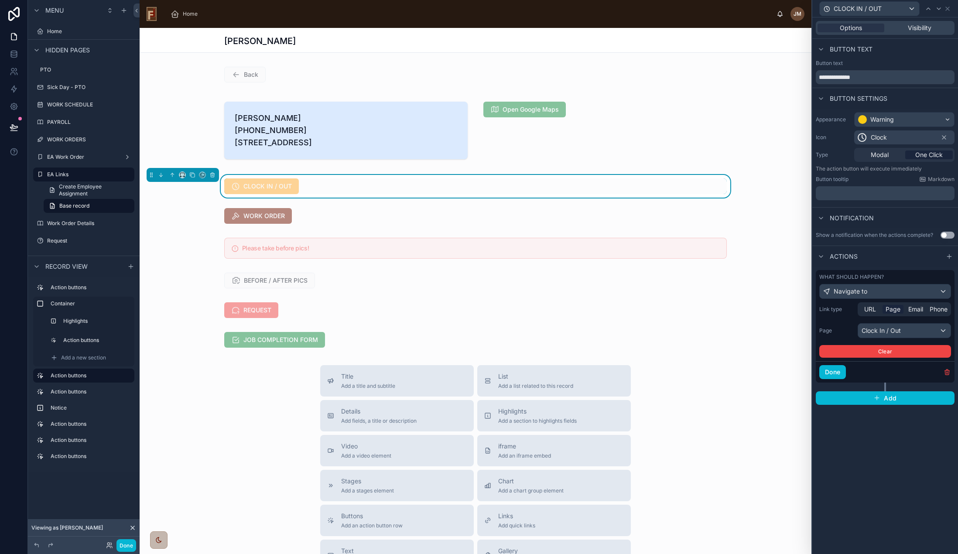
click at [252, 191] on span "CLOCK IN / OUT" at bounding box center [261, 187] width 75 height 9
click at [128, 546] on button "Done" at bounding box center [126, 545] width 20 height 13
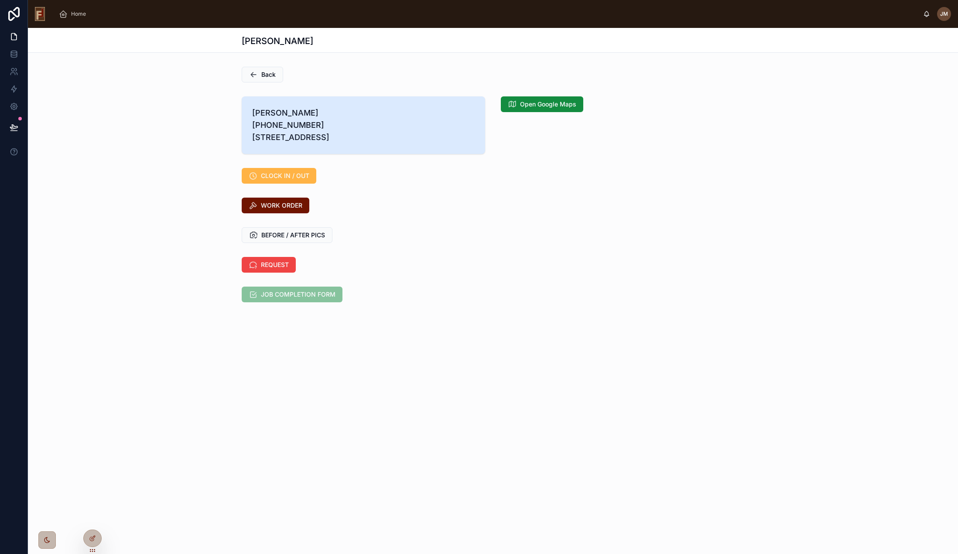
click at [280, 180] on span "CLOCK IN / OUT" at bounding box center [285, 175] width 48 height 9
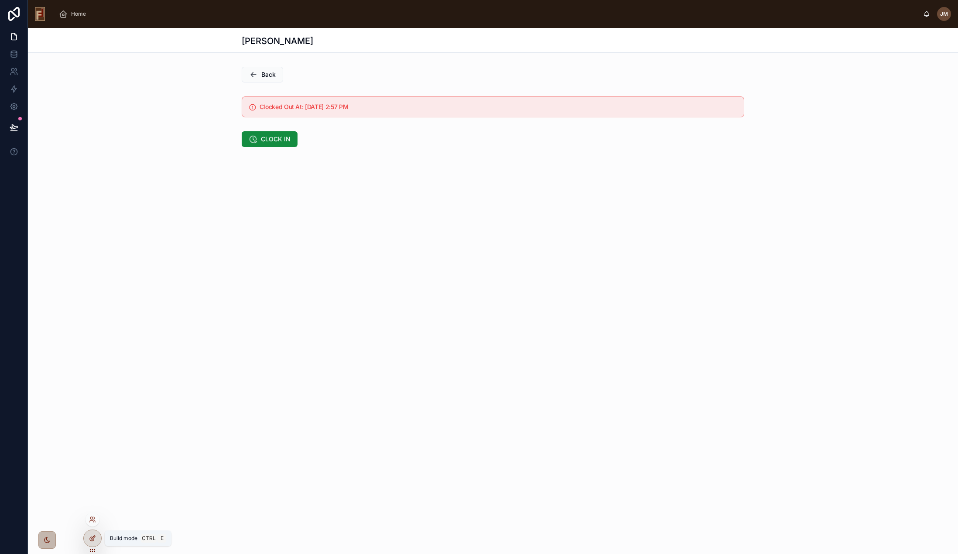
click at [96, 537] on icon at bounding box center [92, 538] width 7 height 7
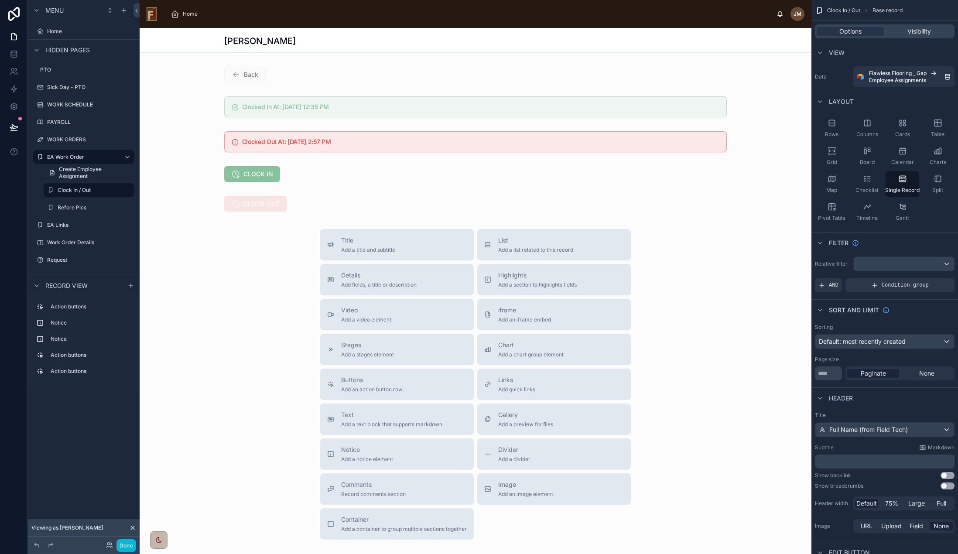
click at [571, 73] on div at bounding box center [476, 318] width 672 height 581
click at [579, 44] on div "[PERSON_NAME]" at bounding box center [475, 41] width 502 height 12
click at [835, 286] on span "AND" at bounding box center [834, 285] width 10 height 7
click at [933, 277] on icon "scrollable content" at bounding box center [932, 278] width 5 height 5
click at [728, 273] on span "Select a field" at bounding box center [726, 271] width 37 height 7
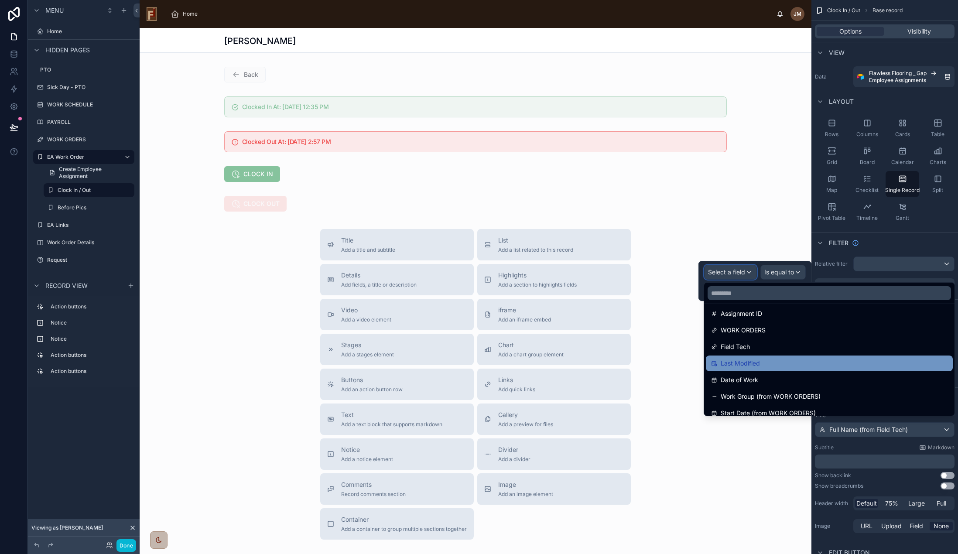
scroll to position [87, 0]
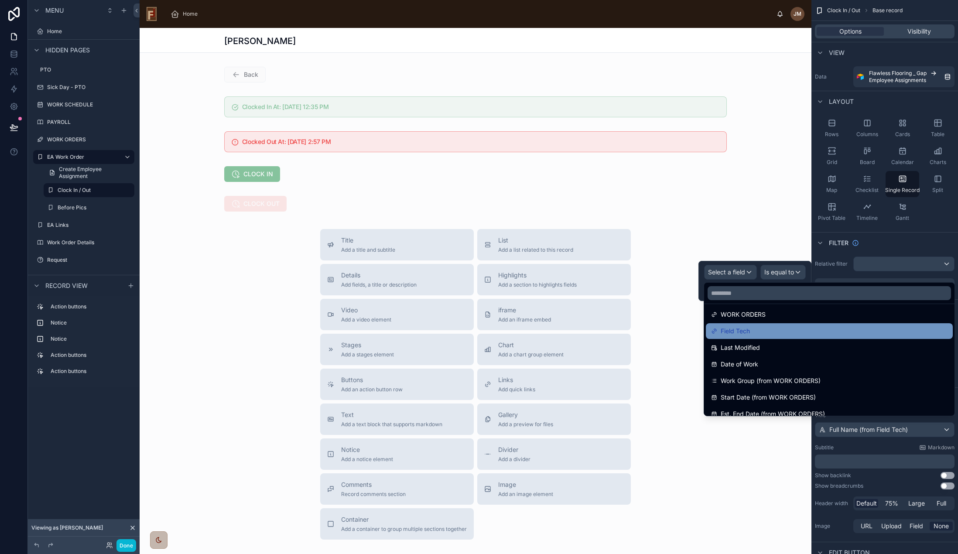
click at [752, 331] on div "Field Tech" at bounding box center [829, 331] width 236 height 10
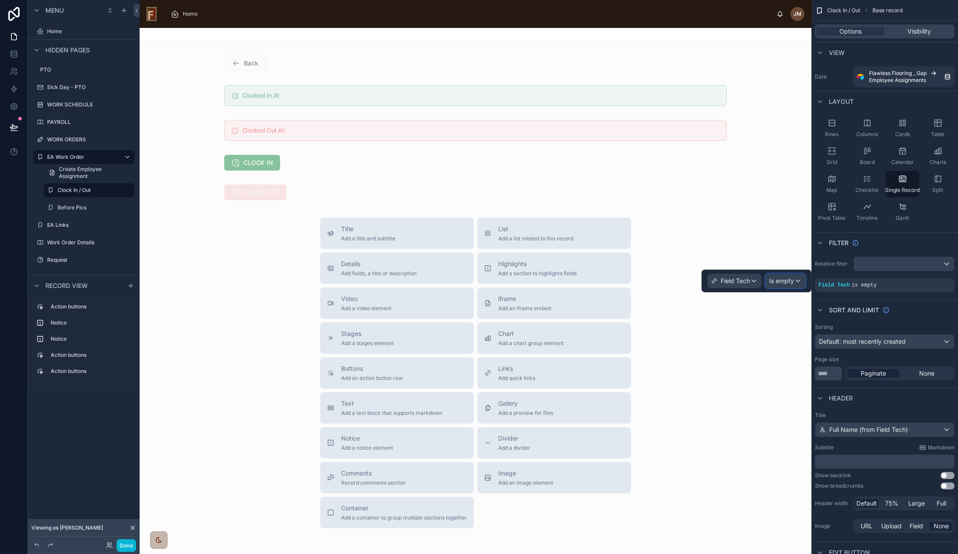
click at [791, 281] on span "Is empty" at bounding box center [781, 280] width 25 height 9
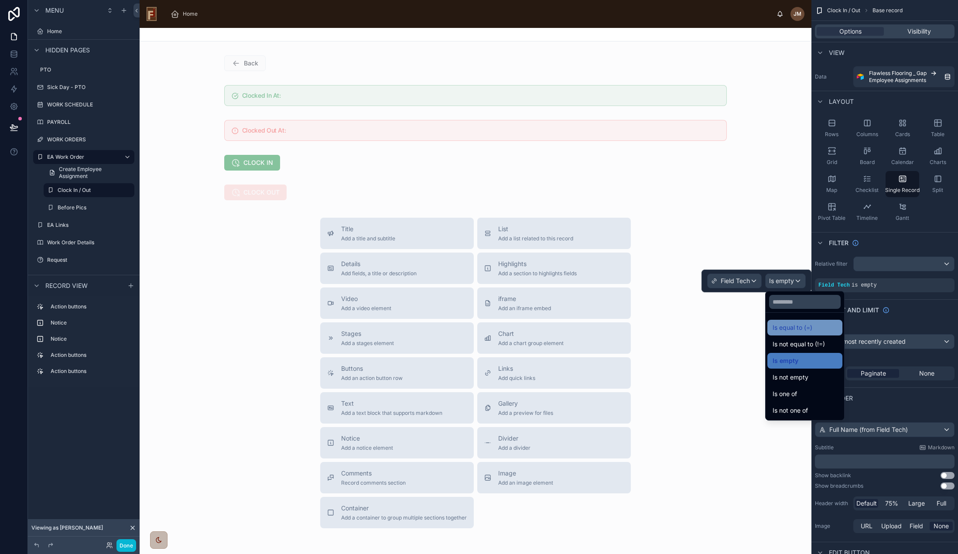
click at [829, 331] on div "Is equal to (=)" at bounding box center [804, 327] width 65 height 10
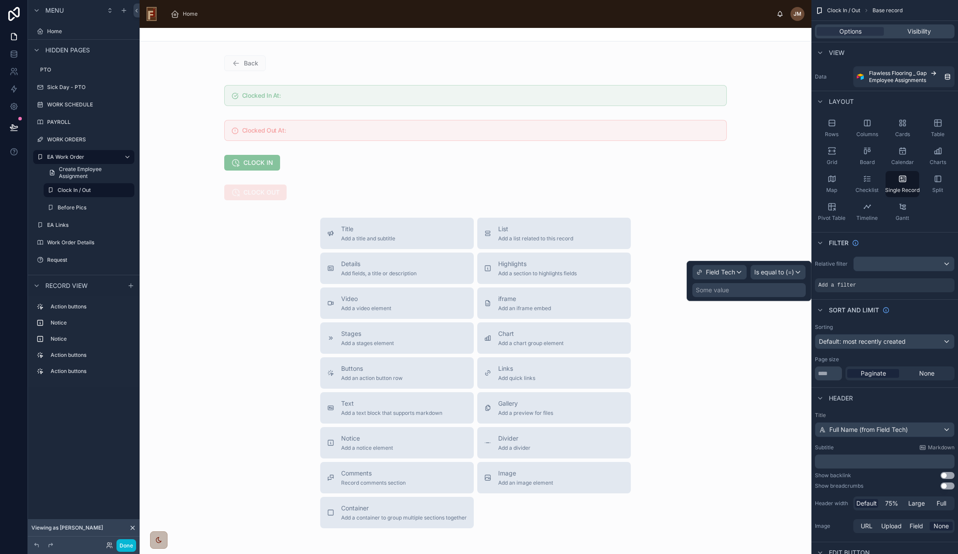
click at [750, 290] on div "Some value" at bounding box center [748, 290] width 113 height 14
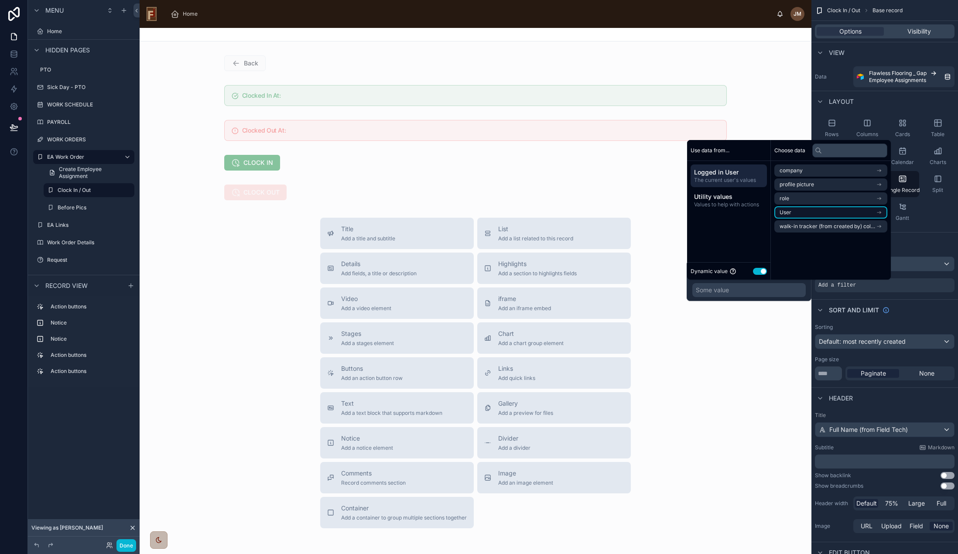
click at [827, 211] on li "User" at bounding box center [830, 212] width 113 height 12
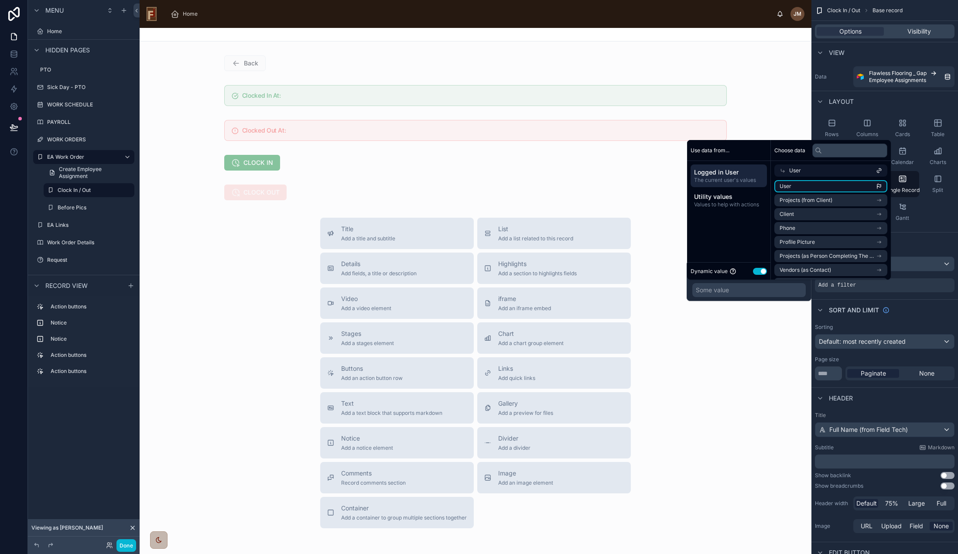
click at [821, 183] on li "User" at bounding box center [830, 186] width 113 height 12
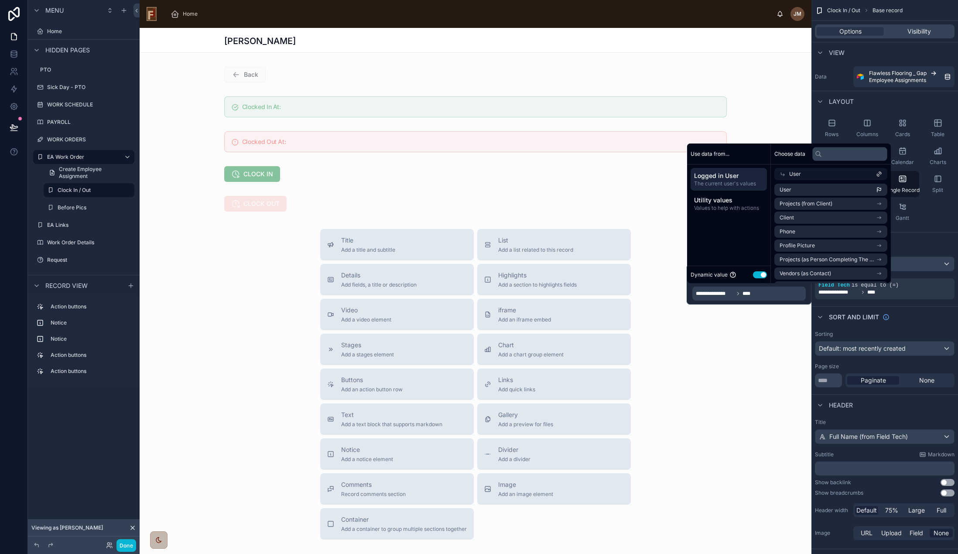
click at [753, 373] on div "Title Add a title and subtitle List Add a list related to this record Details A…" at bounding box center [476, 384] width 672 height 310
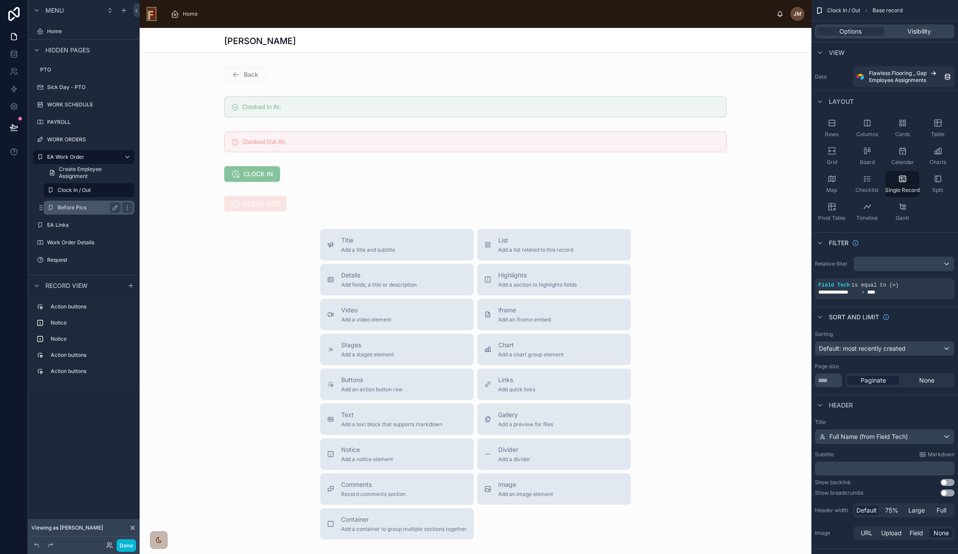
click at [71, 208] on label "Before Pics" at bounding box center [87, 207] width 59 height 7
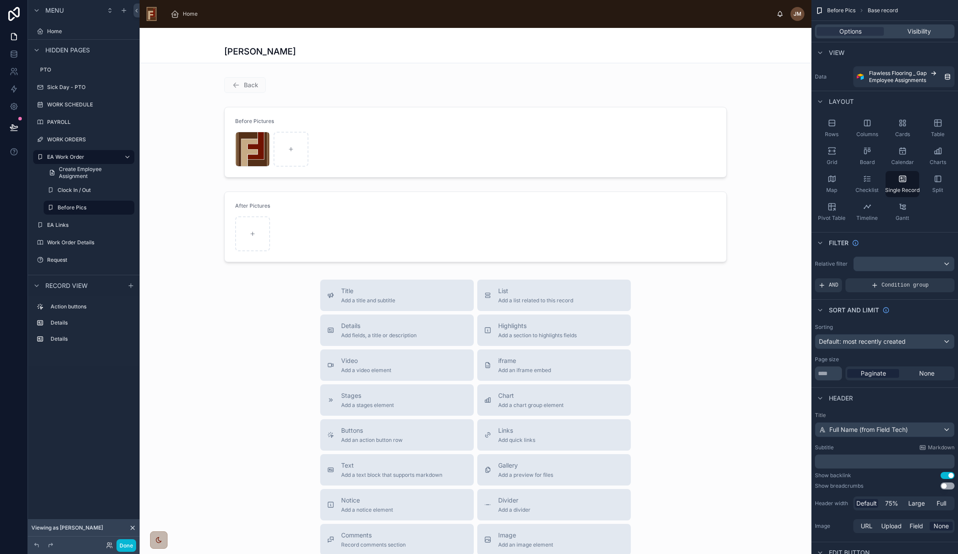
click at [692, 352] on div at bounding box center [476, 344] width 672 height 632
click at [831, 288] on span "AND" at bounding box center [834, 285] width 10 height 7
click at [921, 264] on div "scrollable content" at bounding box center [903, 264] width 100 height 14
click at [919, 335] on span "The current user's values" at bounding box center [896, 338] width 72 height 9
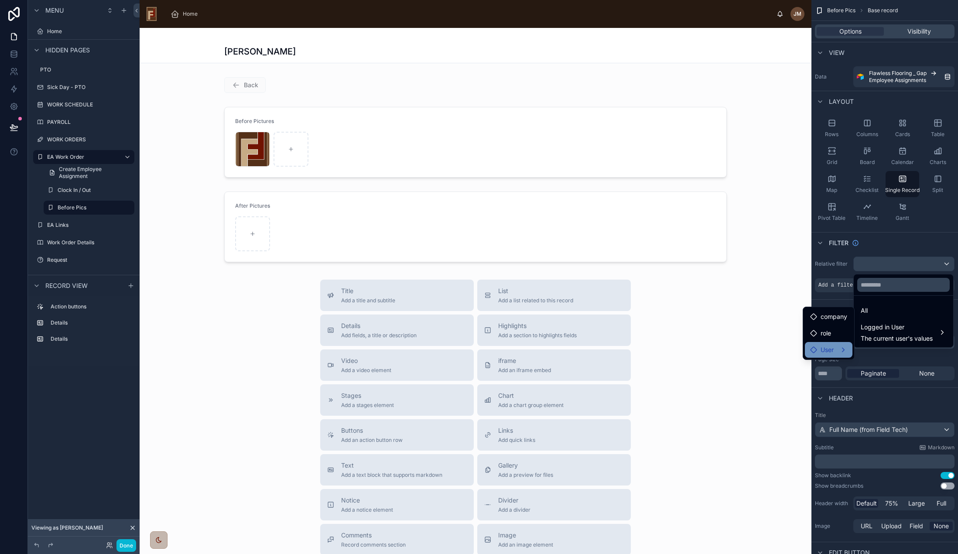
click at [838, 346] on div "User" at bounding box center [828, 350] width 37 height 10
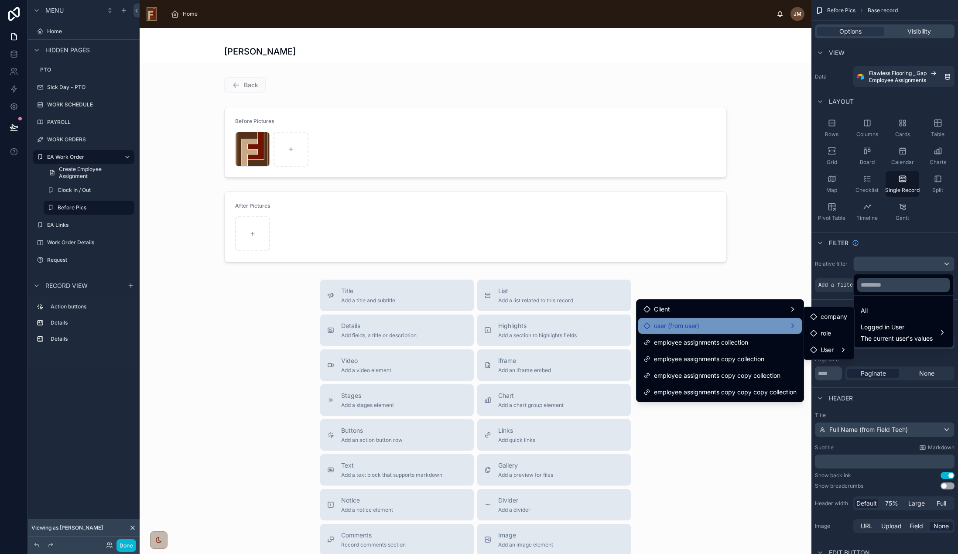
click at [708, 324] on div "user (from user)" at bounding box center [719, 326] width 153 height 10
click at [833, 343] on span "User" at bounding box center [826, 343] width 13 height 10
click at [834, 344] on div "User" at bounding box center [834, 343] width 48 height 10
click at [719, 324] on div "user (from user)" at bounding box center [719, 326] width 153 height 10
click at [823, 349] on span "User" at bounding box center [826, 350] width 13 height 10
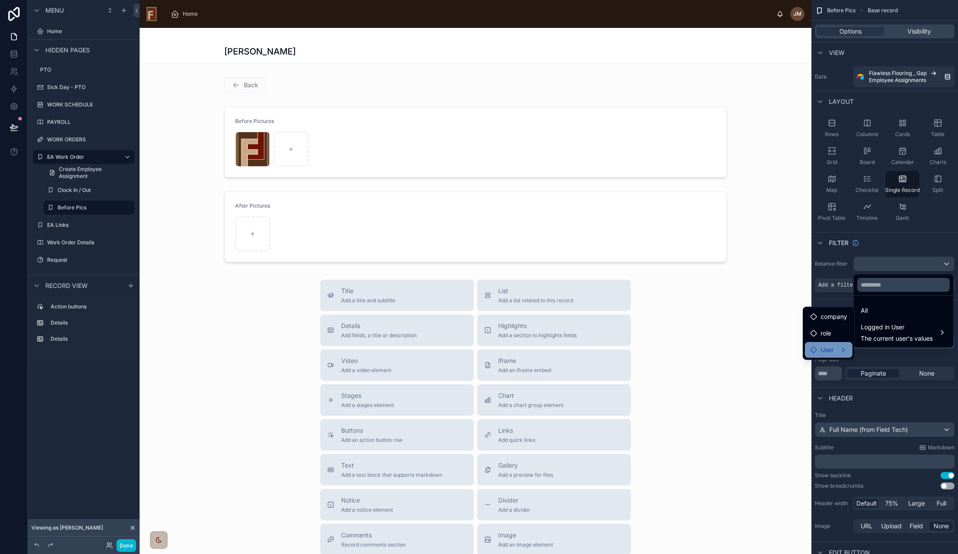
click at [823, 349] on span "User" at bounding box center [826, 350] width 13 height 10
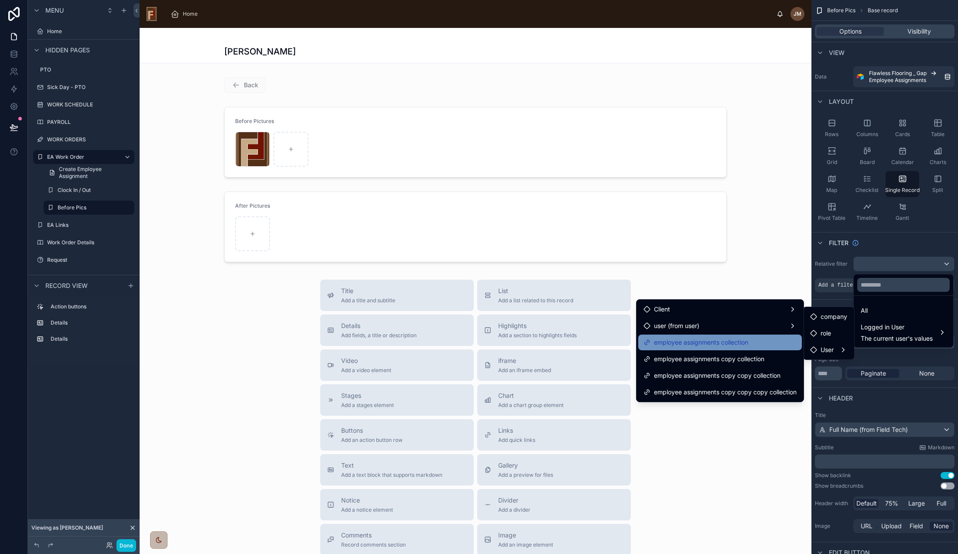
click at [714, 347] on span "employee assignments collection" at bounding box center [701, 342] width 94 height 10
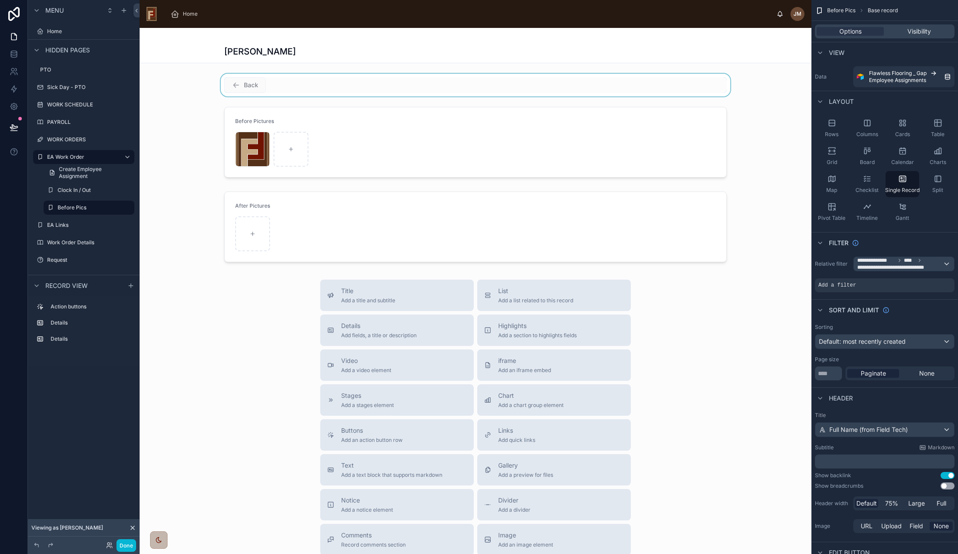
click at [242, 84] on div at bounding box center [476, 85] width 672 height 23
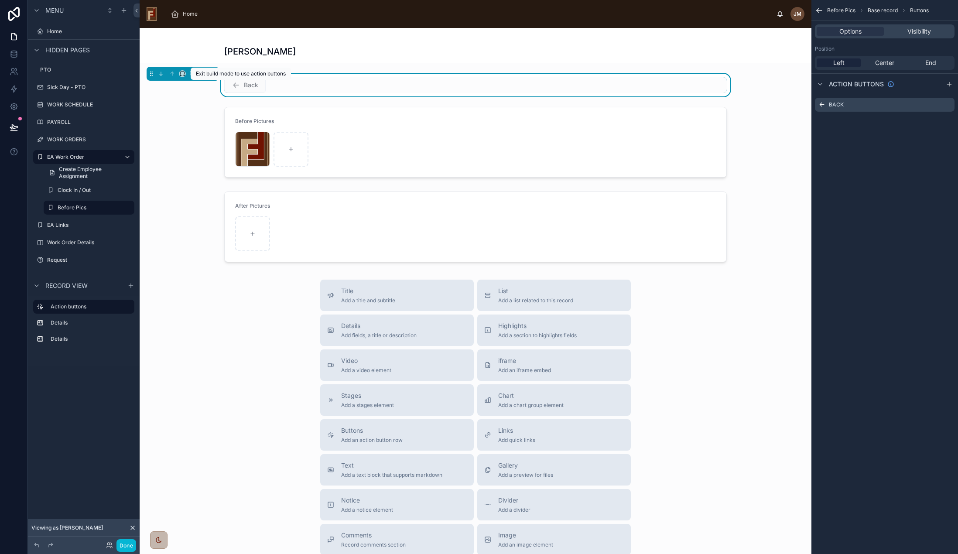
click at [240, 85] on span "Back" at bounding box center [244, 86] width 41 height 9
click at [129, 544] on button "Done" at bounding box center [126, 545] width 20 height 13
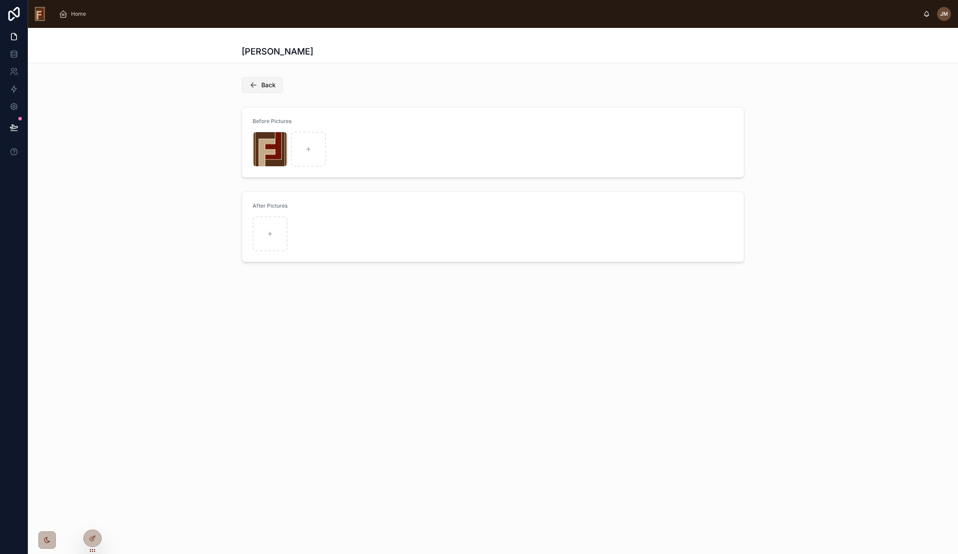
click at [263, 85] on span "Back" at bounding box center [268, 85] width 14 height 9
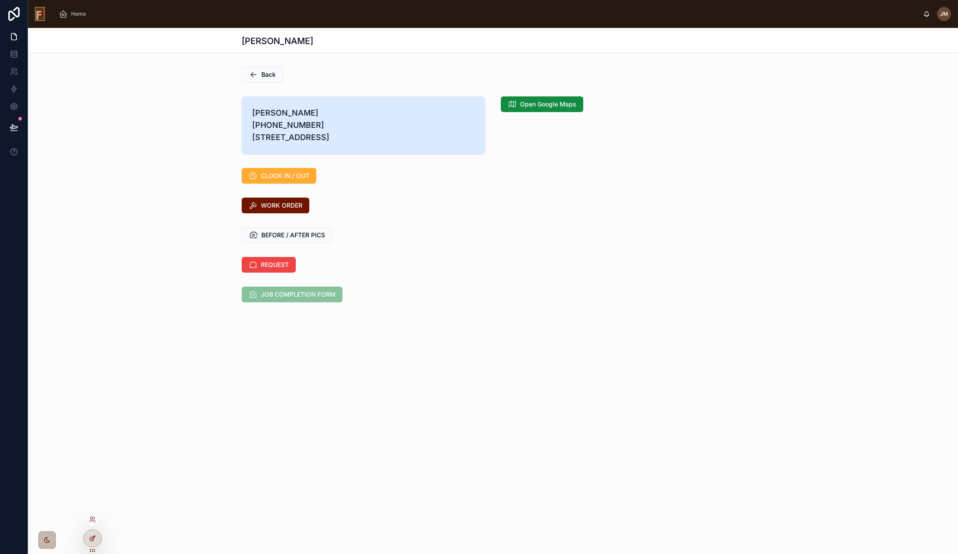
click at [93, 537] on icon at bounding box center [93, 537] width 3 height 3
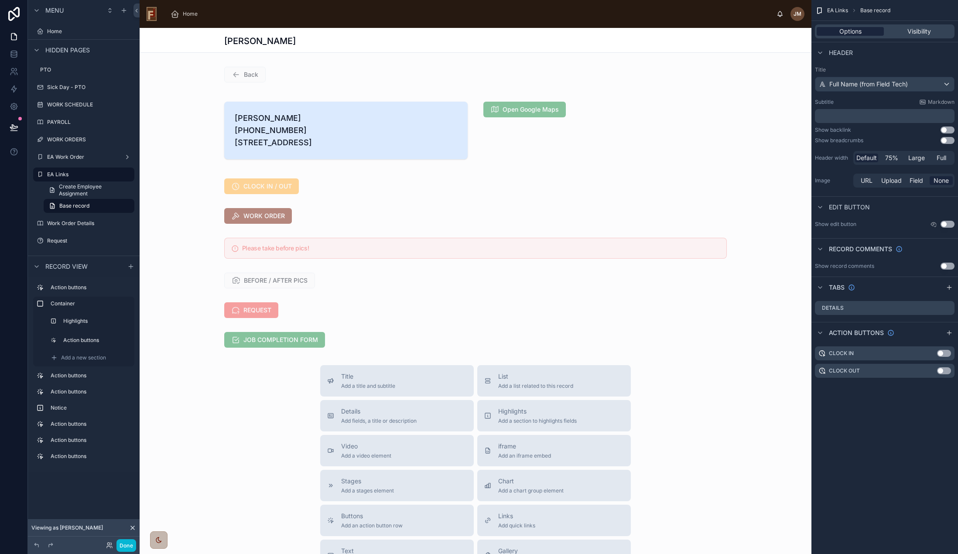
click at [846, 30] on span "Options" at bounding box center [850, 31] width 22 height 9
click at [926, 31] on span "Visibility" at bounding box center [919, 31] width 24 height 9
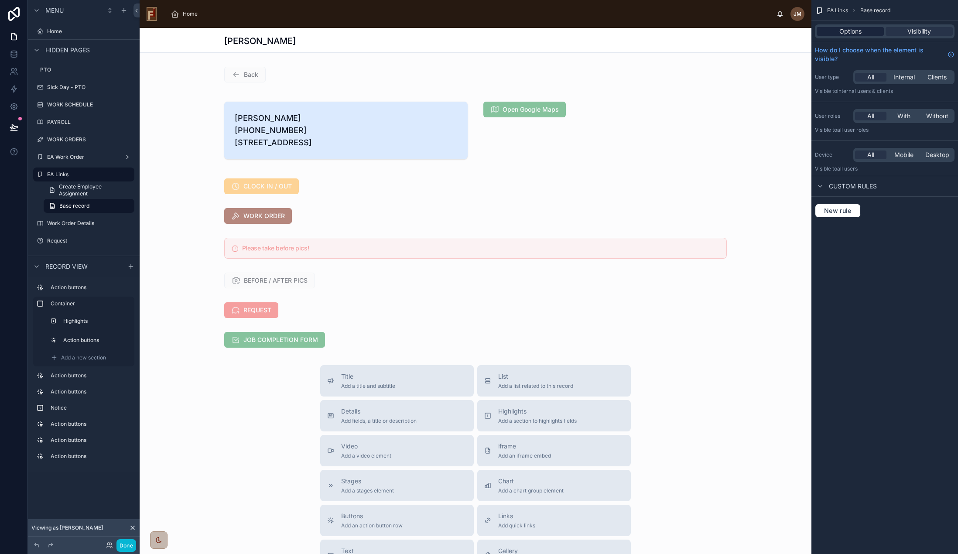
click at [854, 32] on span "Options" at bounding box center [850, 31] width 22 height 9
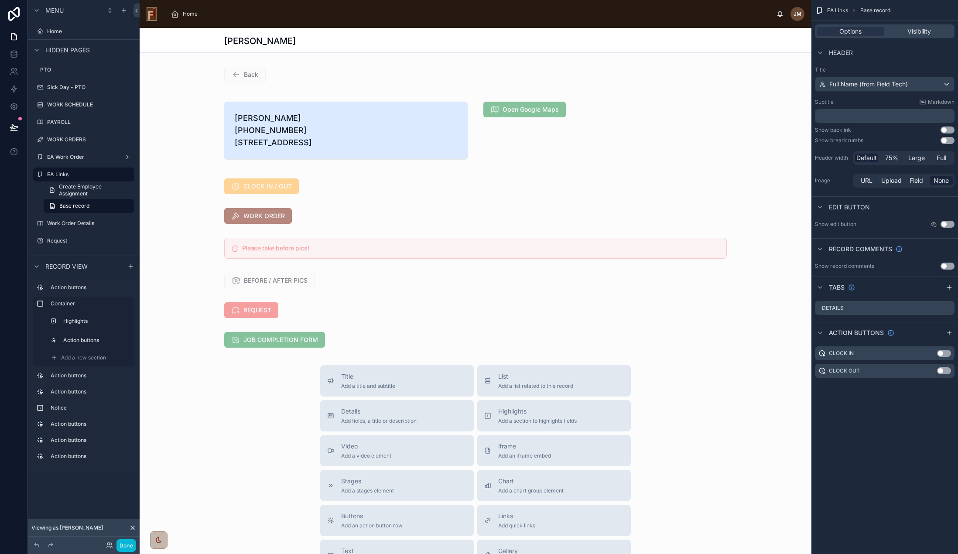
click at [642, 45] on div "[PERSON_NAME]" at bounding box center [475, 41] width 502 height 12
click at [13, 127] on icon at bounding box center [13, 127] width 7 height 4
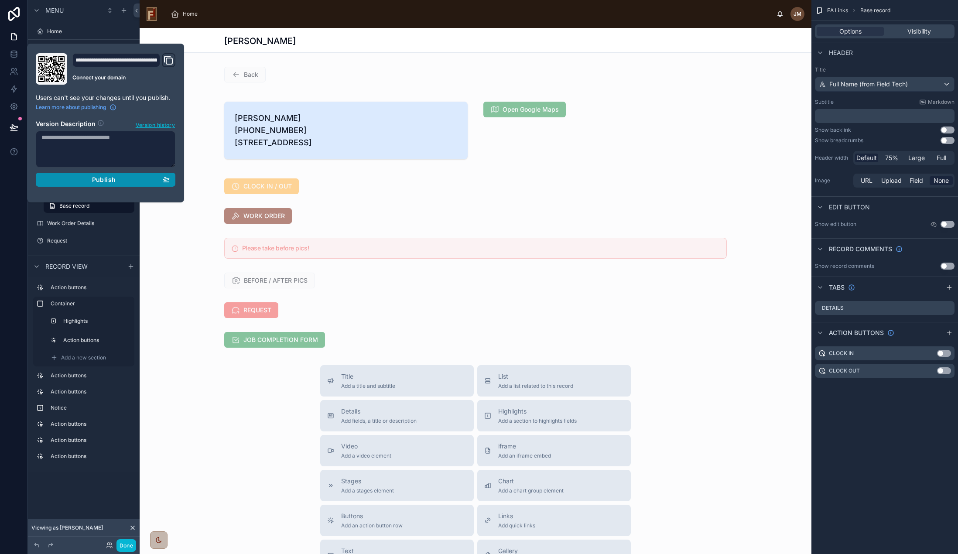
click at [118, 178] on div "Publish" at bounding box center [105, 180] width 128 height 8
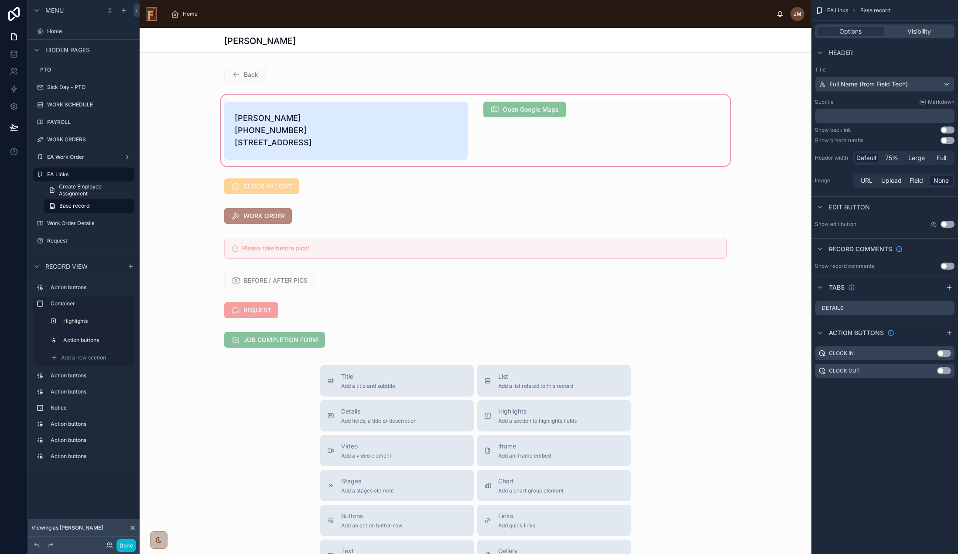
click at [577, 167] on div at bounding box center [476, 130] width 672 height 75
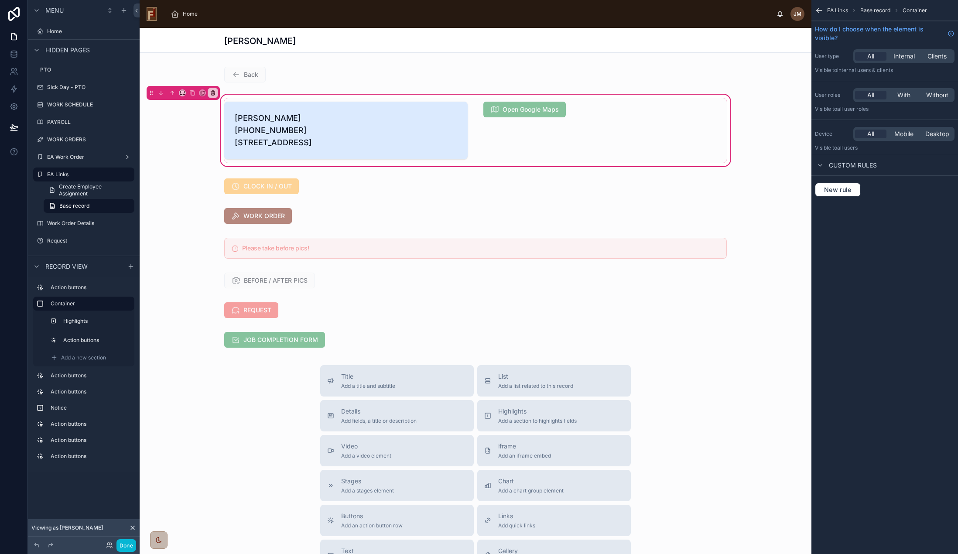
click at [238, 423] on div "Title Add a title and subtitle List Add a list related to this record Details A…" at bounding box center [476, 520] width 672 height 310
click at [125, 543] on button "Done" at bounding box center [126, 545] width 20 height 13
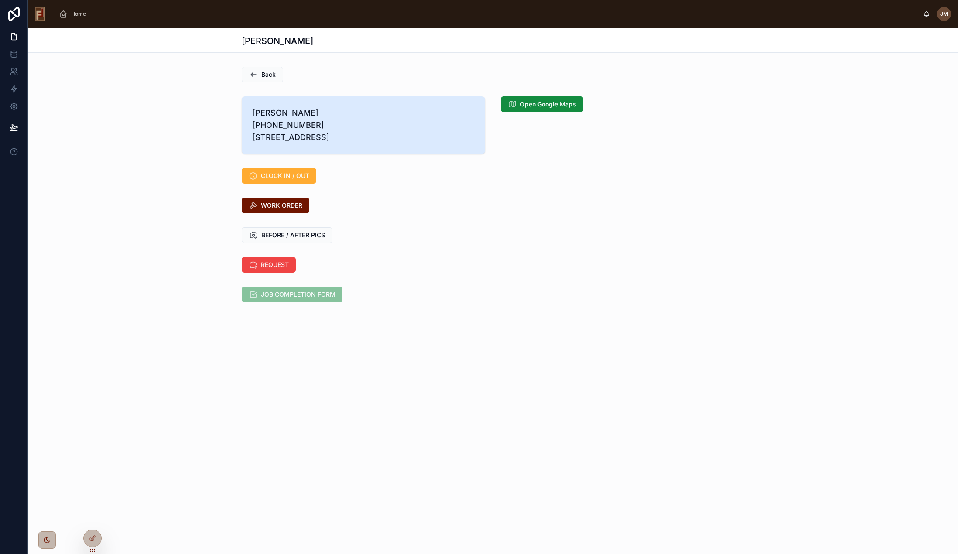
click at [484, 209] on div "WORK ORDER" at bounding box center [493, 205] width 930 height 23
drag, startPoint x: 571, startPoint y: 263, endPoint x: 569, endPoint y: 254, distance: 8.7
click at [572, 262] on div "Back [PERSON_NAME] [PHONE_NUMBER] [STREET_ADDRESS] Open Google Maps CLOCK IN / …" at bounding box center [493, 184] width 930 height 242
click at [185, 149] on div "[PERSON_NAME] [PHONE_NUMBER] [STREET_ADDRESS] Open Google Maps" at bounding box center [493, 125] width 930 height 65
click at [431, 120] on span "[PERSON_NAME] [PHONE_NUMBER] [STREET_ADDRESS]" at bounding box center [363, 125] width 222 height 37
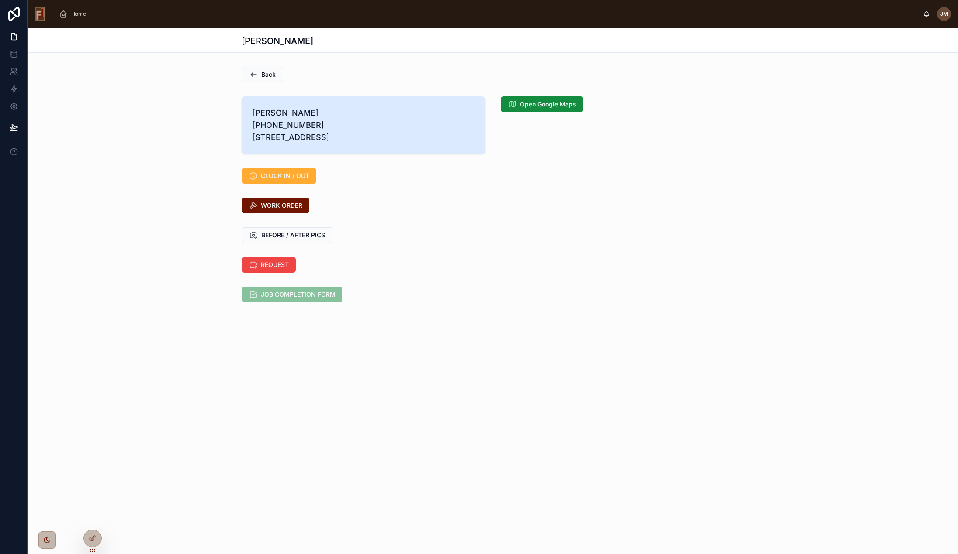
click at [533, 246] on div "BEFORE / AFTER PICS" at bounding box center [493, 235] width 930 height 23
click at [279, 110] on span "[PERSON_NAME] [PHONE_NUMBER] [STREET_ADDRESS]" at bounding box center [363, 125] width 222 height 37
click at [289, 111] on span "[PERSON_NAME] [PHONE_NUMBER] [STREET_ADDRESS]" at bounding box center [363, 125] width 222 height 37
drag, startPoint x: 274, startPoint y: 113, endPoint x: 279, endPoint y: 112, distance: 5.0
click at [279, 112] on span "[PERSON_NAME] [PHONE_NUMBER] [STREET_ADDRESS]" at bounding box center [363, 125] width 222 height 37
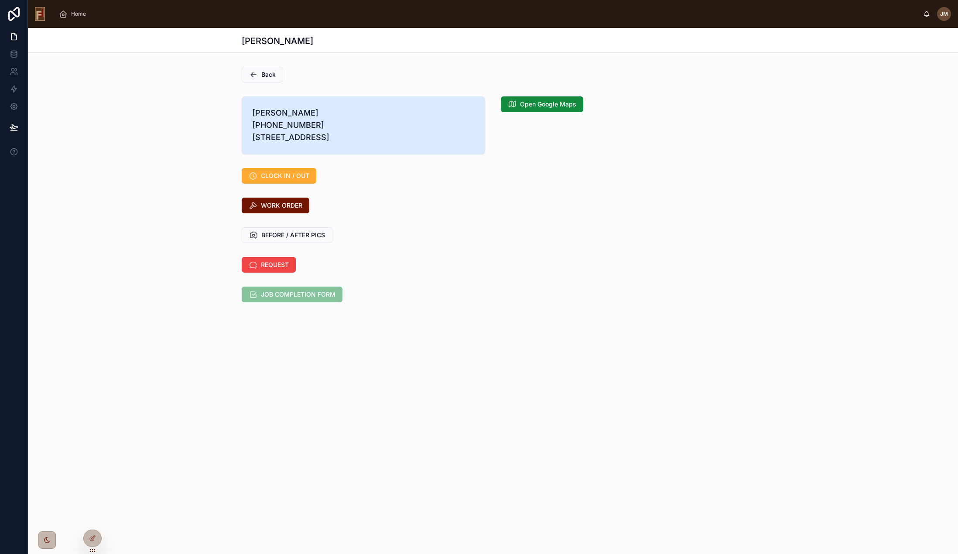
click at [272, 112] on span "[PERSON_NAME] [PHONE_NUMBER] [STREET_ADDRESS]" at bounding box center [363, 125] width 222 height 37
drag, startPoint x: 274, startPoint y: 112, endPoint x: 279, endPoint y: 112, distance: 5.2
click at [279, 112] on span "[PERSON_NAME] [PHONE_NUMBER] [STREET_ADDRESS]" at bounding box center [363, 125] width 222 height 37
click at [352, 142] on span "[PERSON_NAME] [PHONE_NUMBER] [STREET_ADDRESS]" at bounding box center [363, 125] width 222 height 37
click at [279, 114] on span "[PERSON_NAME] [PHONE_NUMBER] [STREET_ADDRESS]" at bounding box center [363, 125] width 222 height 37
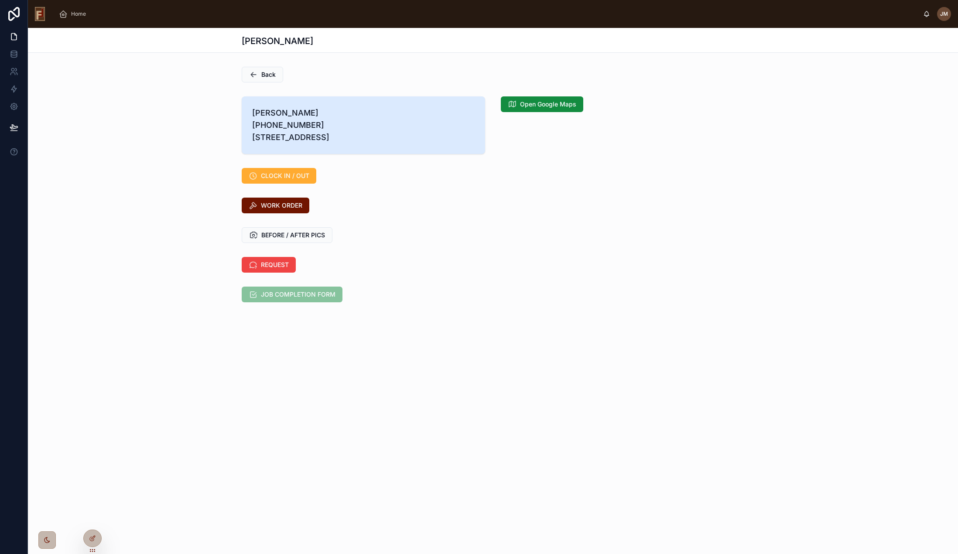
click at [372, 133] on span "[PERSON_NAME] [PHONE_NUMBER] [STREET_ADDRESS]" at bounding box center [363, 125] width 222 height 37
click at [230, 90] on div "Back [PERSON_NAME] [PHONE_NUMBER] [STREET_ADDRESS] Open Google Maps CLOCK IN / …" at bounding box center [493, 184] width 930 height 242
click at [268, 77] on span "Back" at bounding box center [268, 74] width 14 height 9
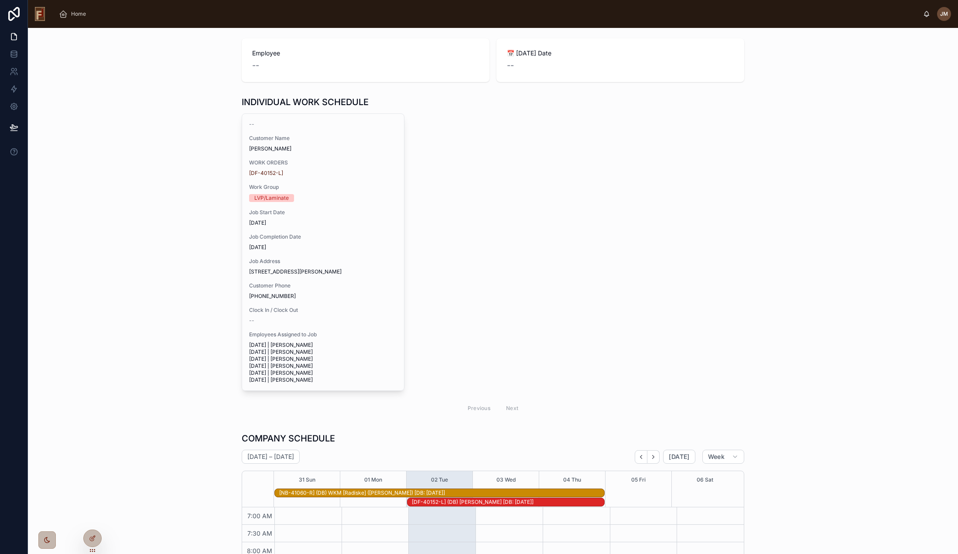
scroll to position [9, 0]
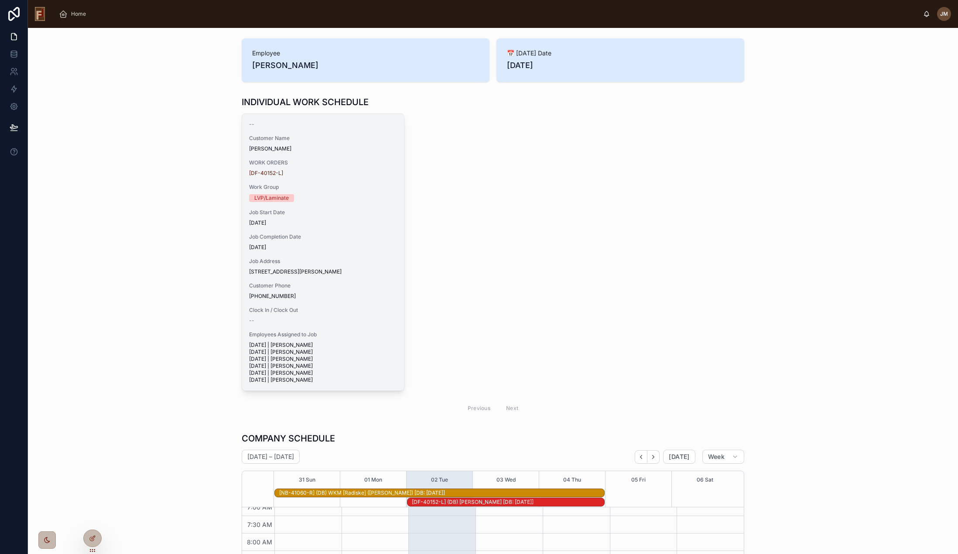
click at [357, 268] on div "Job Address [STREET_ADDRESS]" at bounding box center [323, 266] width 148 height 17
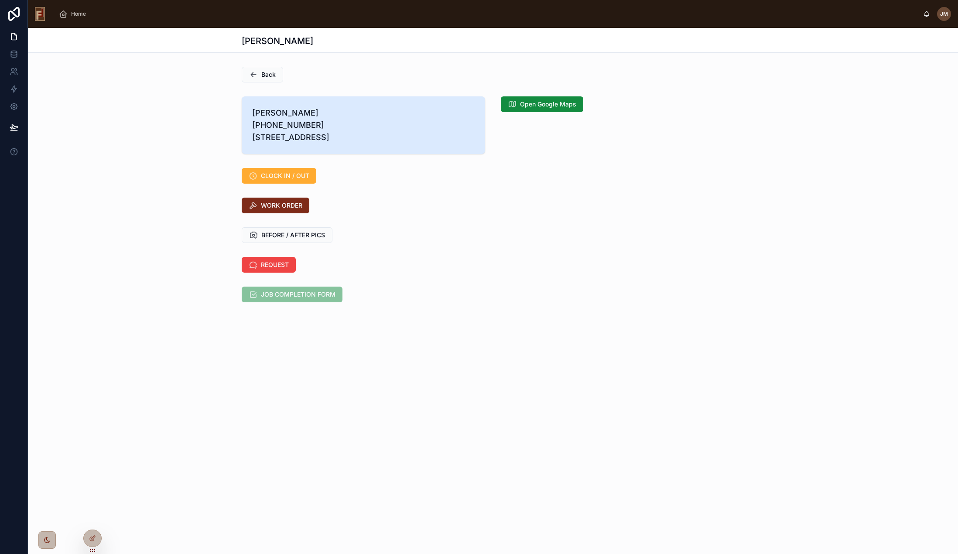
click at [283, 210] on span "WORK ORDER" at bounding box center [281, 205] width 41 height 9
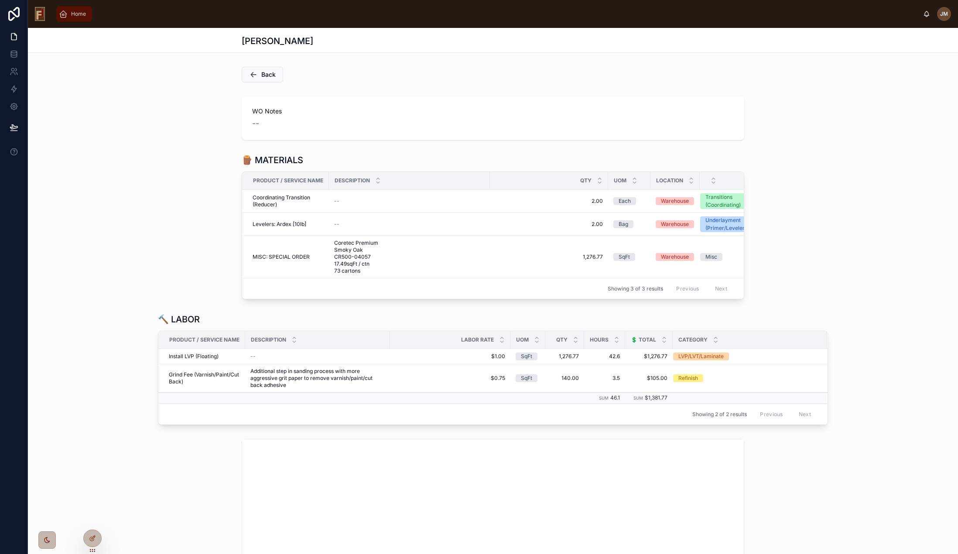
click at [72, 16] on span "Home" at bounding box center [78, 13] width 15 height 7
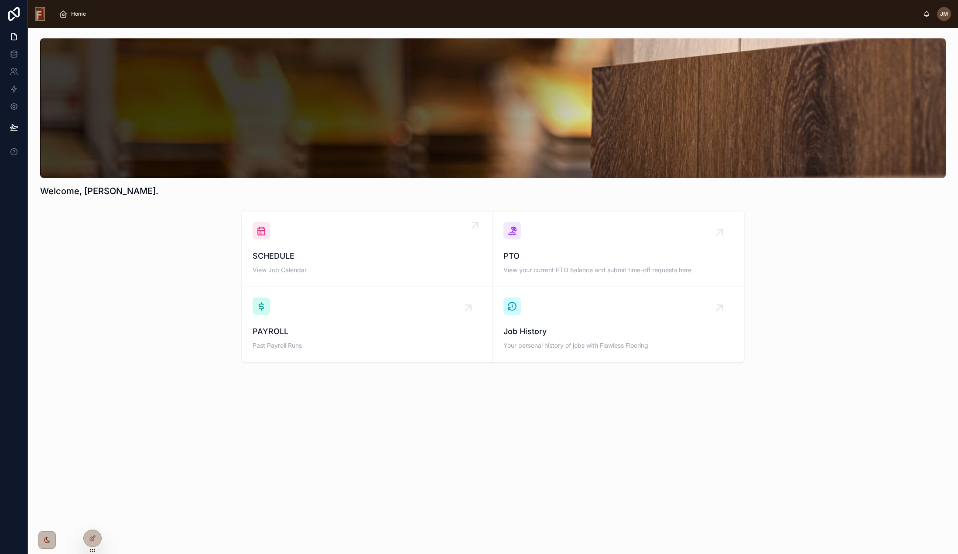
click at [363, 250] on span "SCHEDULE" at bounding box center [366, 256] width 229 height 12
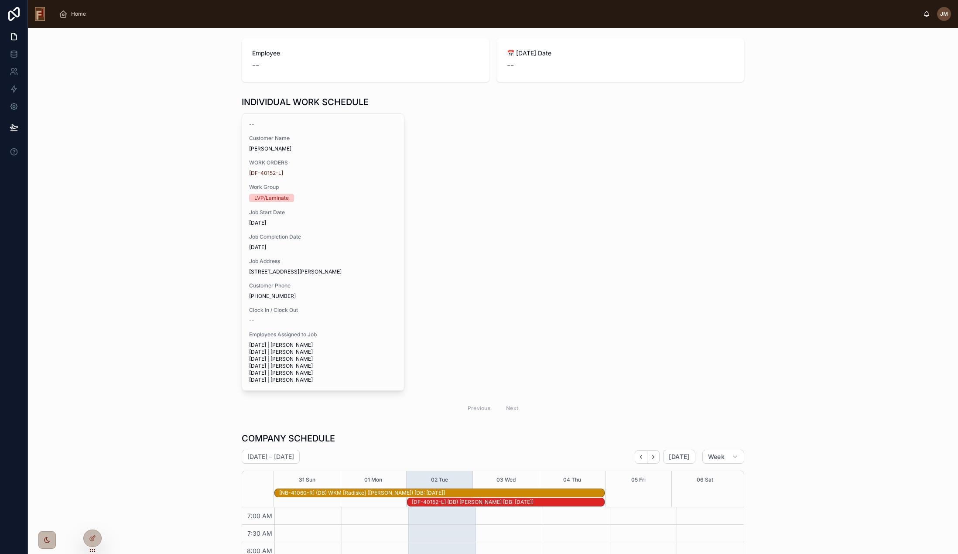
scroll to position [9, 0]
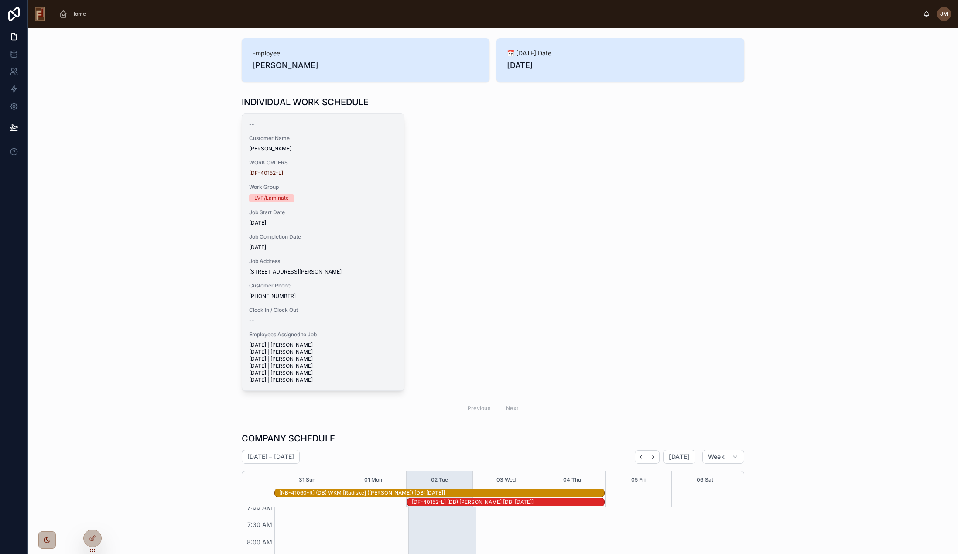
click at [361, 270] on span "[STREET_ADDRESS][PERSON_NAME]" at bounding box center [323, 271] width 148 height 7
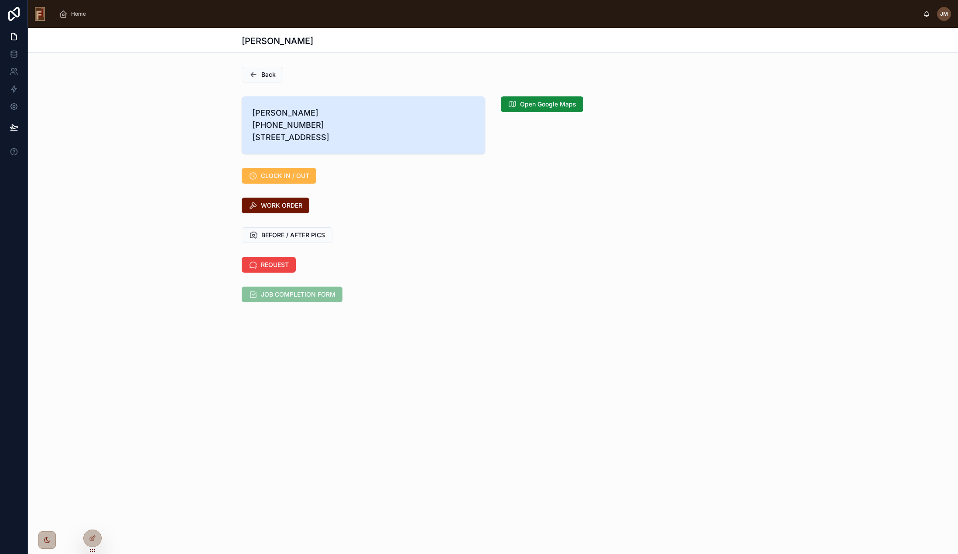
click at [287, 180] on span "CLOCK IN / OUT" at bounding box center [285, 175] width 48 height 9
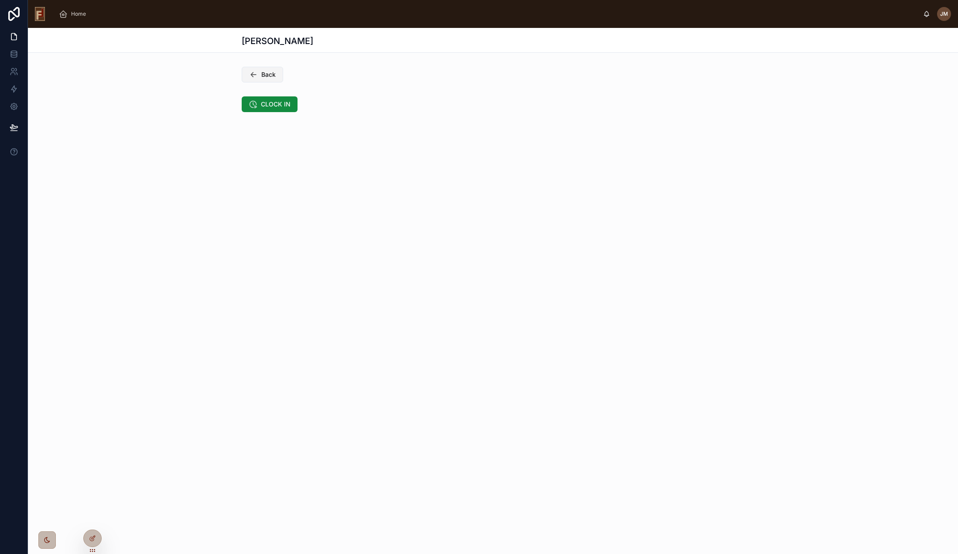
click at [263, 76] on span "Back" at bounding box center [268, 74] width 14 height 9
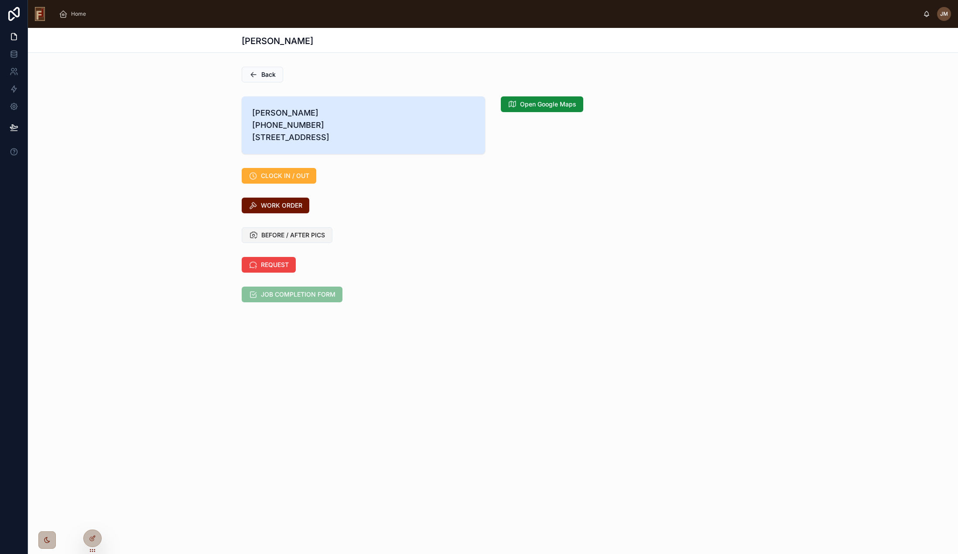
click at [293, 239] on span "BEFORE / AFTER PICS" at bounding box center [293, 235] width 64 height 9
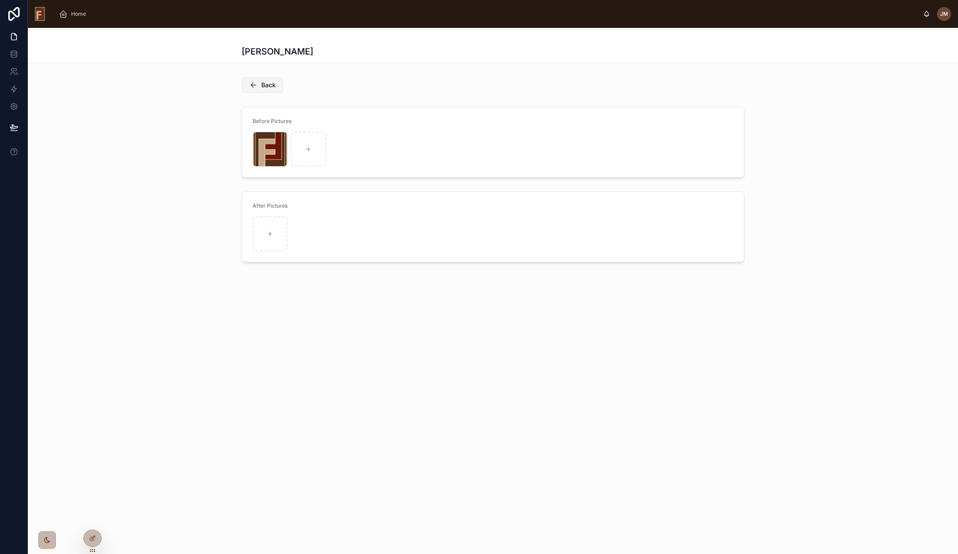
click at [271, 89] on span "Back" at bounding box center [268, 85] width 14 height 9
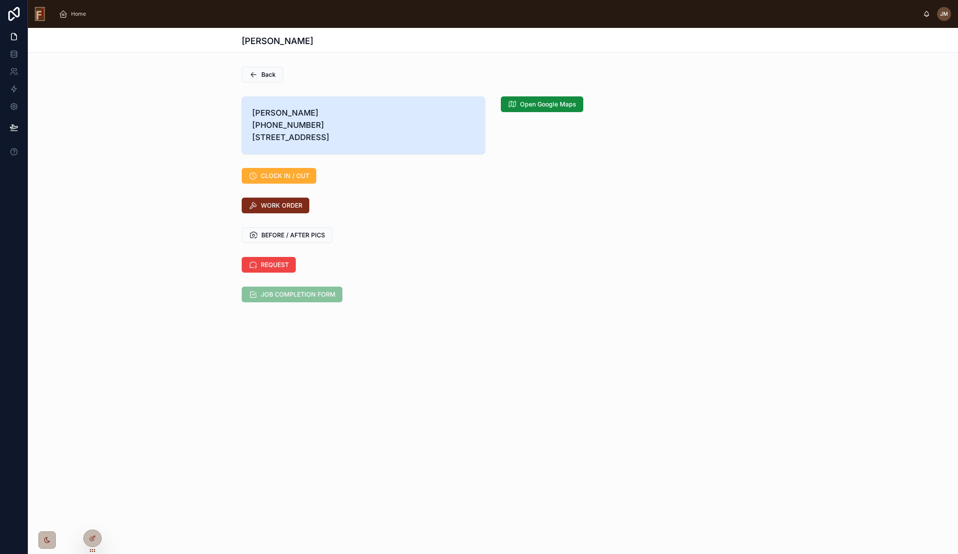
click at [292, 210] on span "WORK ORDER" at bounding box center [281, 205] width 41 height 9
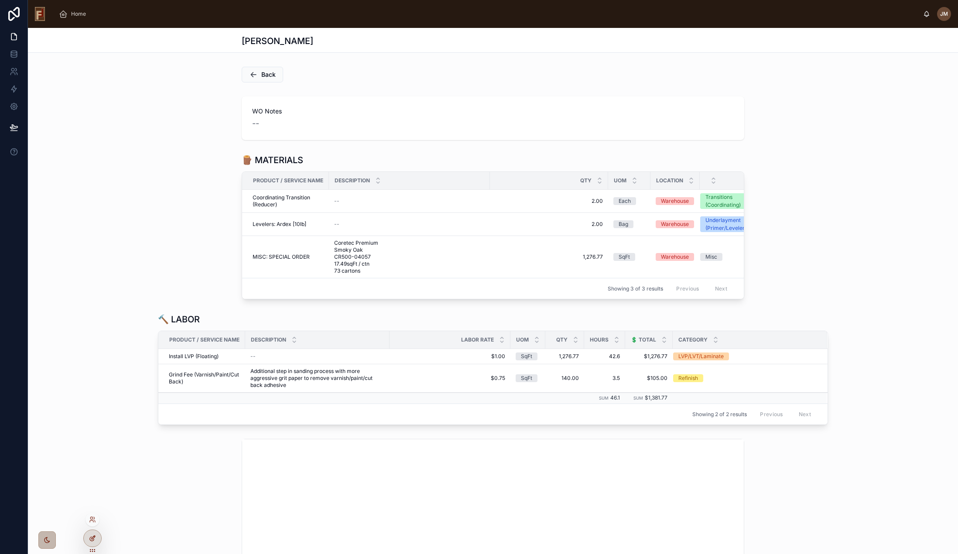
click at [93, 537] on icon at bounding box center [92, 538] width 7 height 7
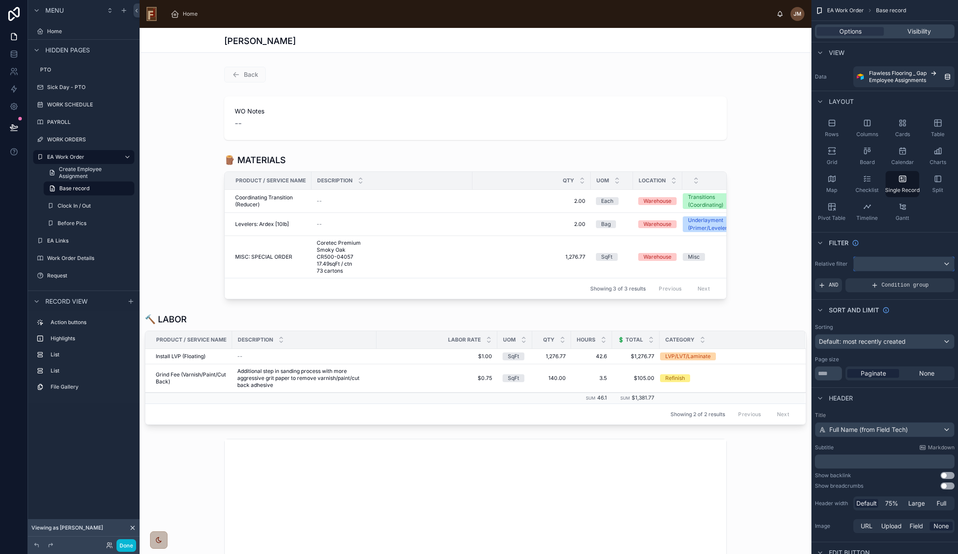
click at [875, 266] on div "scrollable content" at bounding box center [903, 264] width 100 height 14
click at [924, 329] on span "Logged in User" at bounding box center [896, 327] width 72 height 10
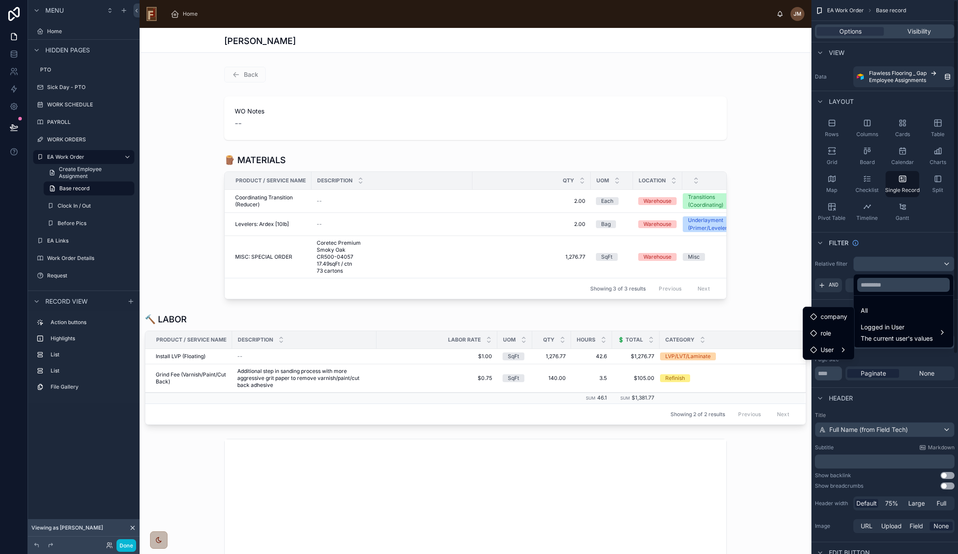
click at [846, 250] on div "scrollable content" at bounding box center [479, 277] width 958 height 554
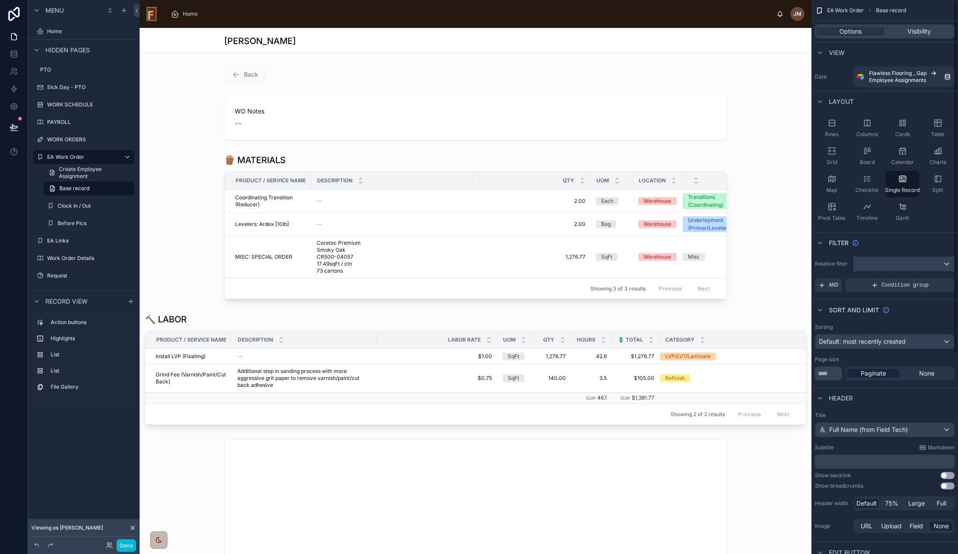
click at [904, 264] on div "scrollable content" at bounding box center [903, 264] width 100 height 14
click at [909, 328] on span "Logged in User" at bounding box center [896, 327] width 72 height 10
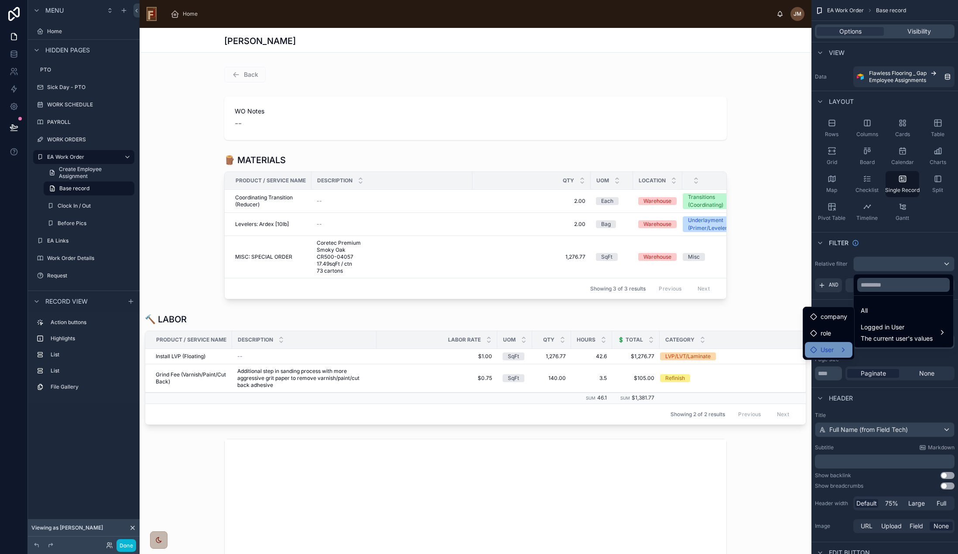
click at [828, 353] on span "User" at bounding box center [826, 350] width 13 height 10
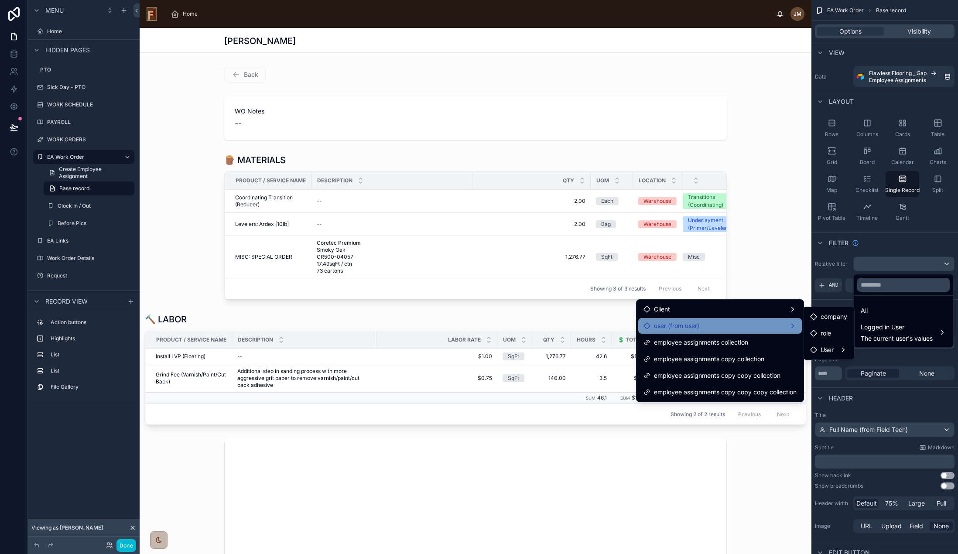
click at [783, 324] on div "user (from user)" at bounding box center [719, 326] width 153 height 10
click at [836, 346] on div "User" at bounding box center [834, 343] width 48 height 10
click at [749, 341] on div "employee assignments collection" at bounding box center [719, 342] width 153 height 10
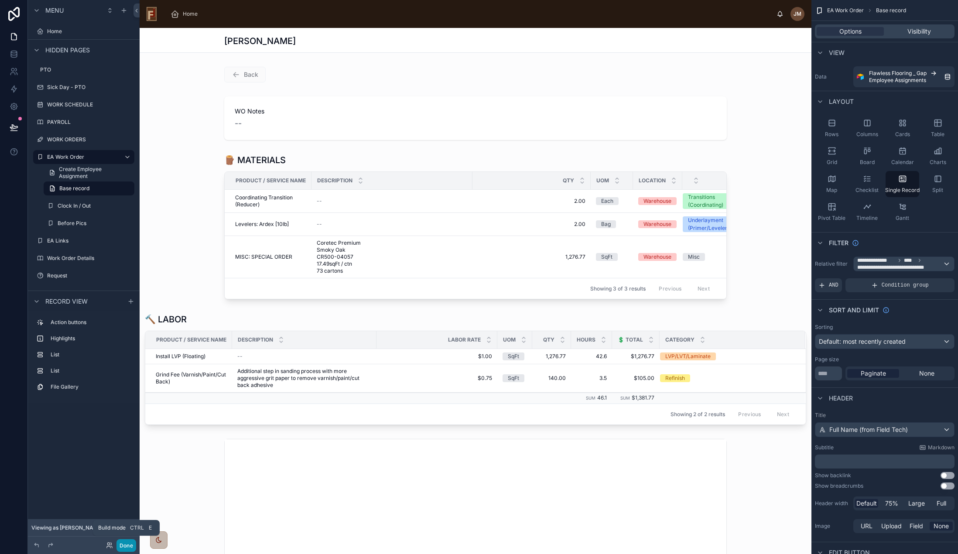
click at [126, 543] on button "Done" at bounding box center [126, 545] width 20 height 13
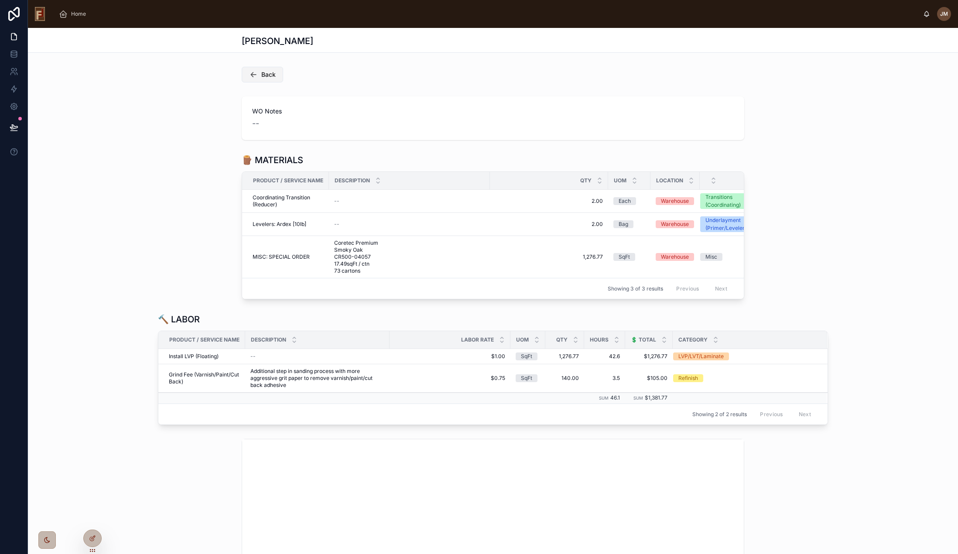
click at [263, 78] on span "Back" at bounding box center [268, 74] width 14 height 9
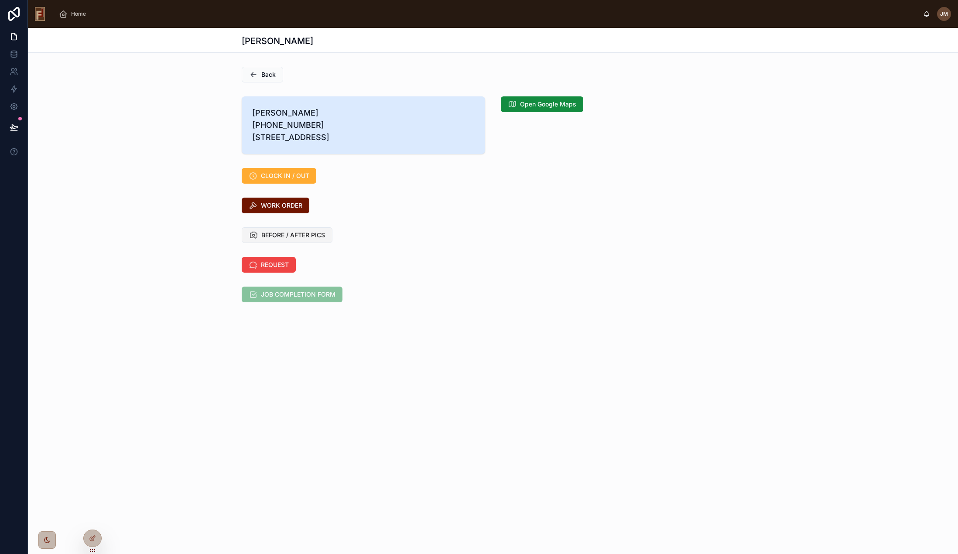
click at [297, 239] on span "BEFORE / AFTER PICS" at bounding box center [293, 235] width 64 height 9
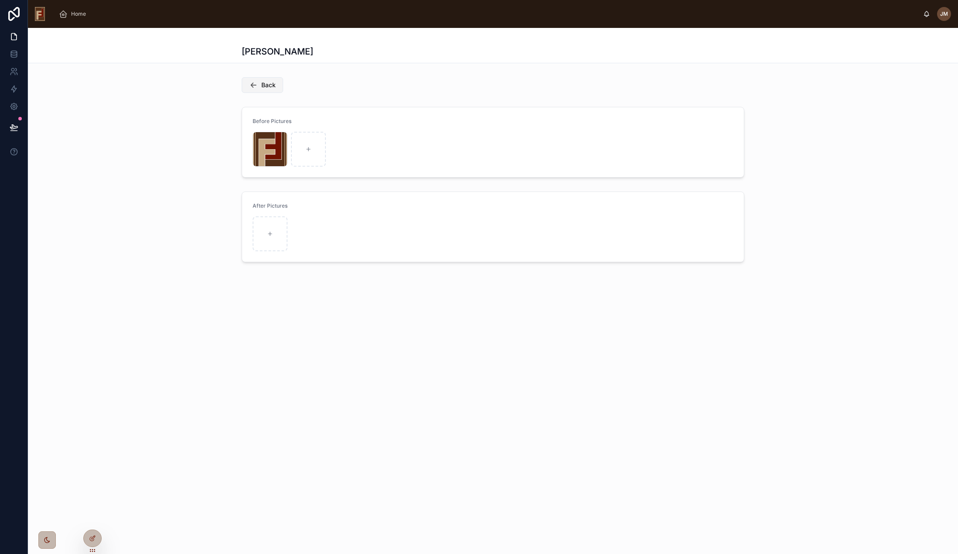
click at [273, 81] on span "Back" at bounding box center [268, 85] width 14 height 9
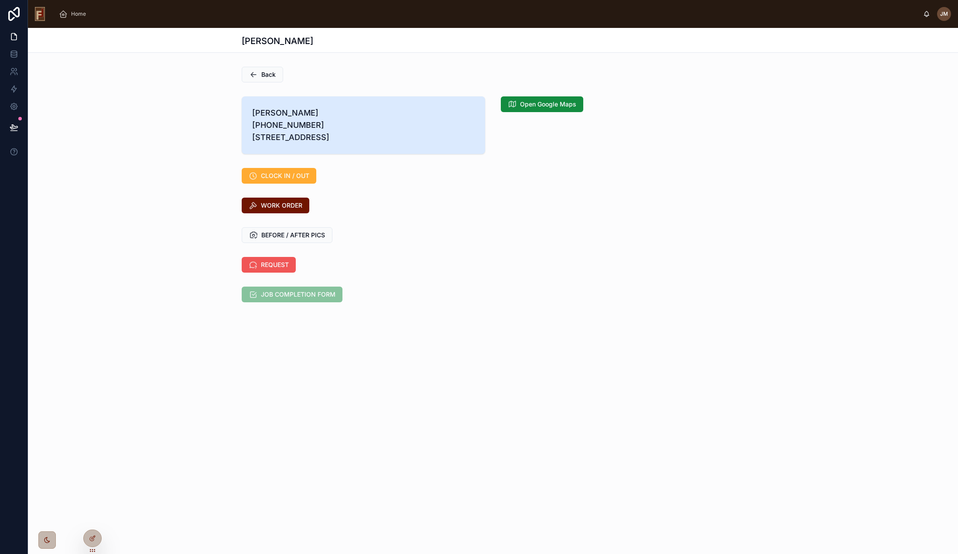
click at [284, 269] on span "REQUEST" at bounding box center [275, 264] width 28 height 9
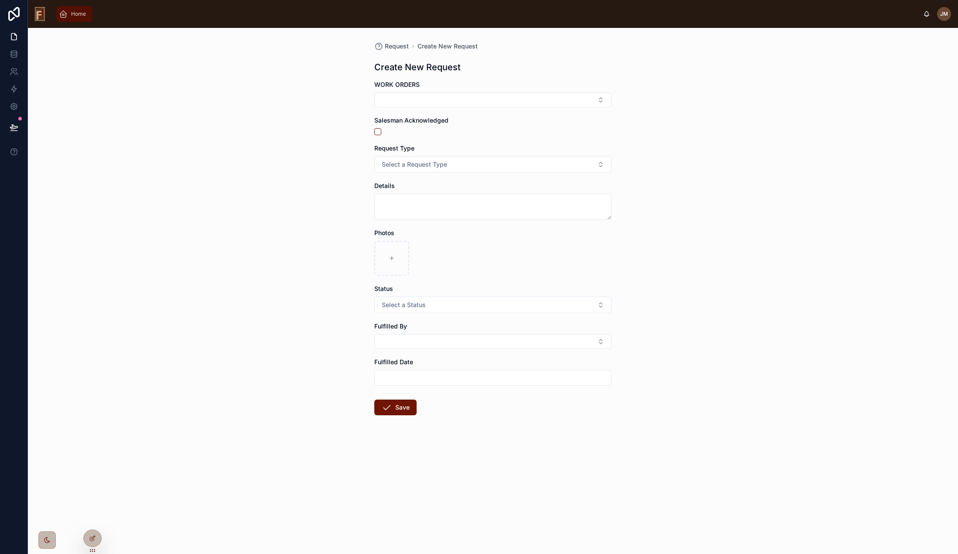
click at [81, 19] on div "Home" at bounding box center [74, 14] width 31 height 14
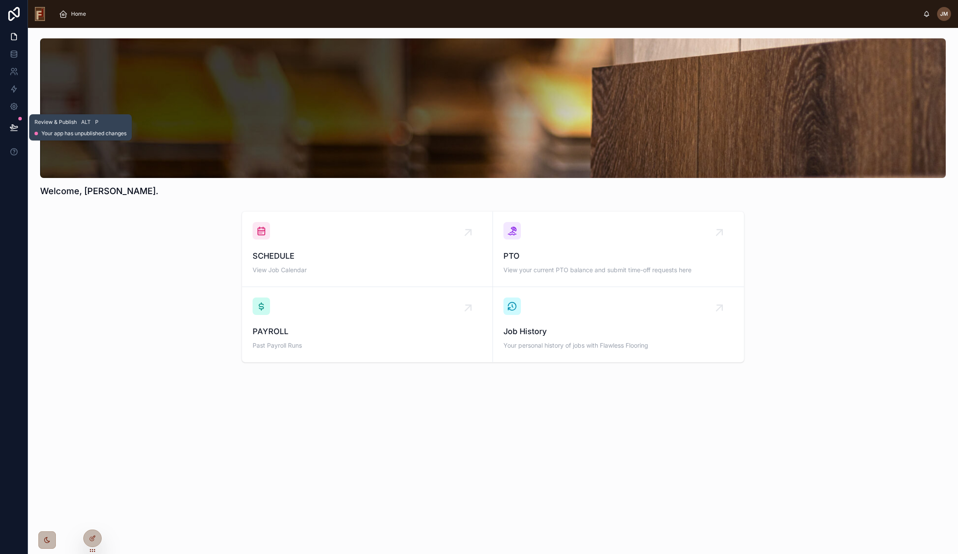
click at [13, 125] on icon at bounding box center [13, 127] width 7 height 4
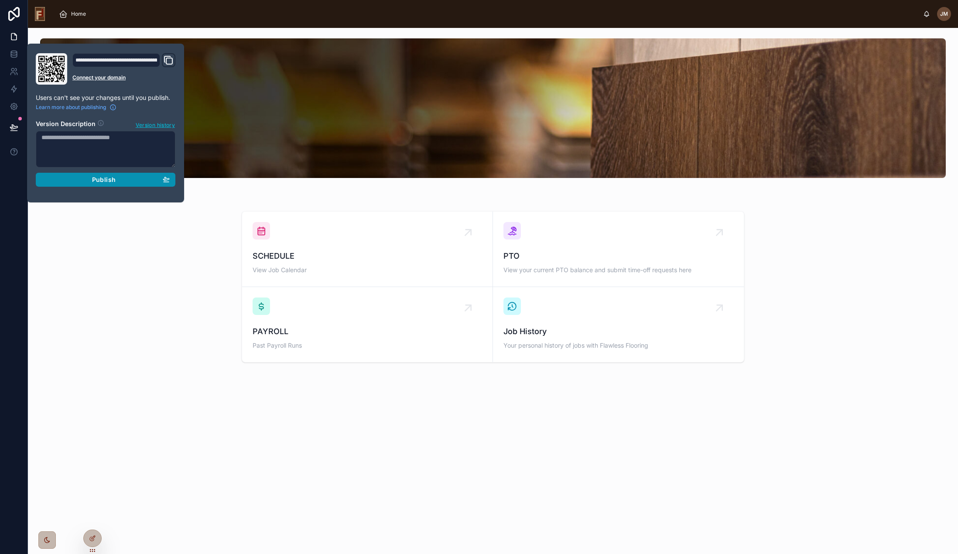
click at [92, 180] on div "Publish" at bounding box center [105, 180] width 128 height 8
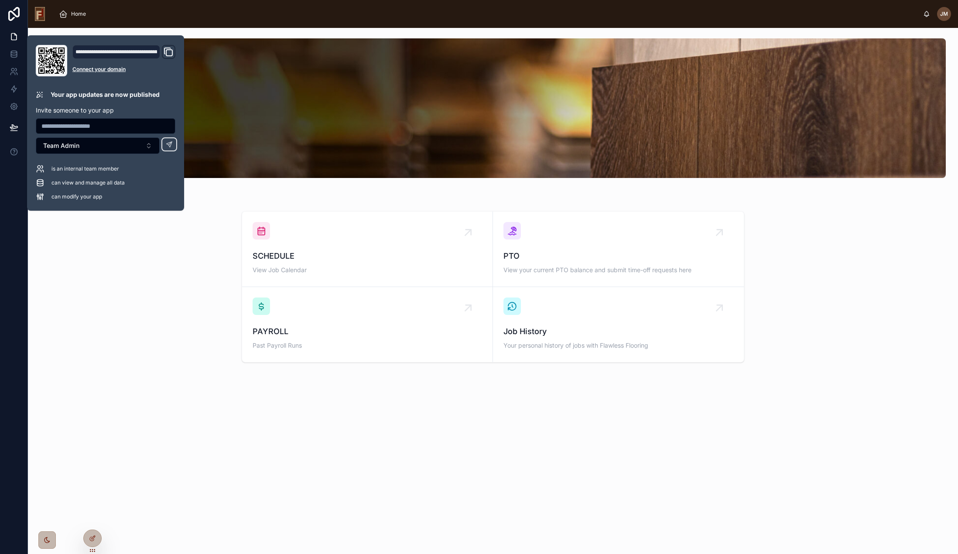
click at [203, 273] on div "SCHEDULE View Job Calendar PTO View your current PTO balance and submit time-of…" at bounding box center [493, 287] width 916 height 158
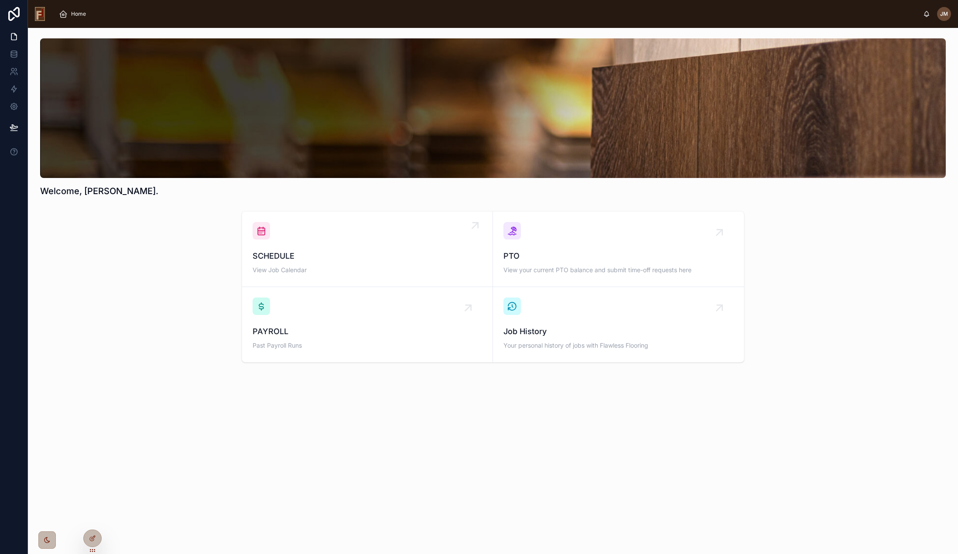
click at [362, 224] on div "SCHEDULE View Job Calendar" at bounding box center [366, 249] width 229 height 54
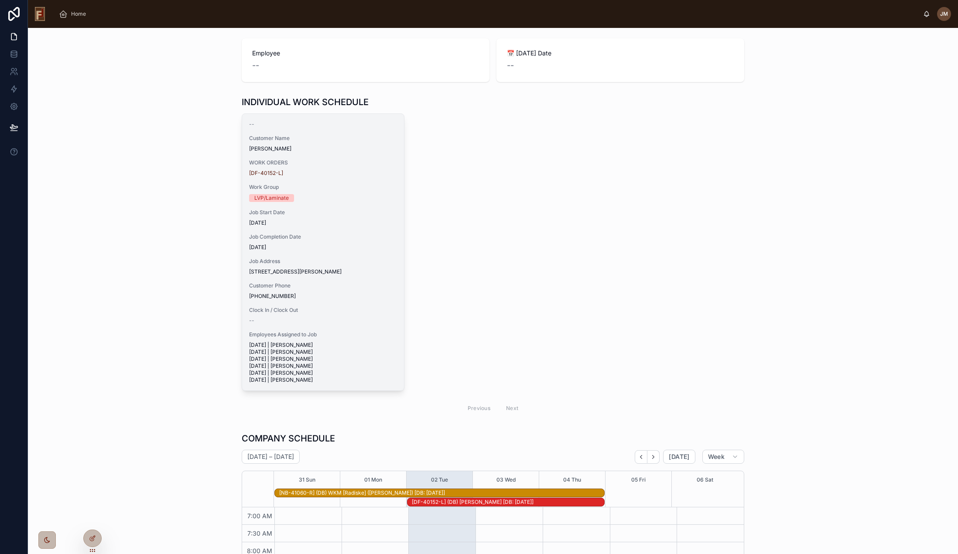
scroll to position [9, 0]
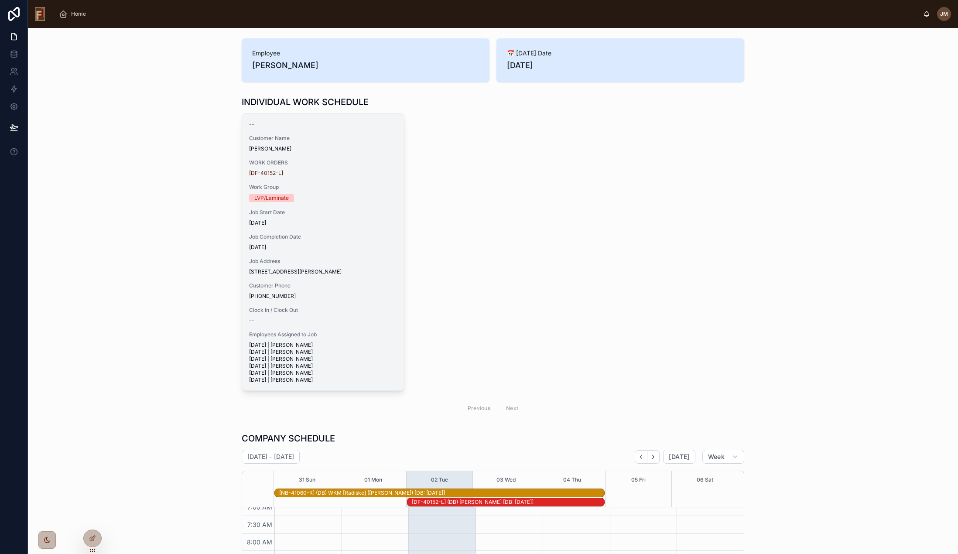
click at [296, 205] on div "-- Customer Name [PERSON_NAME] WORK ORDERS [DF-40152-L] Work Group LVP/Laminate…" at bounding box center [323, 252] width 162 height 276
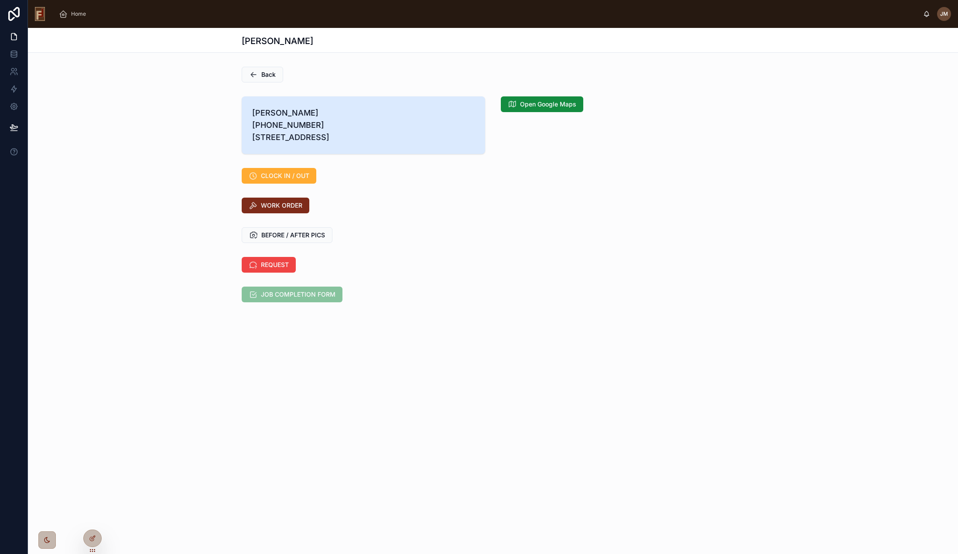
click at [294, 213] on button "WORK ORDER" at bounding box center [276, 206] width 68 height 16
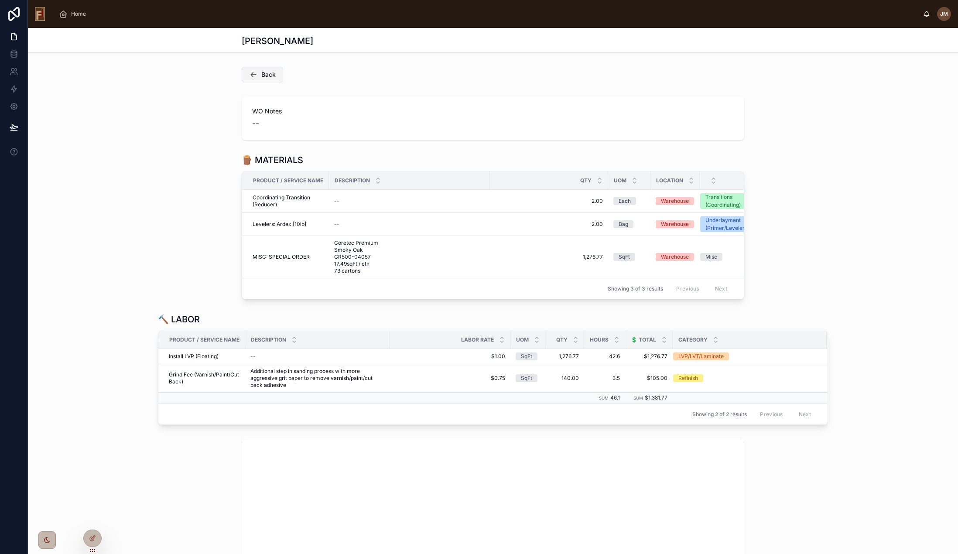
click at [256, 74] on button "Back" at bounding box center [262, 75] width 41 height 16
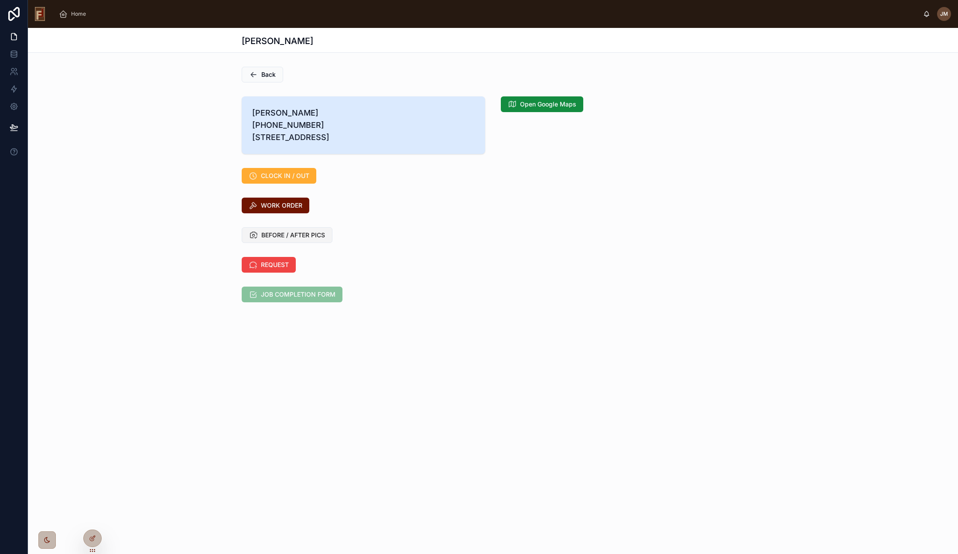
click at [288, 239] on span "BEFORE / AFTER PICS" at bounding box center [293, 235] width 64 height 9
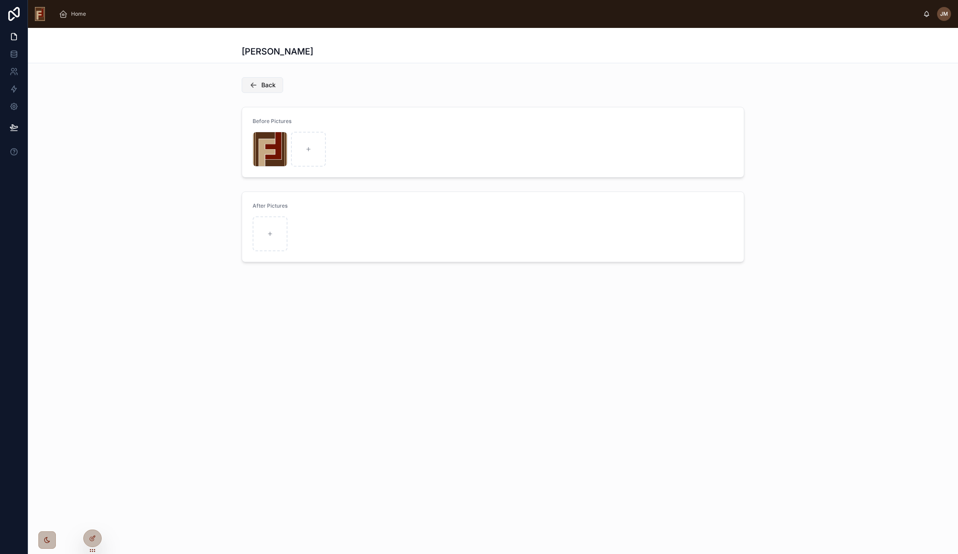
click at [277, 85] on button "Back" at bounding box center [262, 85] width 41 height 16
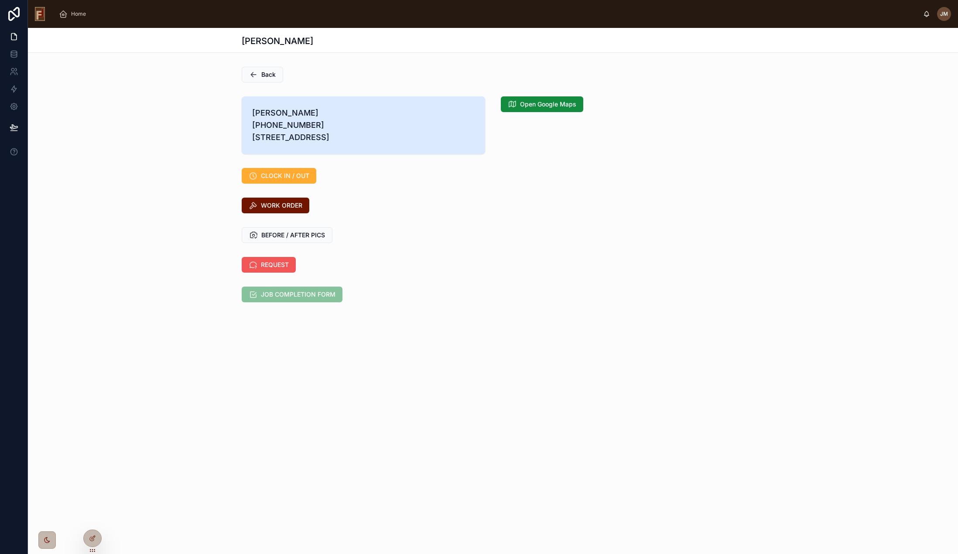
click at [270, 269] on span "REQUEST" at bounding box center [275, 264] width 28 height 9
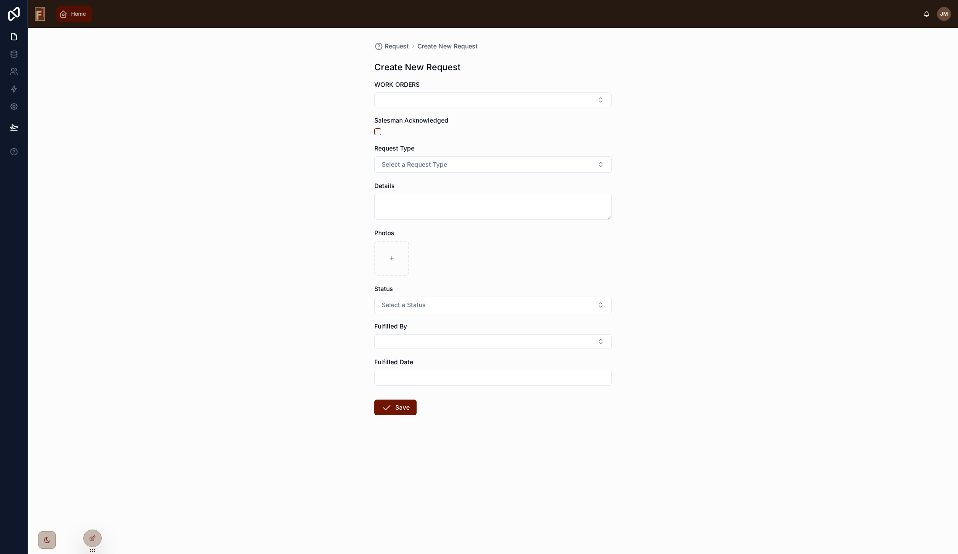
click at [71, 12] on span "Home" at bounding box center [78, 13] width 15 height 7
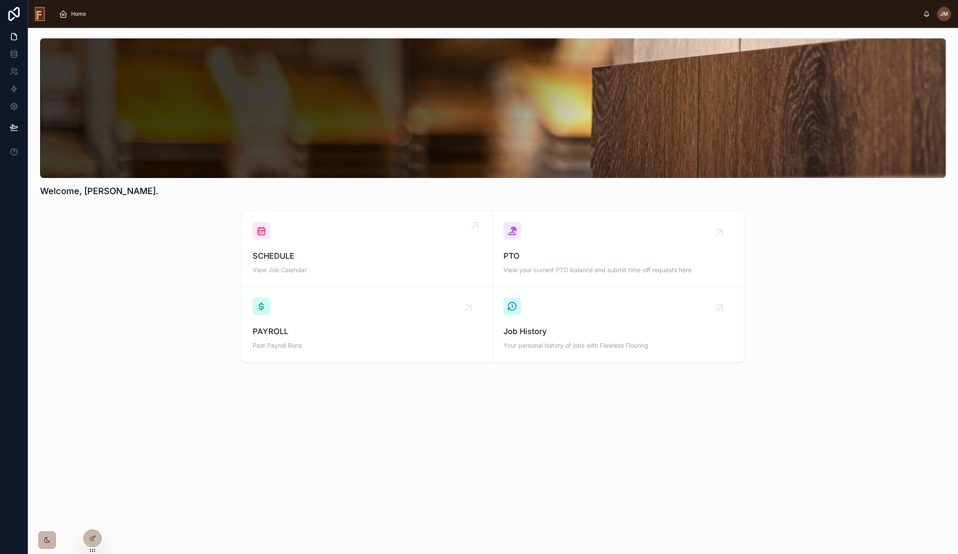
click at [324, 265] on div "SCHEDULE View Job Calendar" at bounding box center [366, 263] width 229 height 26
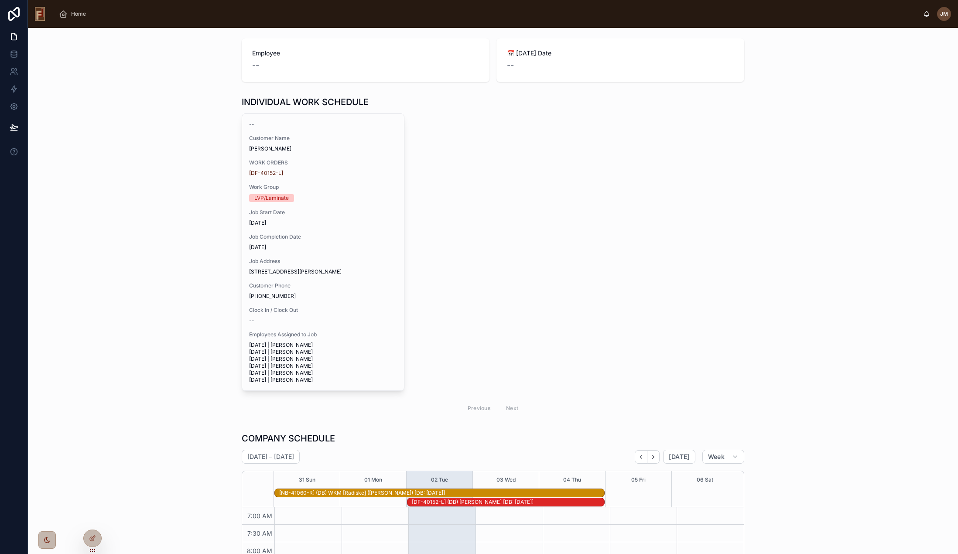
scroll to position [9, 0]
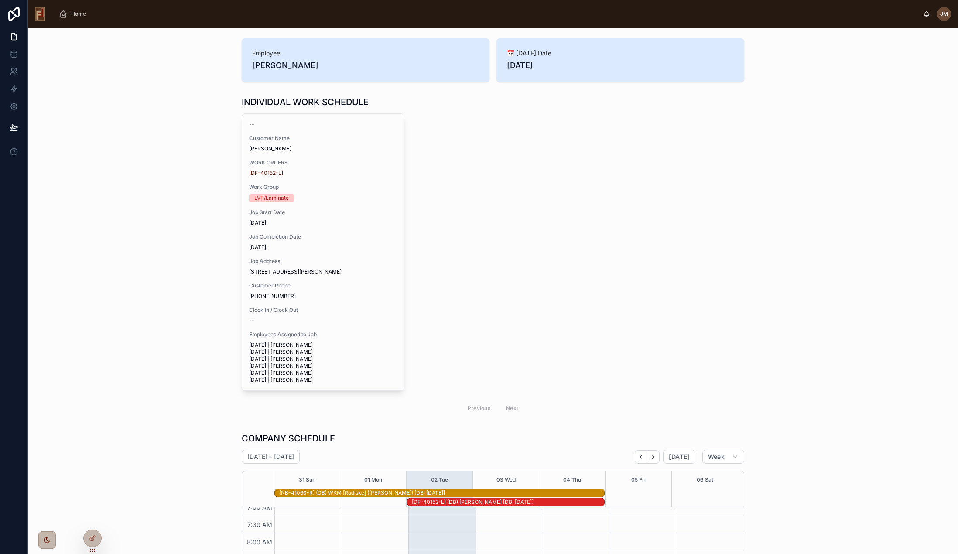
click at [324, 258] on span "Job Address" at bounding box center [323, 261] width 148 height 7
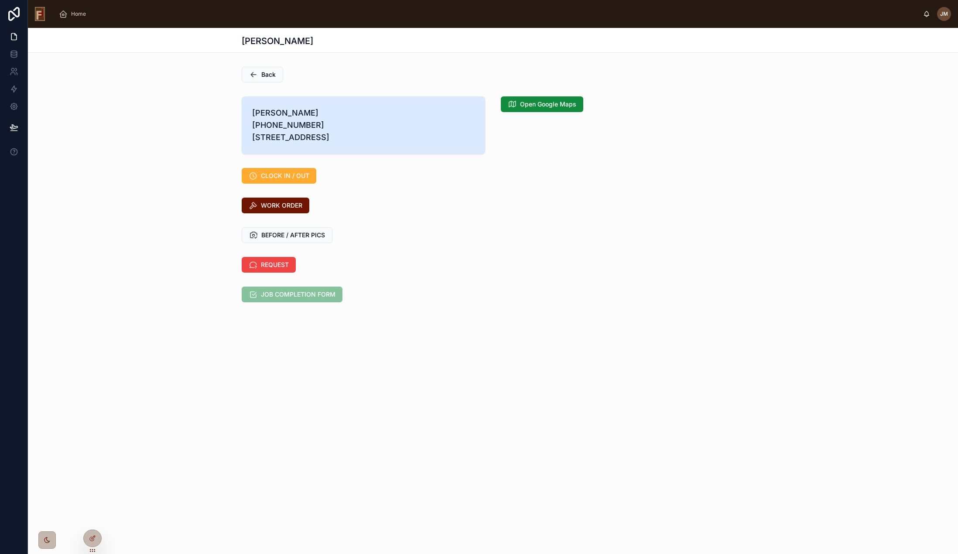
click at [296, 300] on span "JOB COMPLETION FORM" at bounding box center [292, 295] width 101 height 9
click at [487, 183] on div "CLOCK IN / OUT" at bounding box center [493, 176] width 502 height 16
